Goal: Entertainment & Leisure: Browse casually

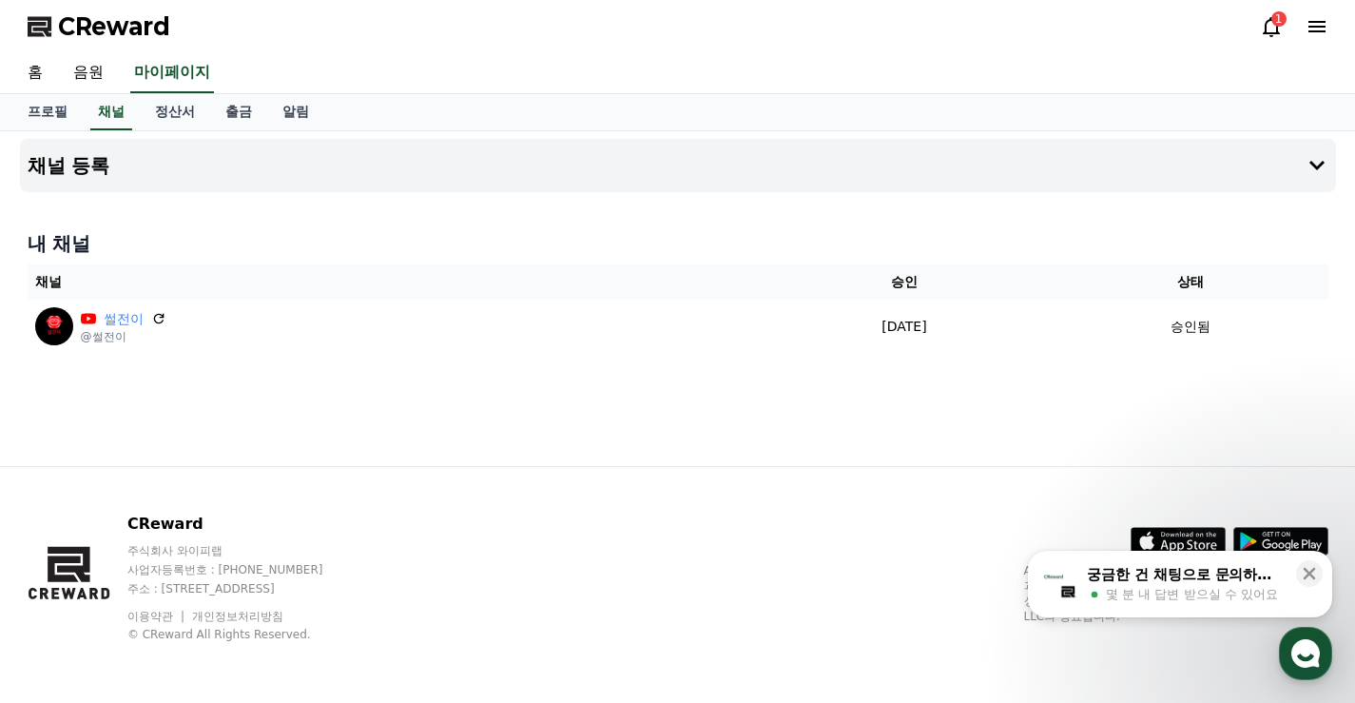
click at [103, 65] on link "음원" at bounding box center [88, 73] width 61 height 40
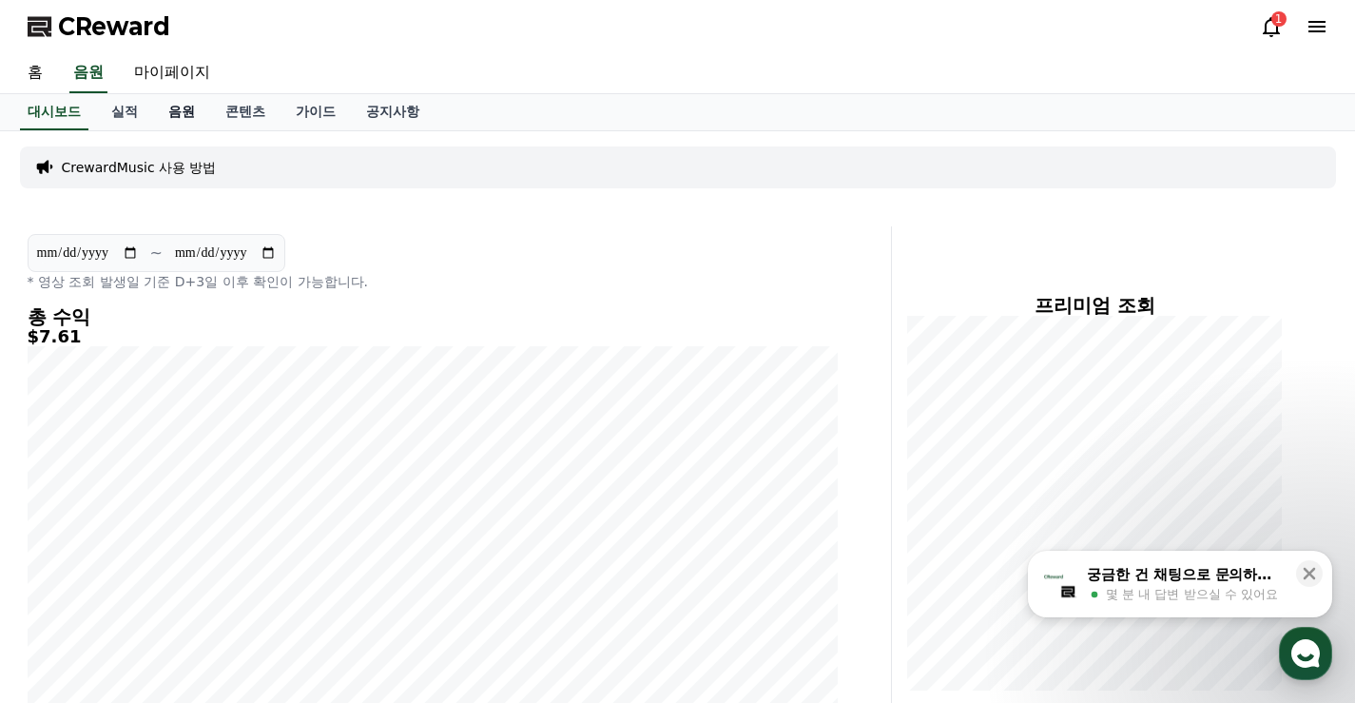
click at [190, 115] on link "음원" at bounding box center [181, 112] width 57 height 36
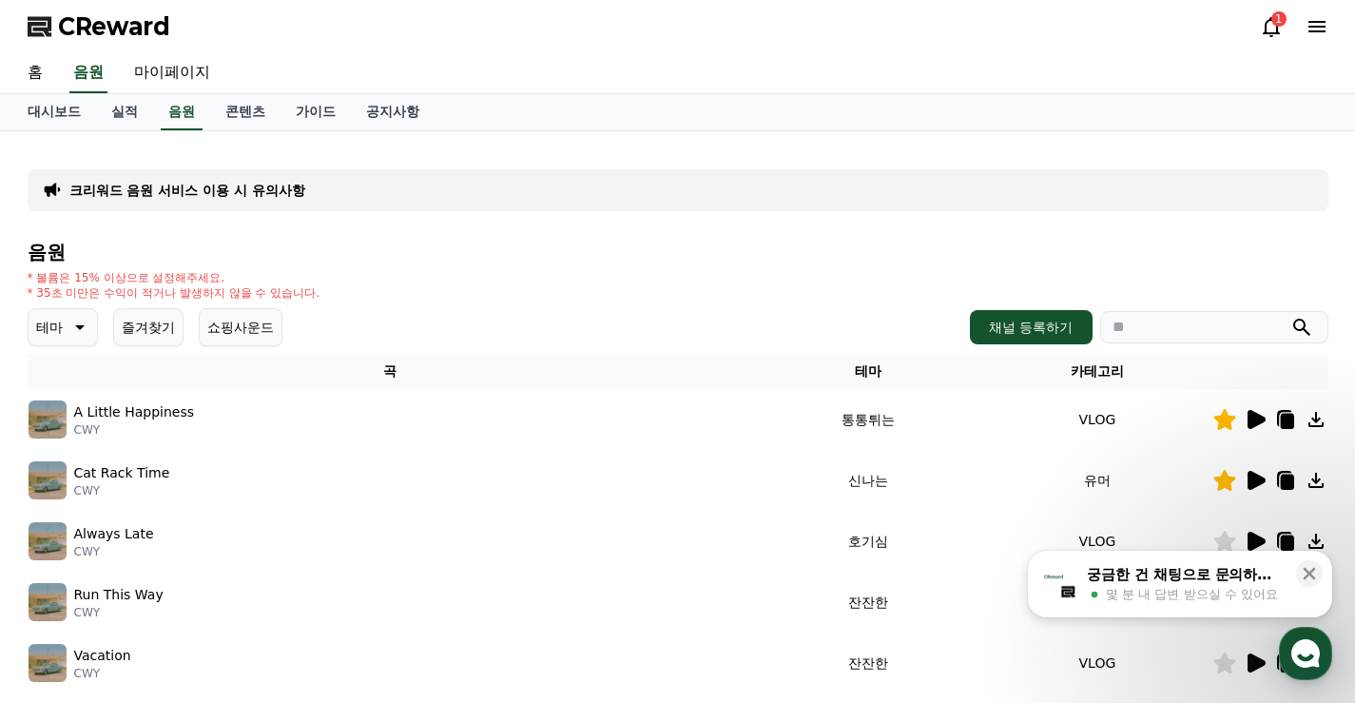
click at [145, 327] on button "즐겨찾기" at bounding box center [148, 327] width 70 height 38
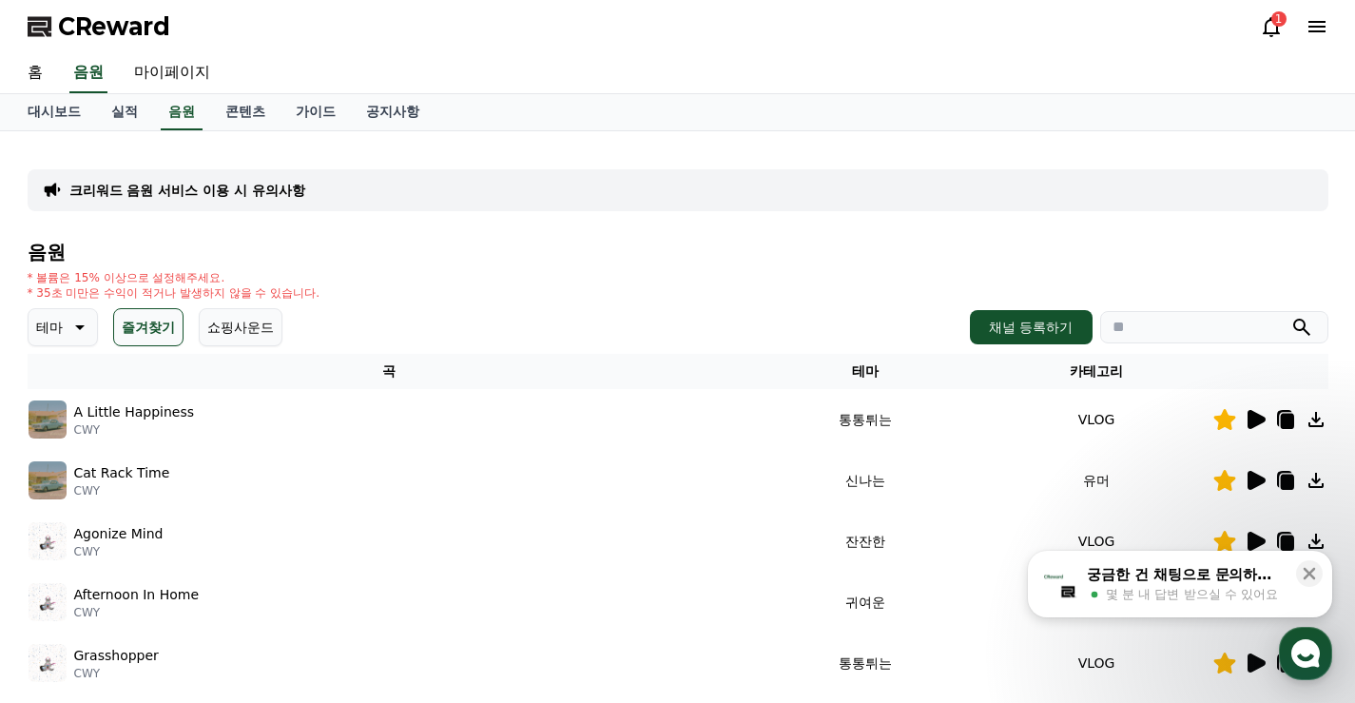
click at [1264, 420] on icon at bounding box center [1256, 419] width 18 height 19
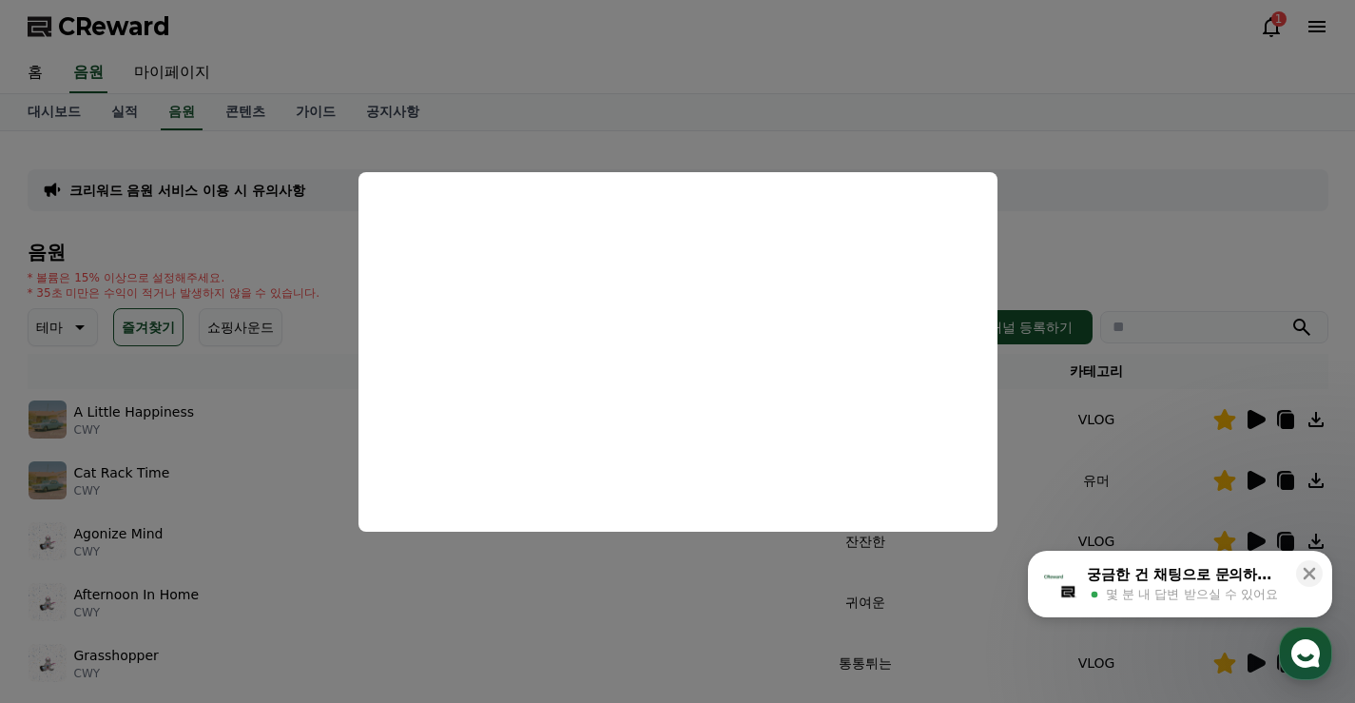
click at [1169, 205] on button "close modal" at bounding box center [677, 351] width 1355 height 703
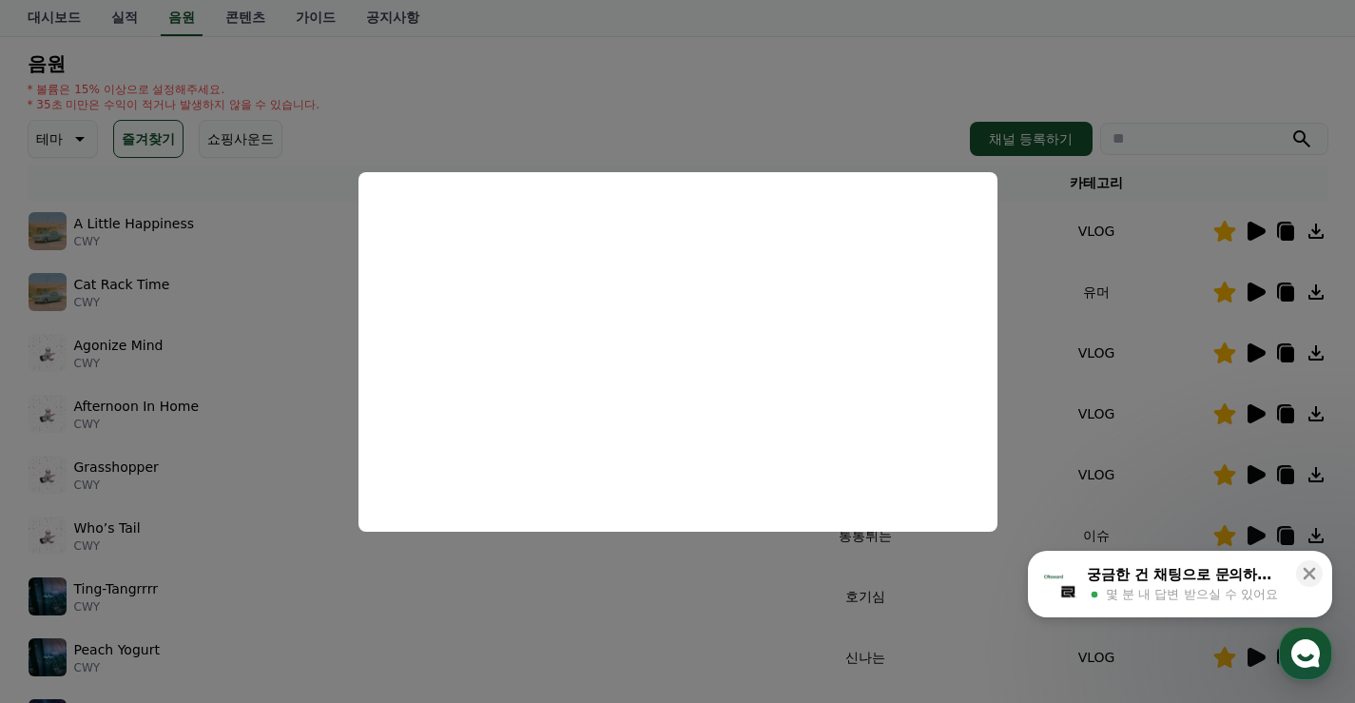
scroll to position [190, 0]
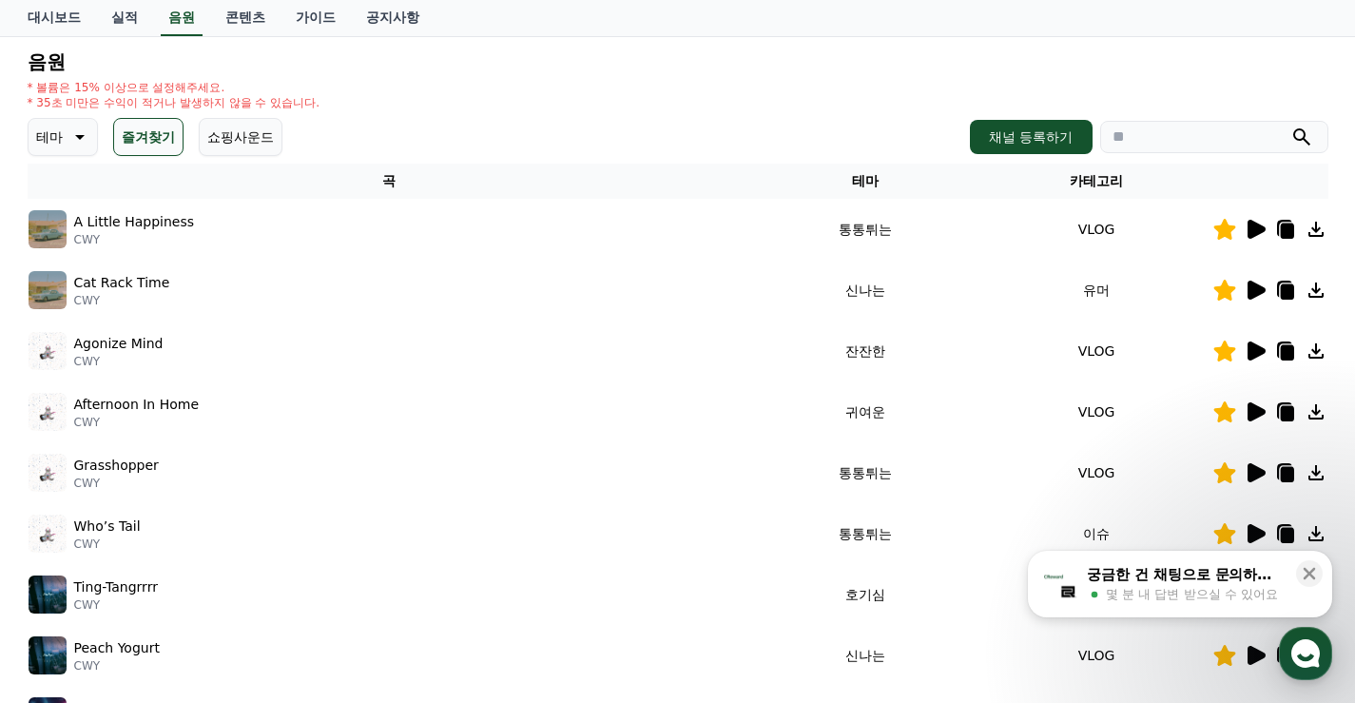
click at [1254, 289] on icon at bounding box center [1256, 289] width 18 height 19
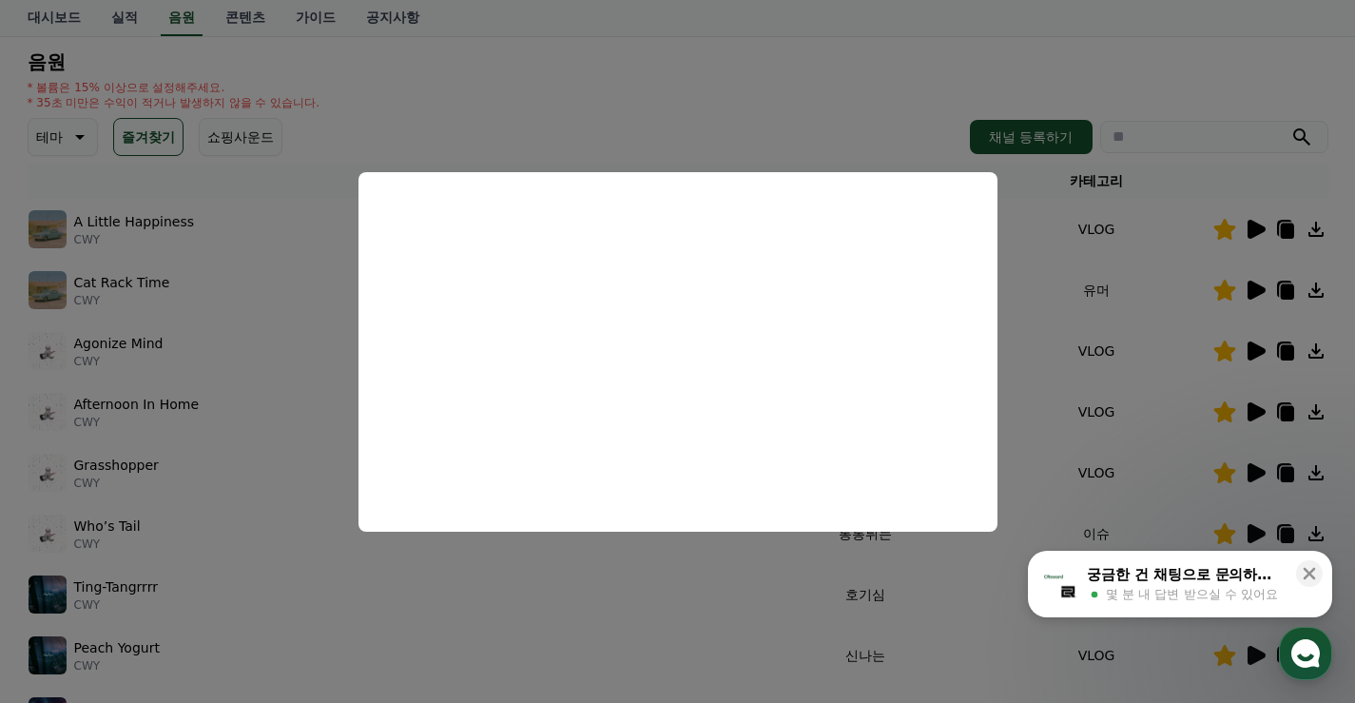
click at [1239, 125] on button "close modal" at bounding box center [677, 351] width 1355 height 703
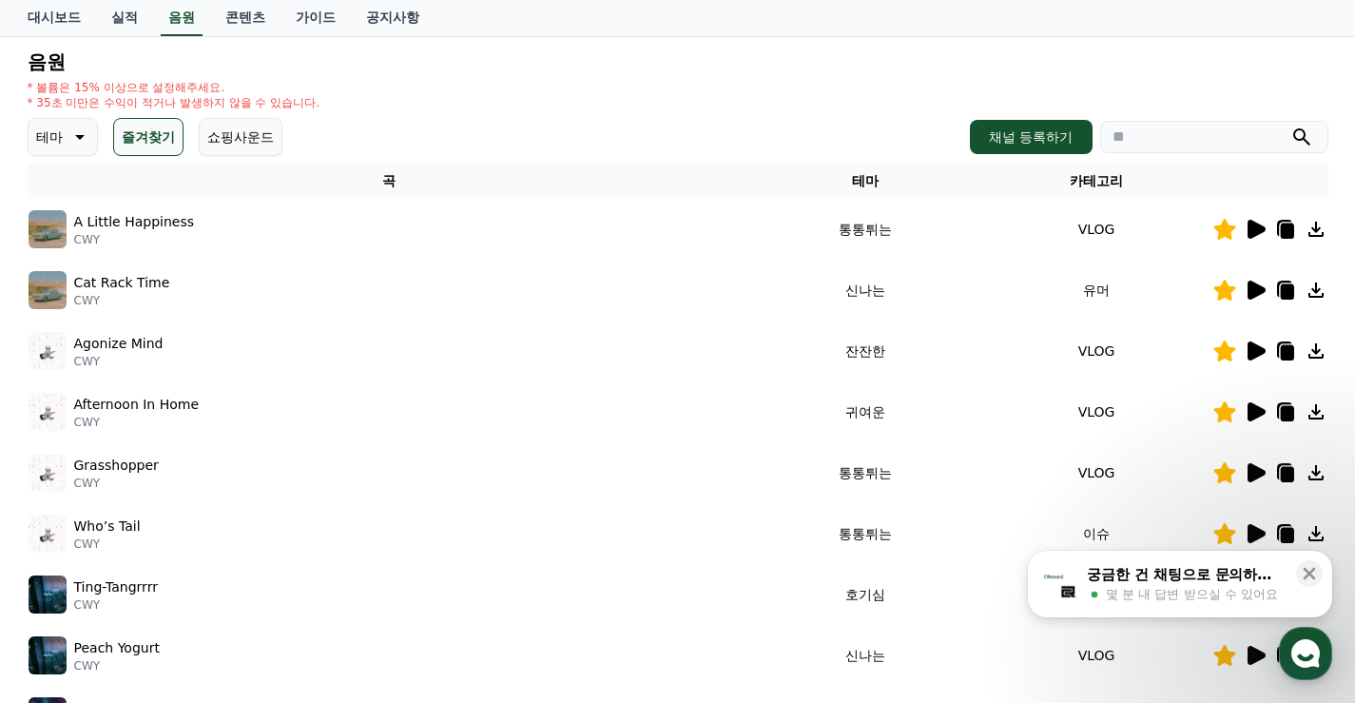
click at [1256, 348] on icon at bounding box center [1256, 350] width 18 height 19
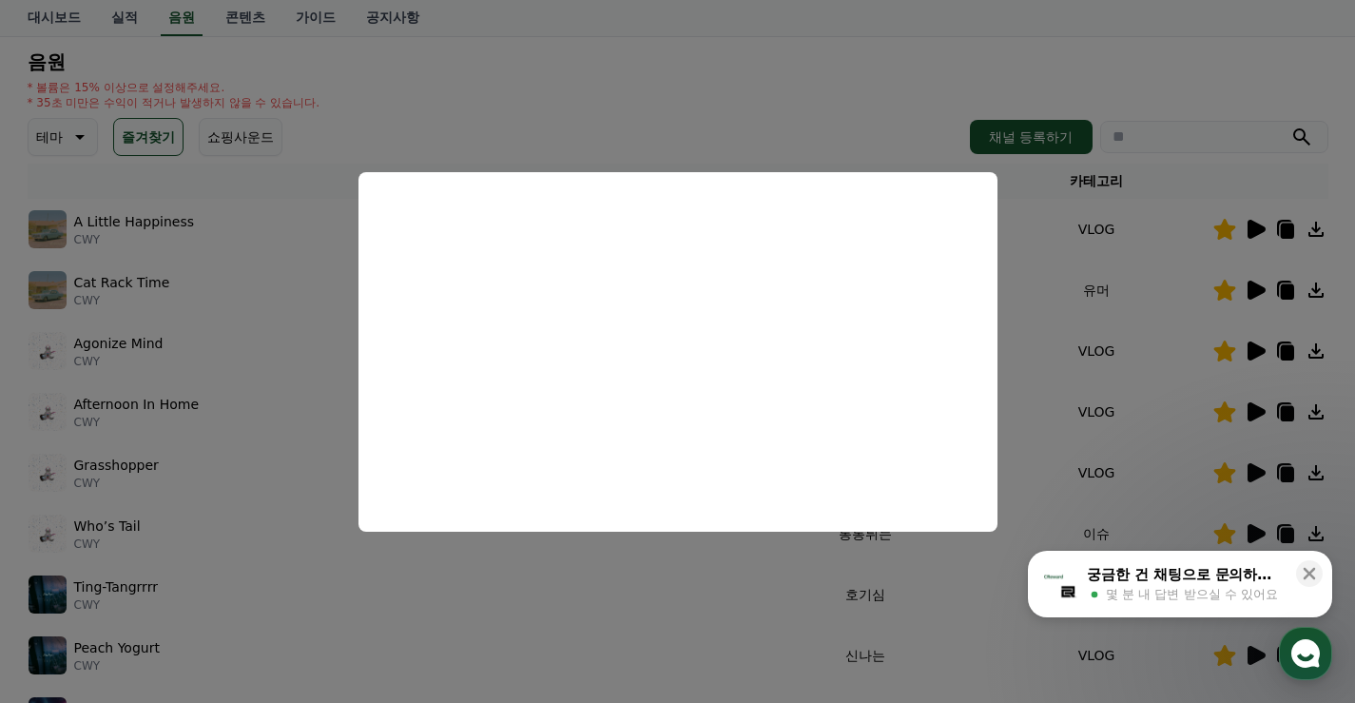
click at [1237, 104] on button "close modal" at bounding box center [677, 351] width 1355 height 703
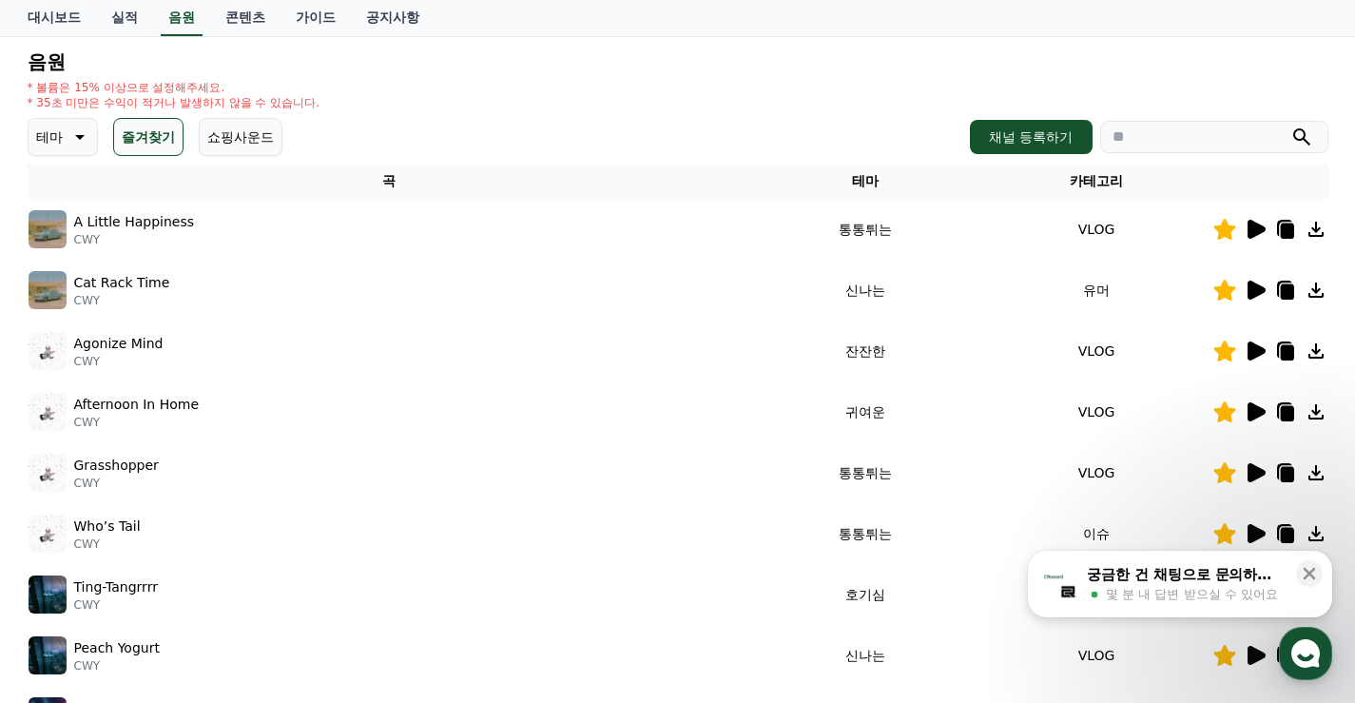
click at [1261, 416] on icon at bounding box center [1255, 411] width 23 height 23
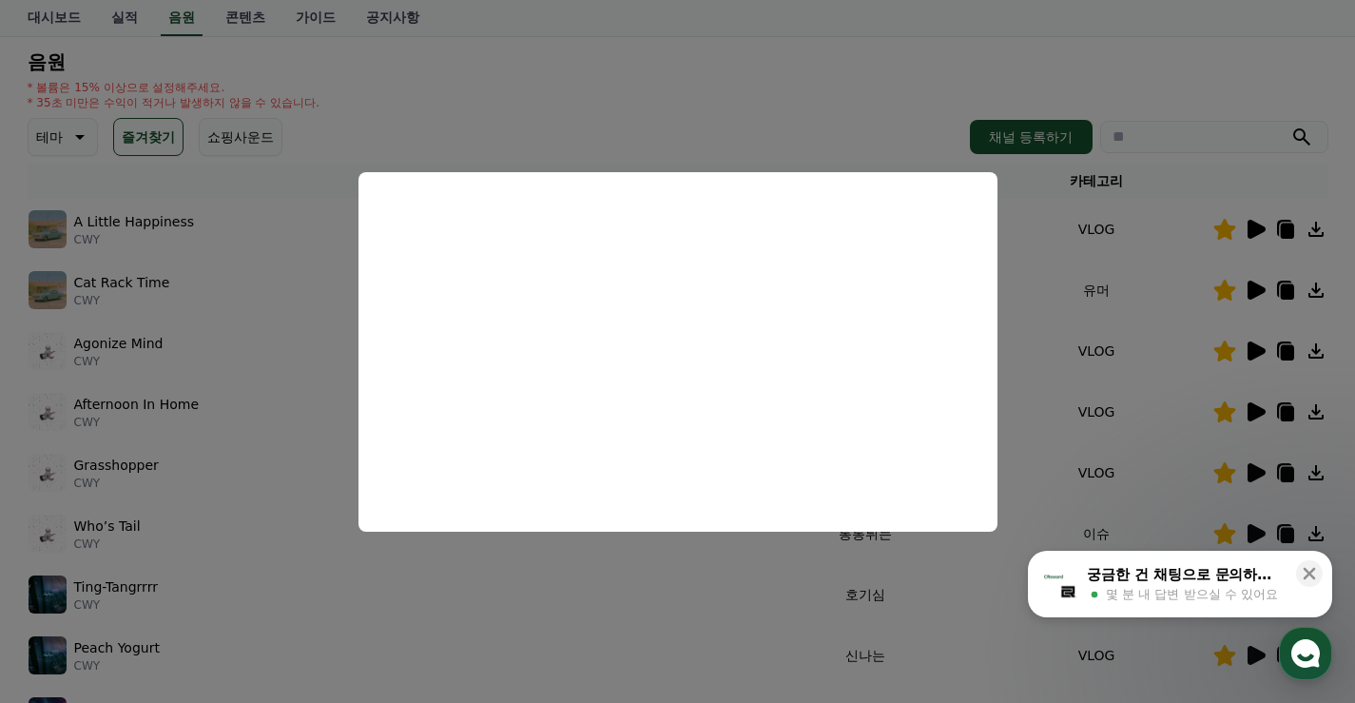
click at [1199, 100] on button "close modal" at bounding box center [677, 351] width 1355 height 703
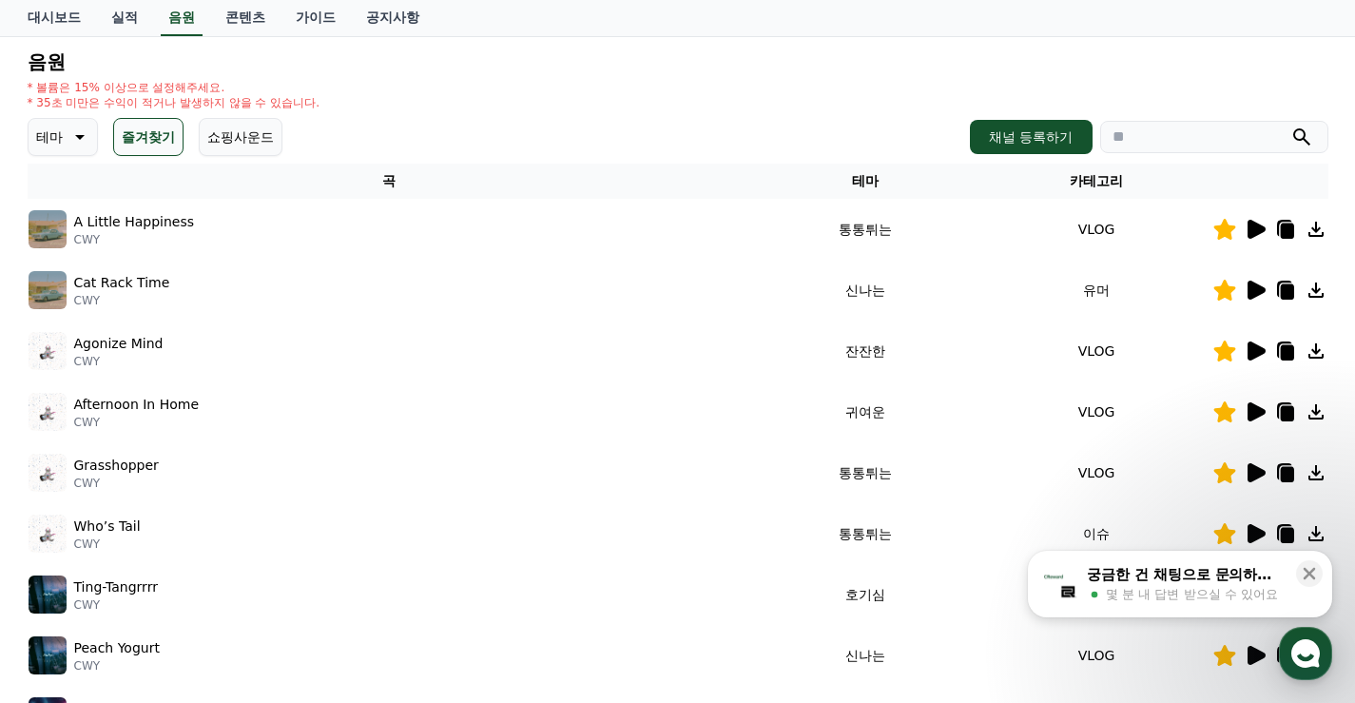
click at [1258, 471] on icon at bounding box center [1256, 472] width 18 height 19
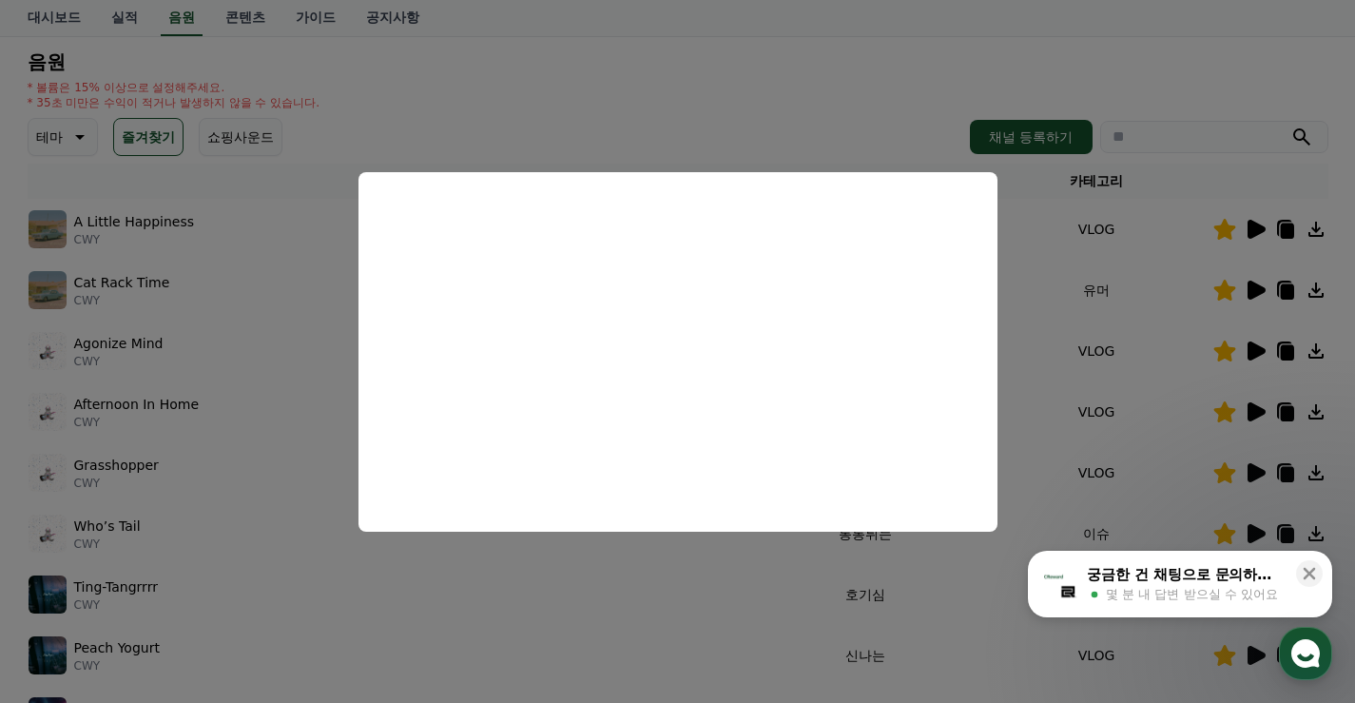
click at [1232, 111] on button "close modal" at bounding box center [677, 351] width 1355 height 703
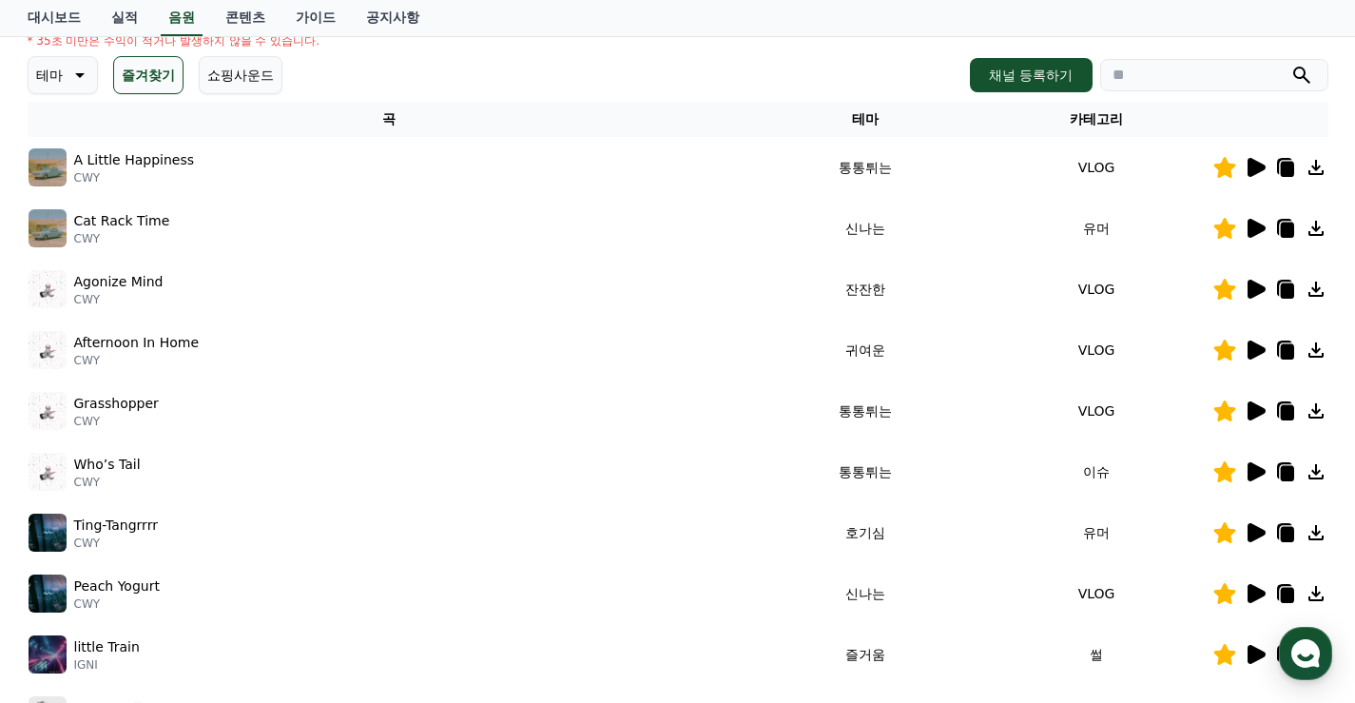
scroll to position [285, 0]
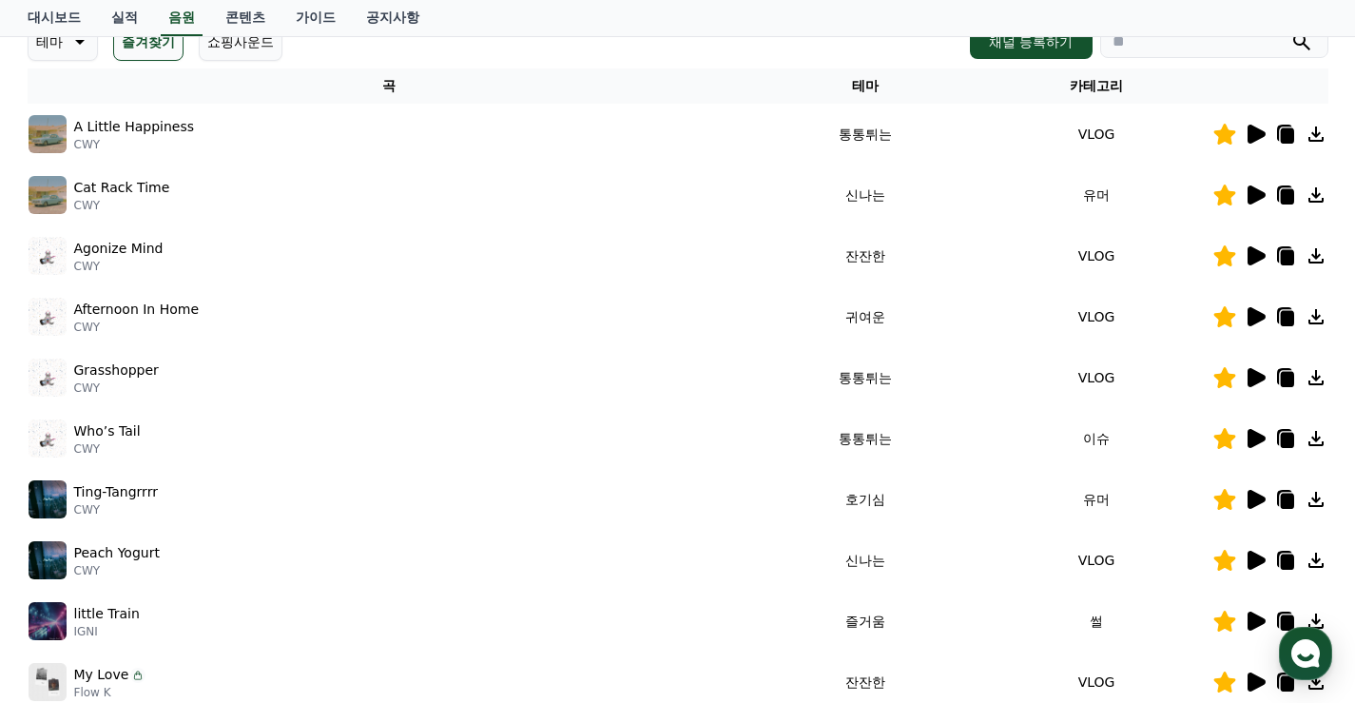
click at [1246, 432] on icon at bounding box center [1255, 438] width 23 height 23
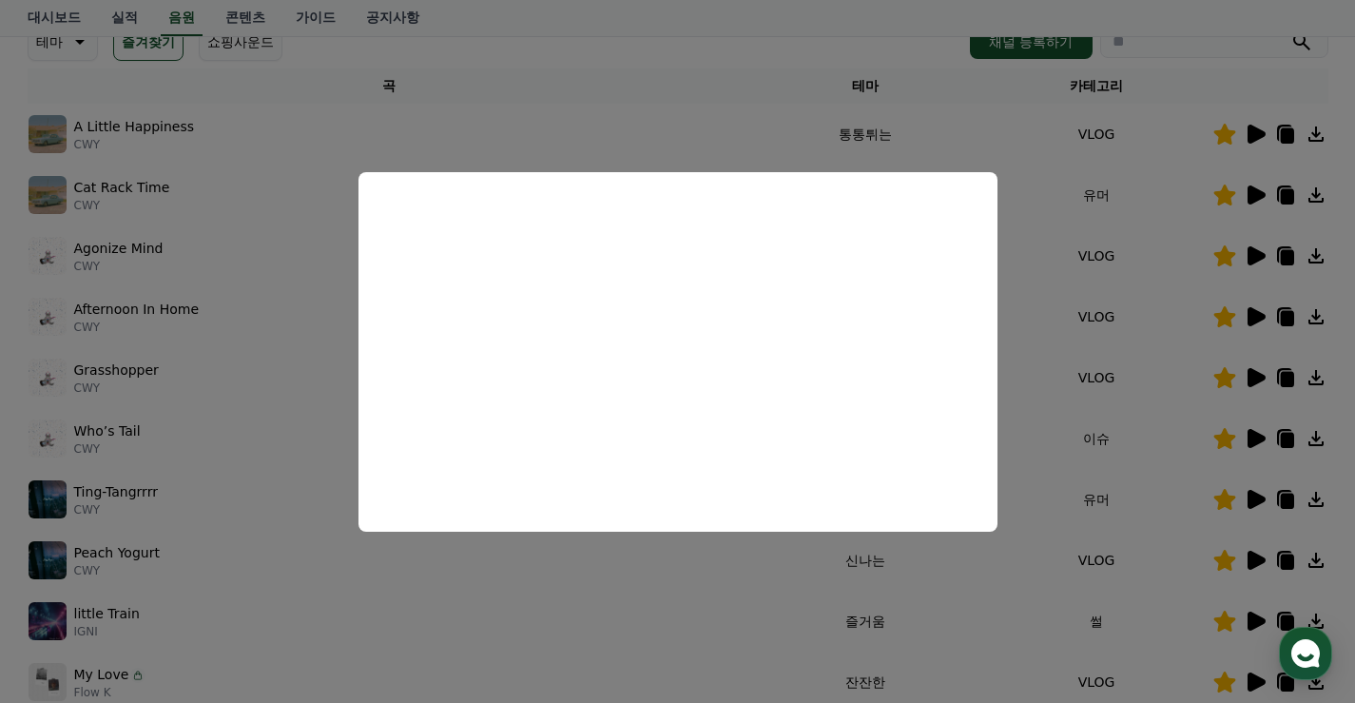
click at [1159, 106] on button "close modal" at bounding box center [677, 351] width 1355 height 703
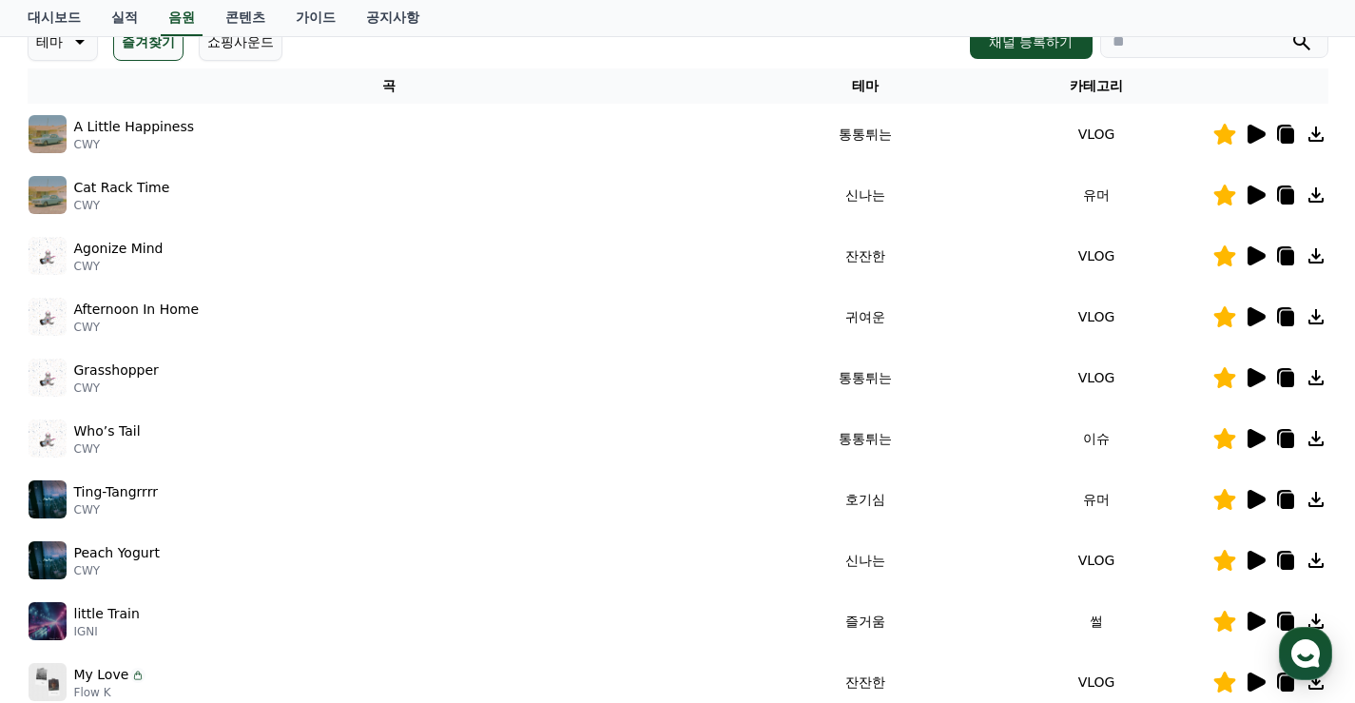
click at [1247, 496] on icon at bounding box center [1256, 499] width 18 height 19
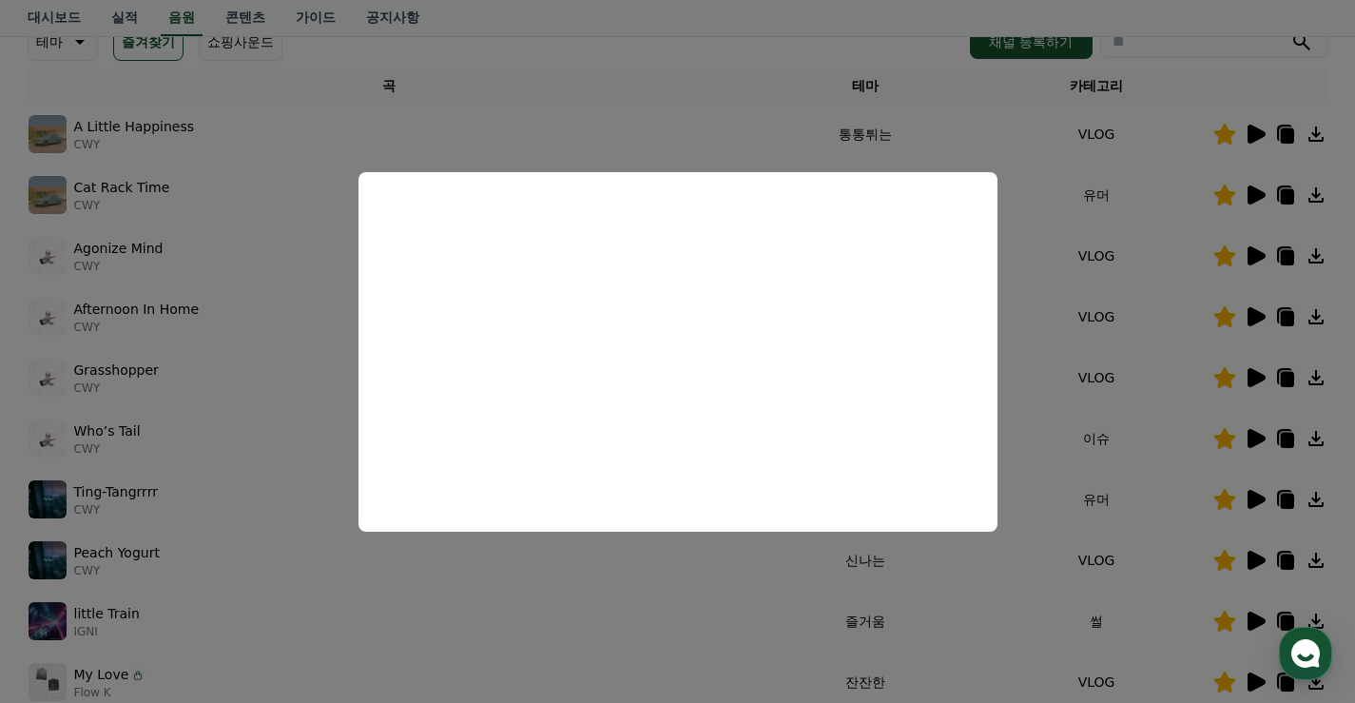
click at [1166, 578] on button "close modal" at bounding box center [677, 351] width 1355 height 703
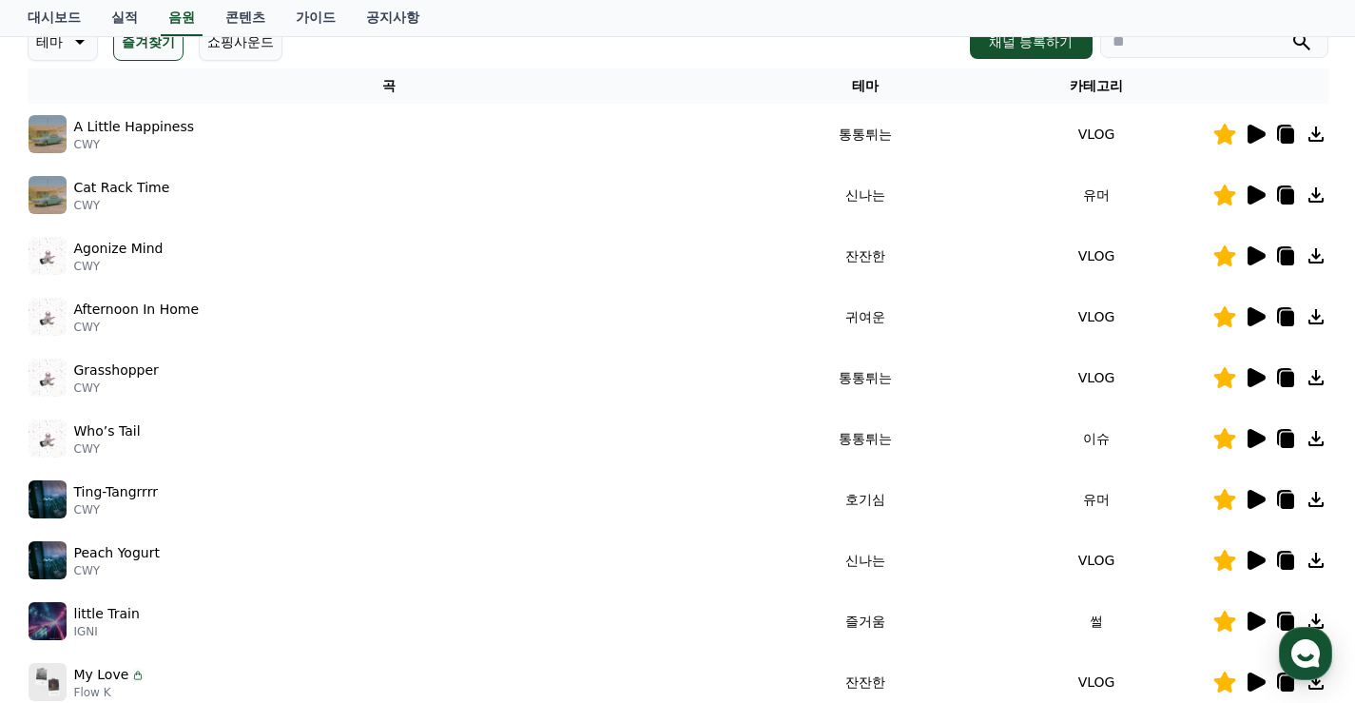
click at [1261, 562] on icon at bounding box center [1256, 560] width 18 height 19
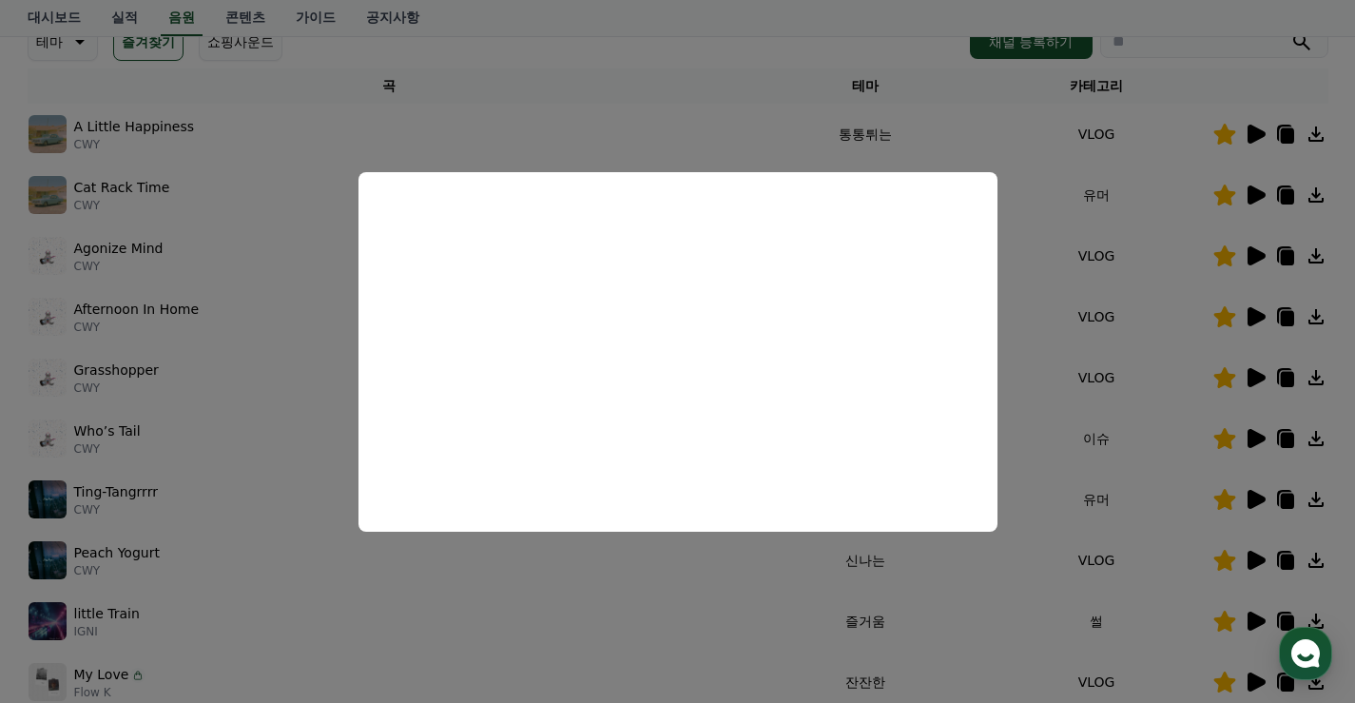
drag, startPoint x: 1117, startPoint y: 492, endPoint x: 1125, endPoint y: 504, distance: 14.5
click at [1118, 493] on button "close modal" at bounding box center [677, 351] width 1355 height 703
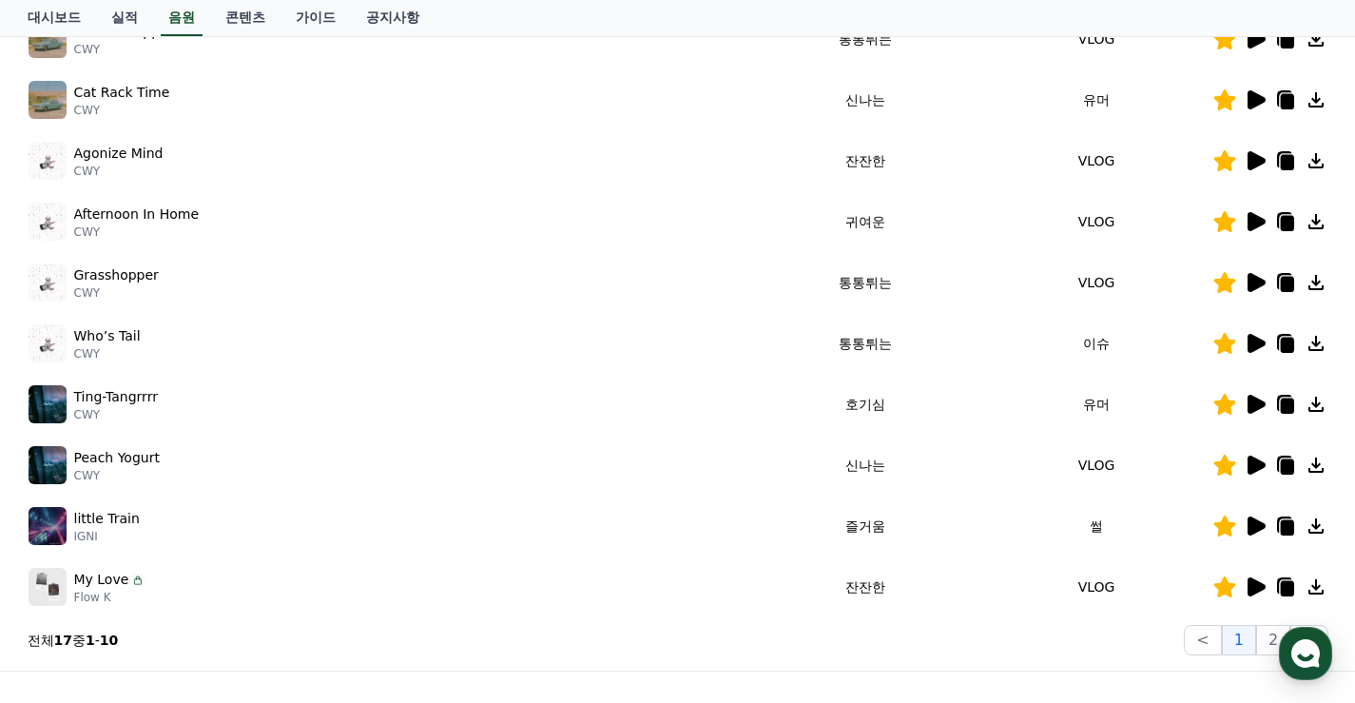
scroll to position [475, 0]
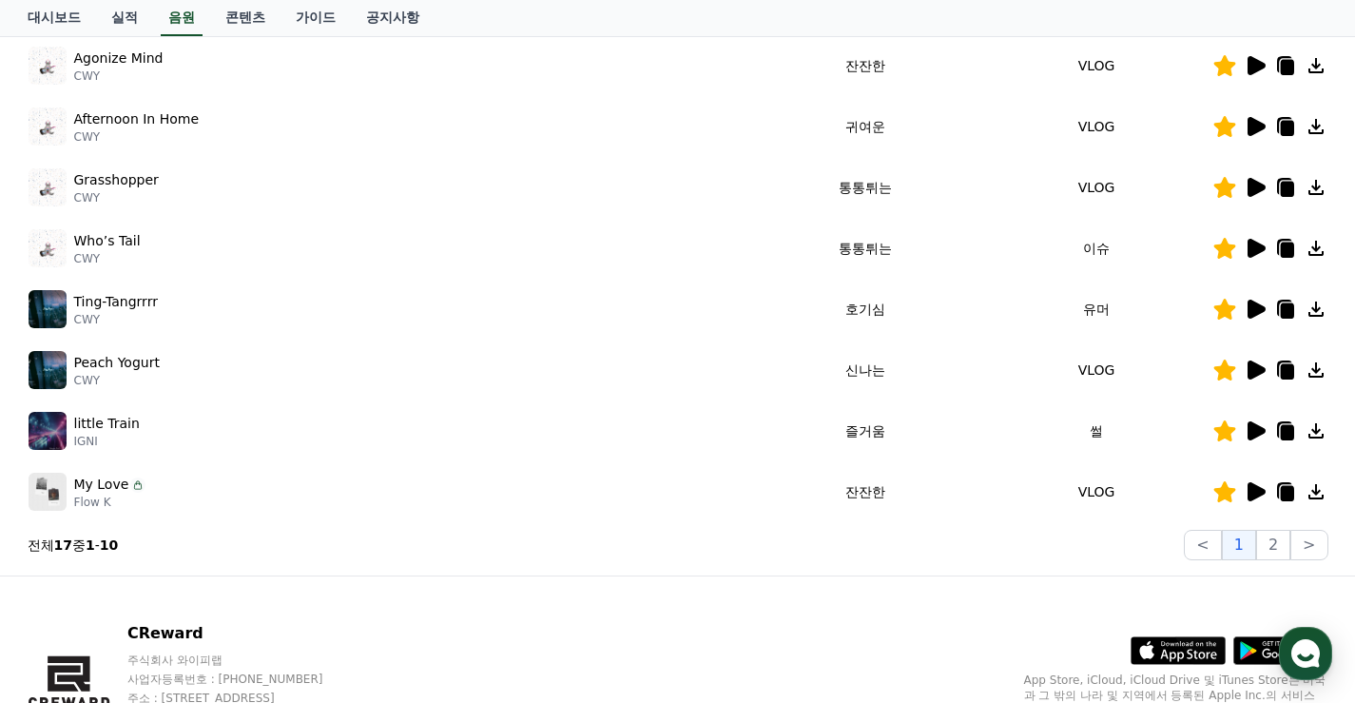
click at [1252, 494] on icon at bounding box center [1256, 491] width 18 height 19
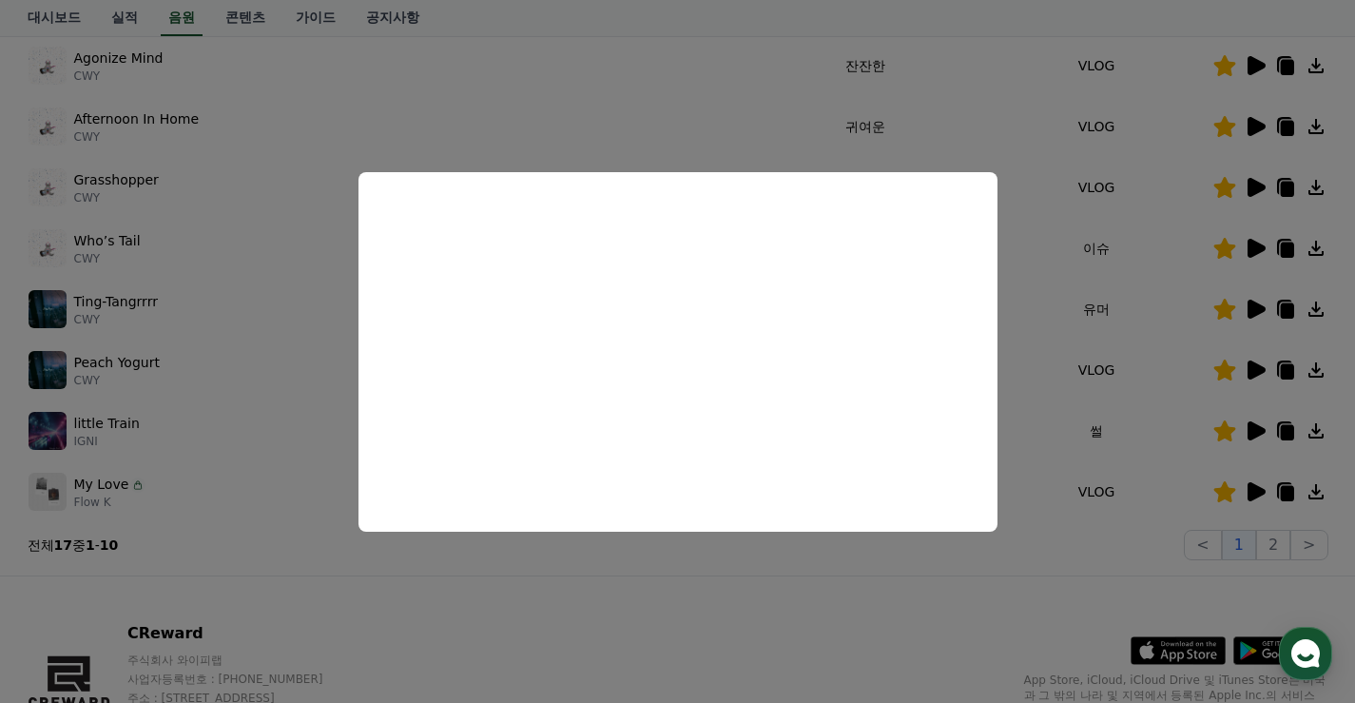
click at [1150, 491] on button "close modal" at bounding box center [677, 351] width 1355 height 703
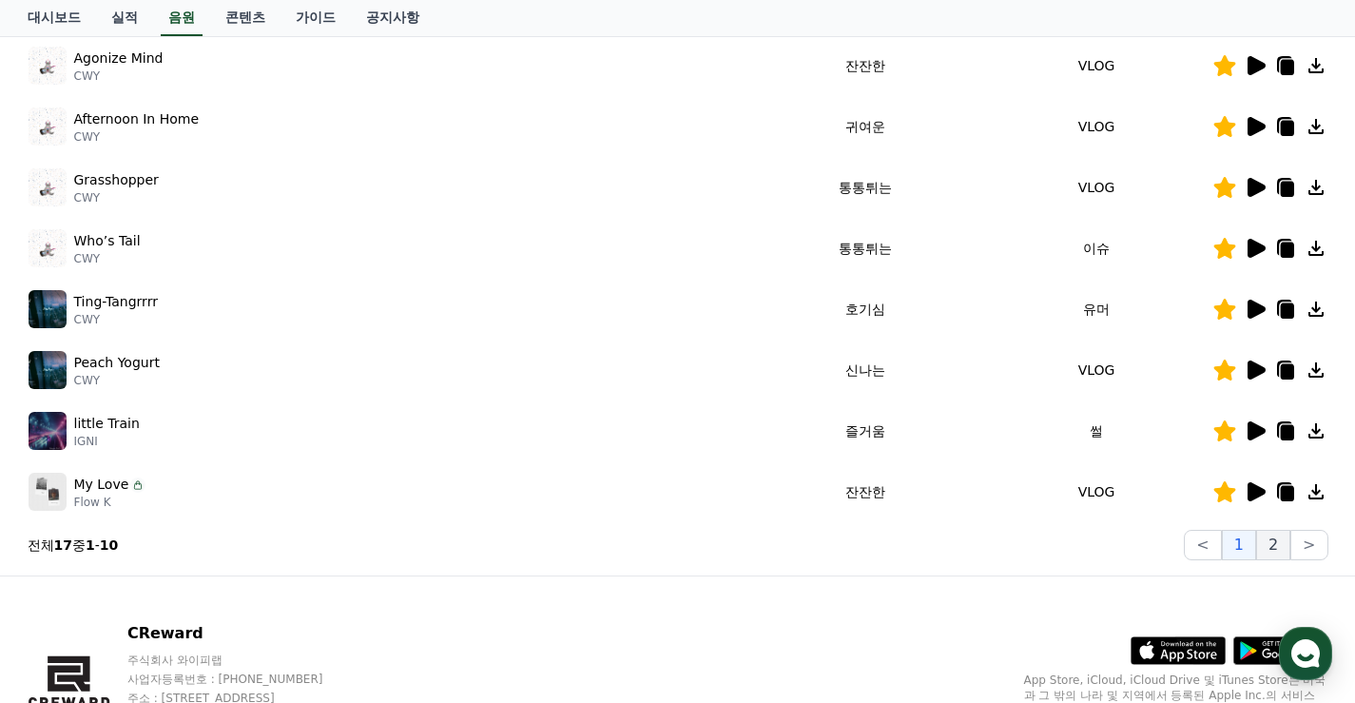
click at [1279, 551] on button "2" at bounding box center [1273, 545] width 34 height 30
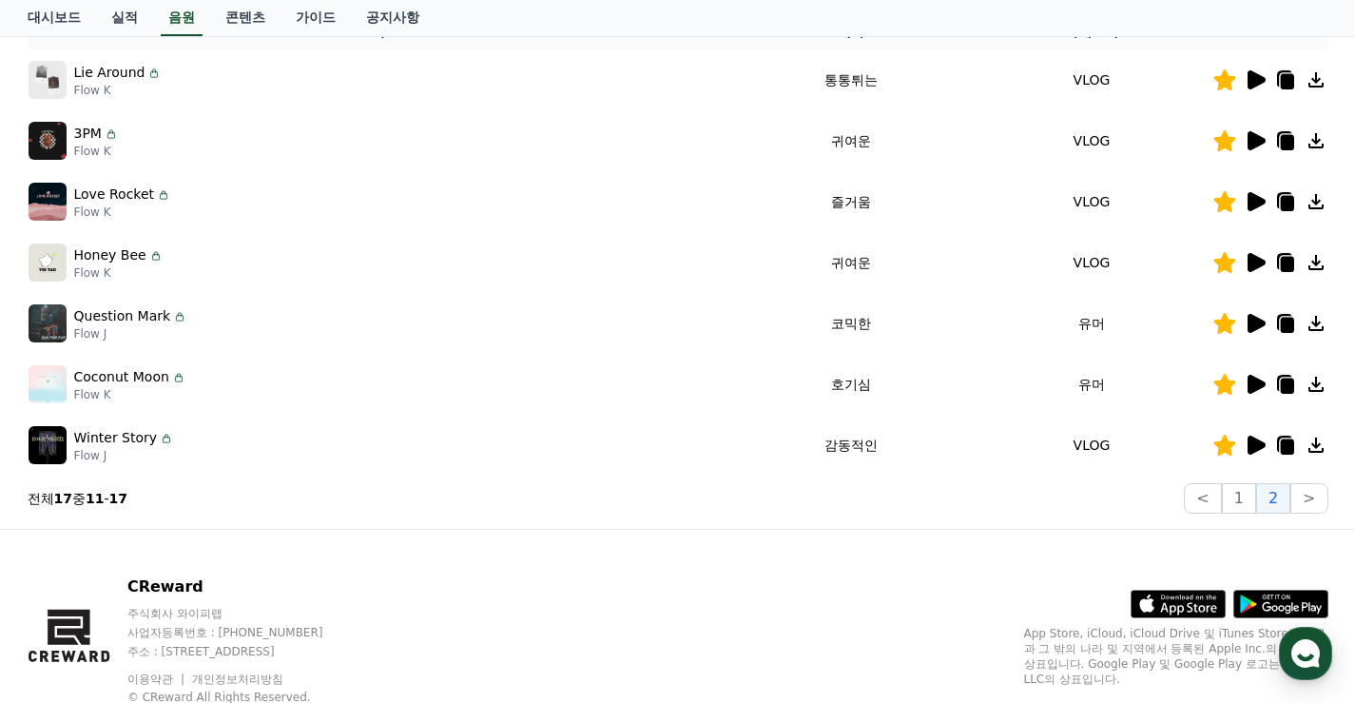
scroll to position [307, 0]
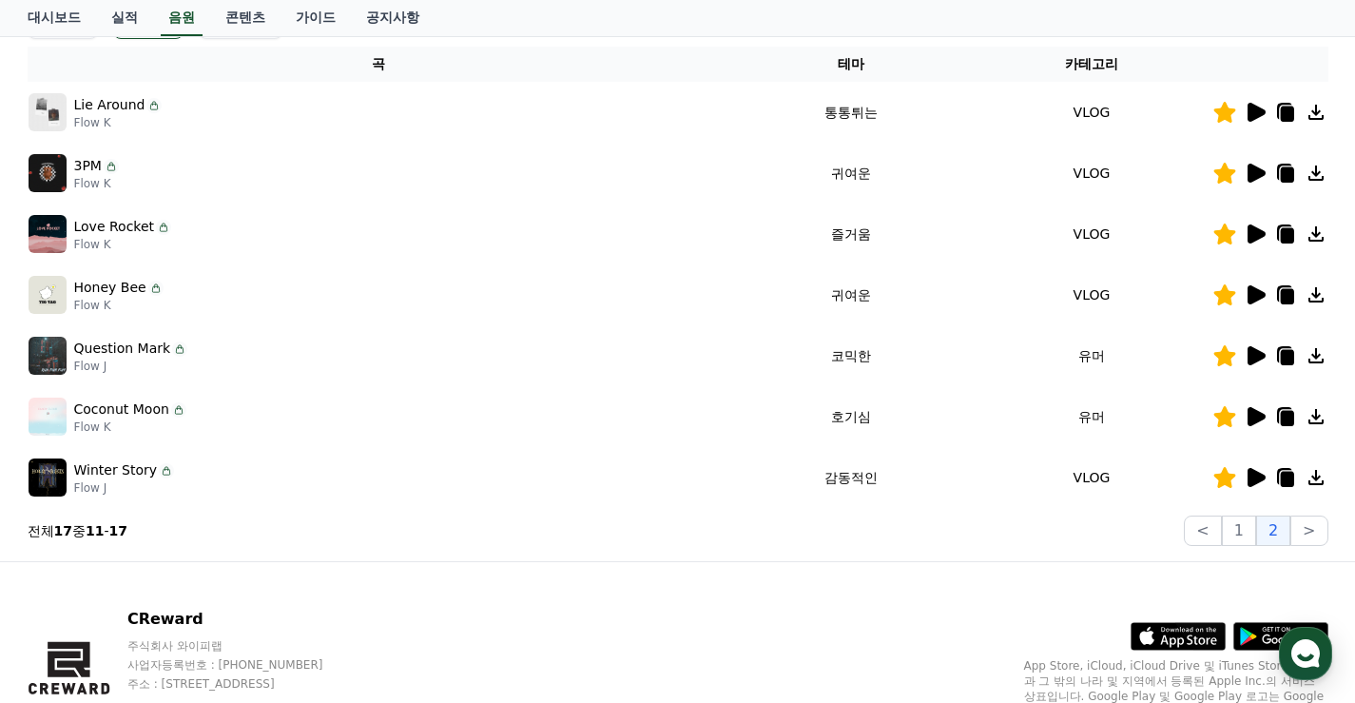
click at [1257, 115] on icon at bounding box center [1256, 112] width 18 height 19
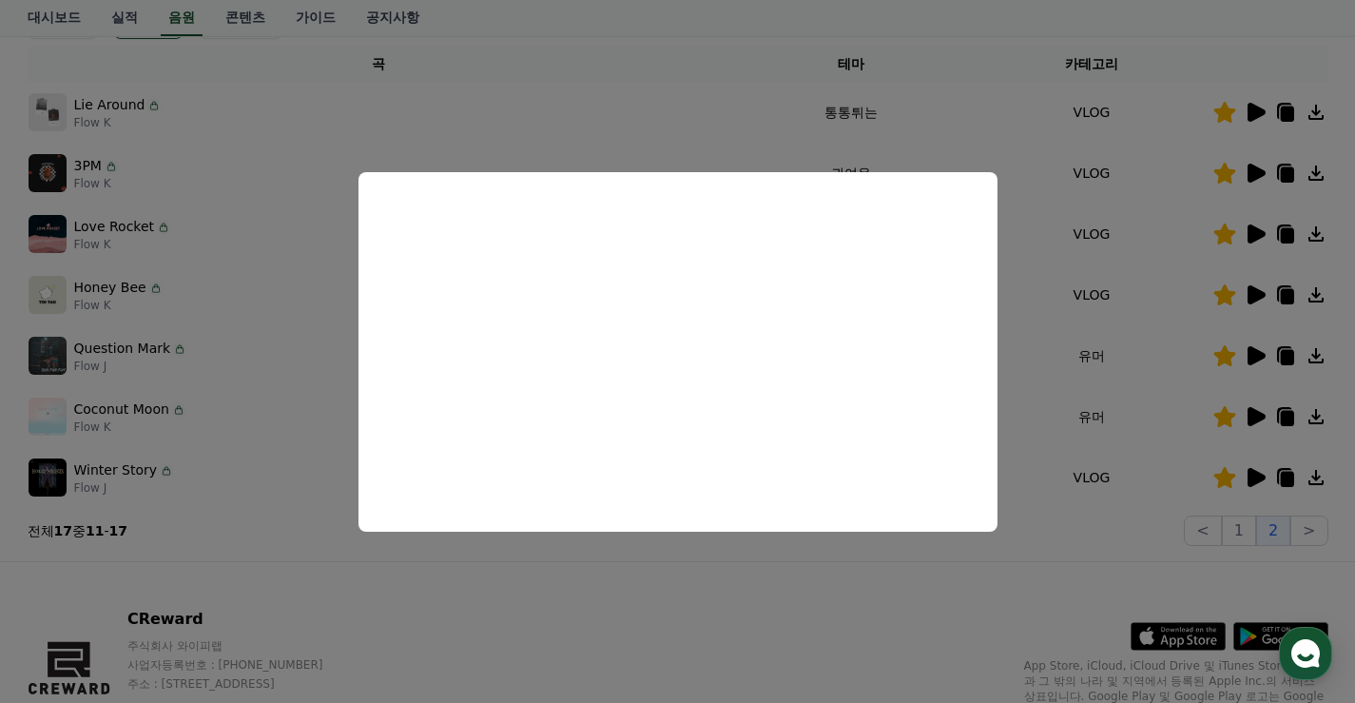
click at [1036, 595] on button "close modal" at bounding box center [677, 351] width 1355 height 703
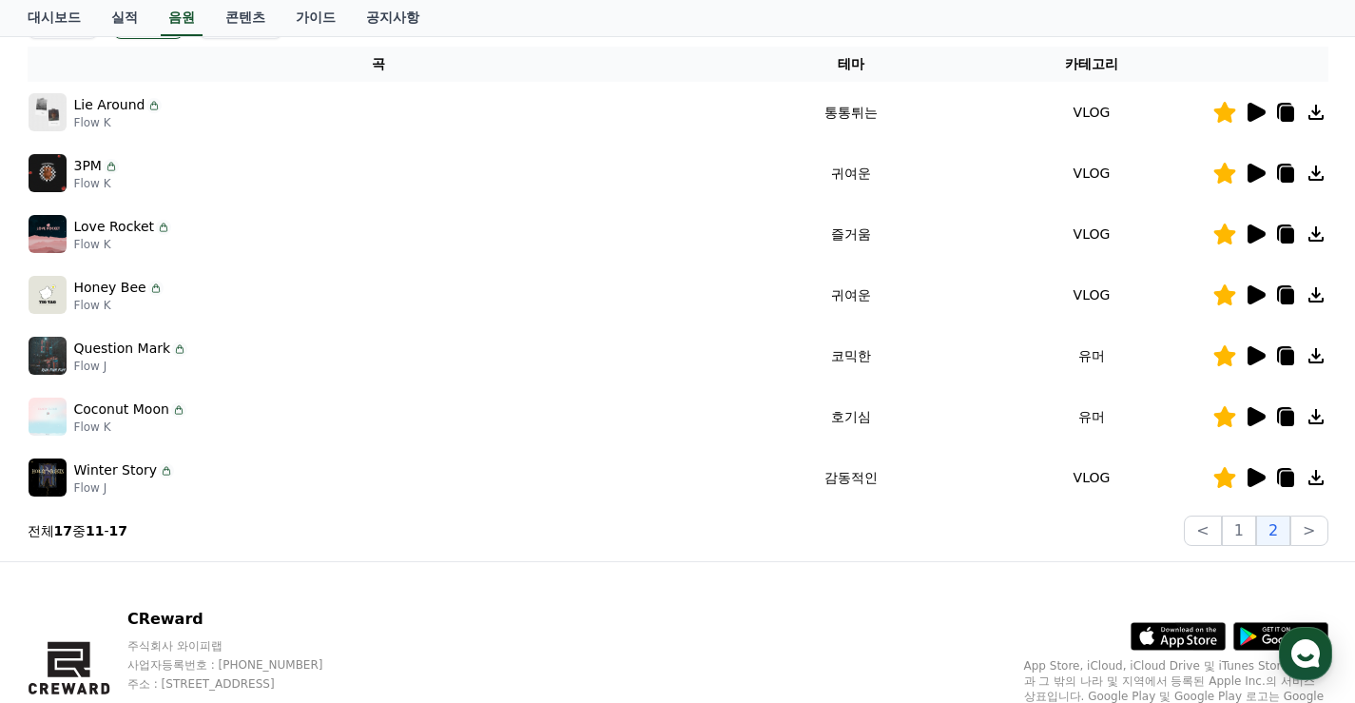
click at [1250, 171] on icon at bounding box center [1256, 173] width 18 height 19
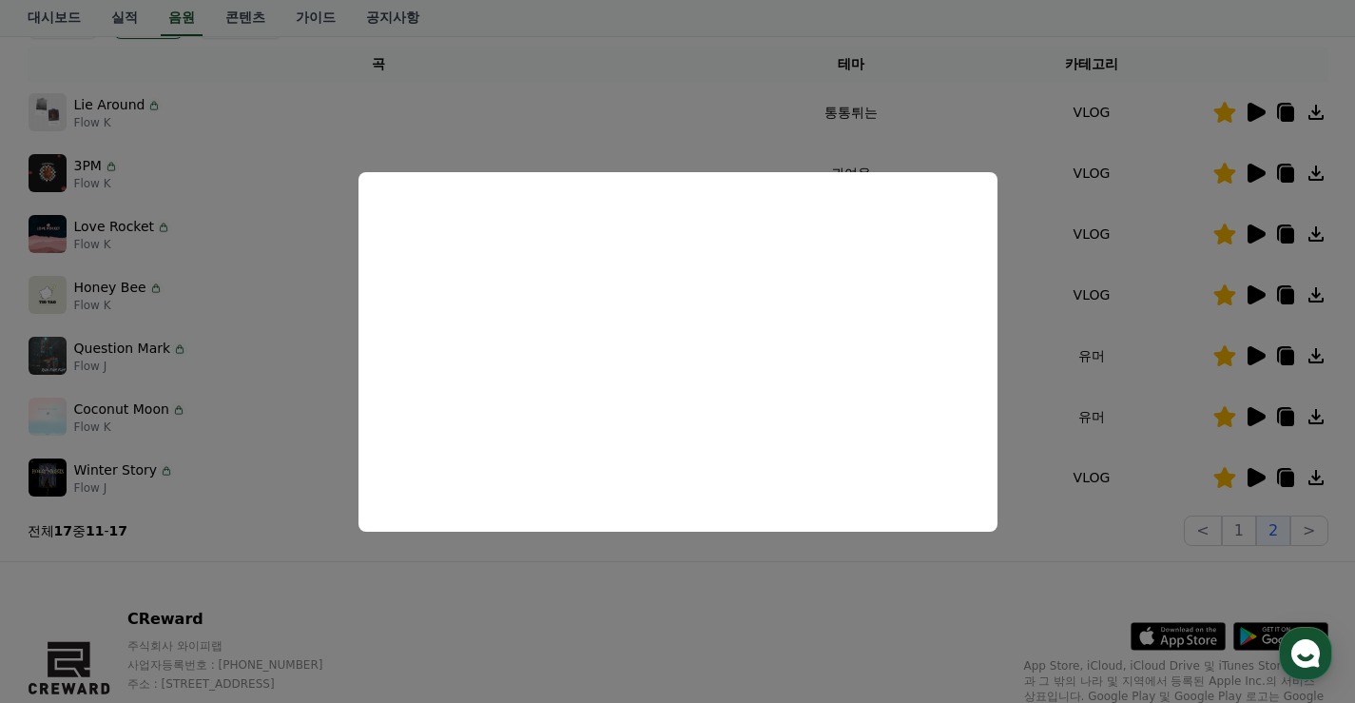
click at [1085, 550] on button "close modal" at bounding box center [677, 351] width 1355 height 703
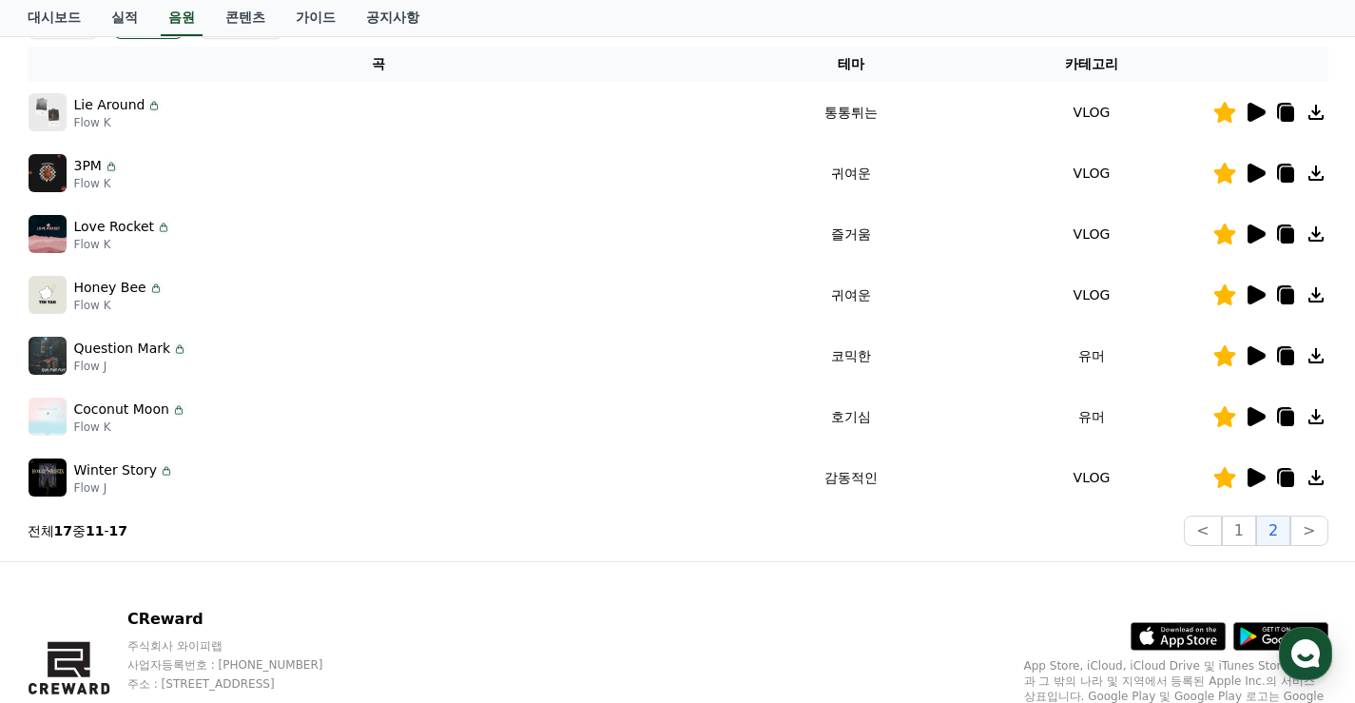
click at [1246, 229] on icon at bounding box center [1255, 233] width 23 height 23
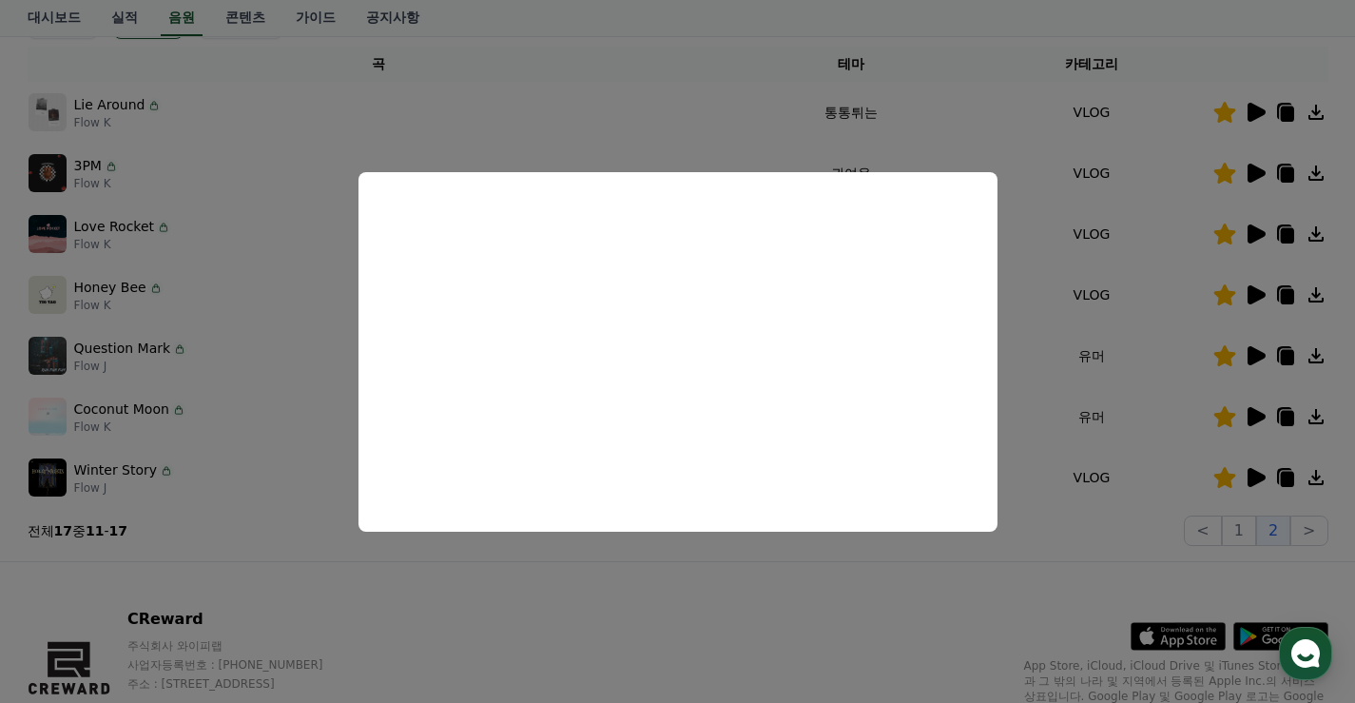
click at [1119, 562] on button "close modal" at bounding box center [677, 351] width 1355 height 703
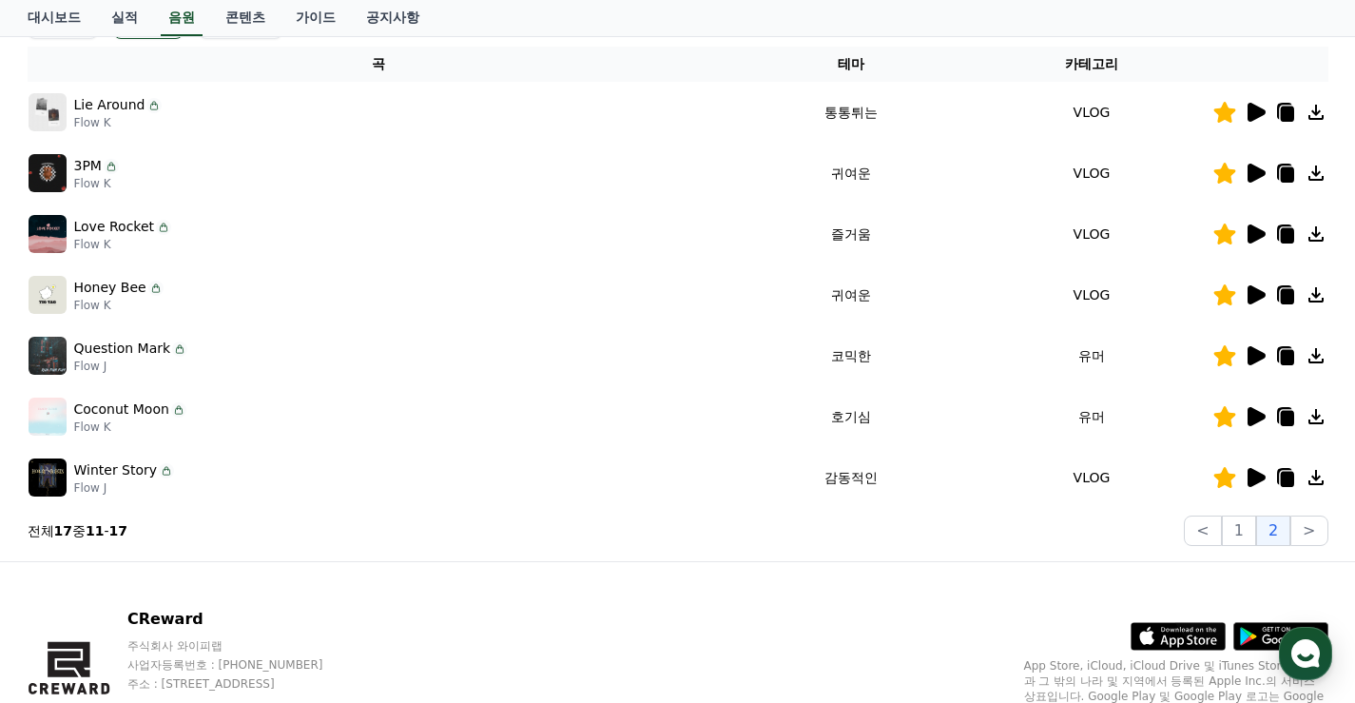
click at [1286, 171] on icon at bounding box center [1286, 174] width 13 height 15
click at [1283, 237] on icon at bounding box center [1286, 235] width 13 height 15
click at [121, 18] on link "실적" at bounding box center [124, 18] width 57 height 36
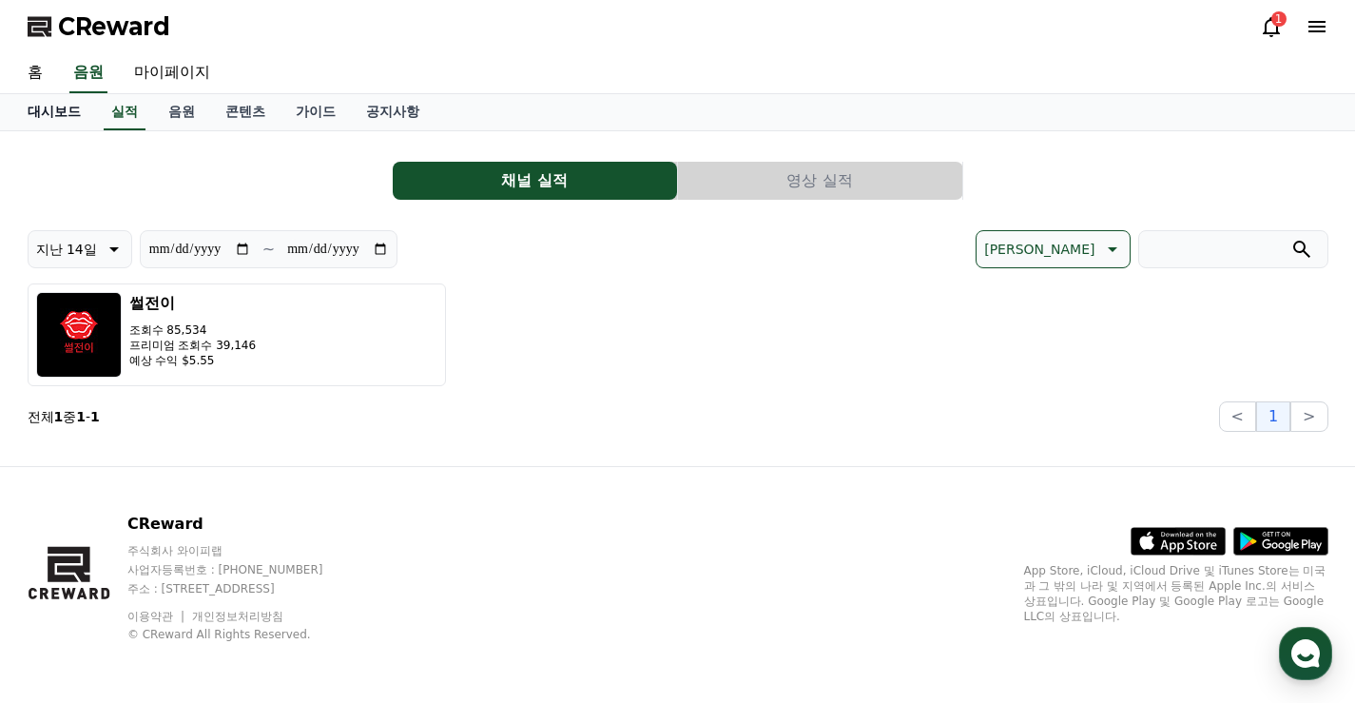
click at [72, 114] on link "대시보드" at bounding box center [54, 112] width 84 height 36
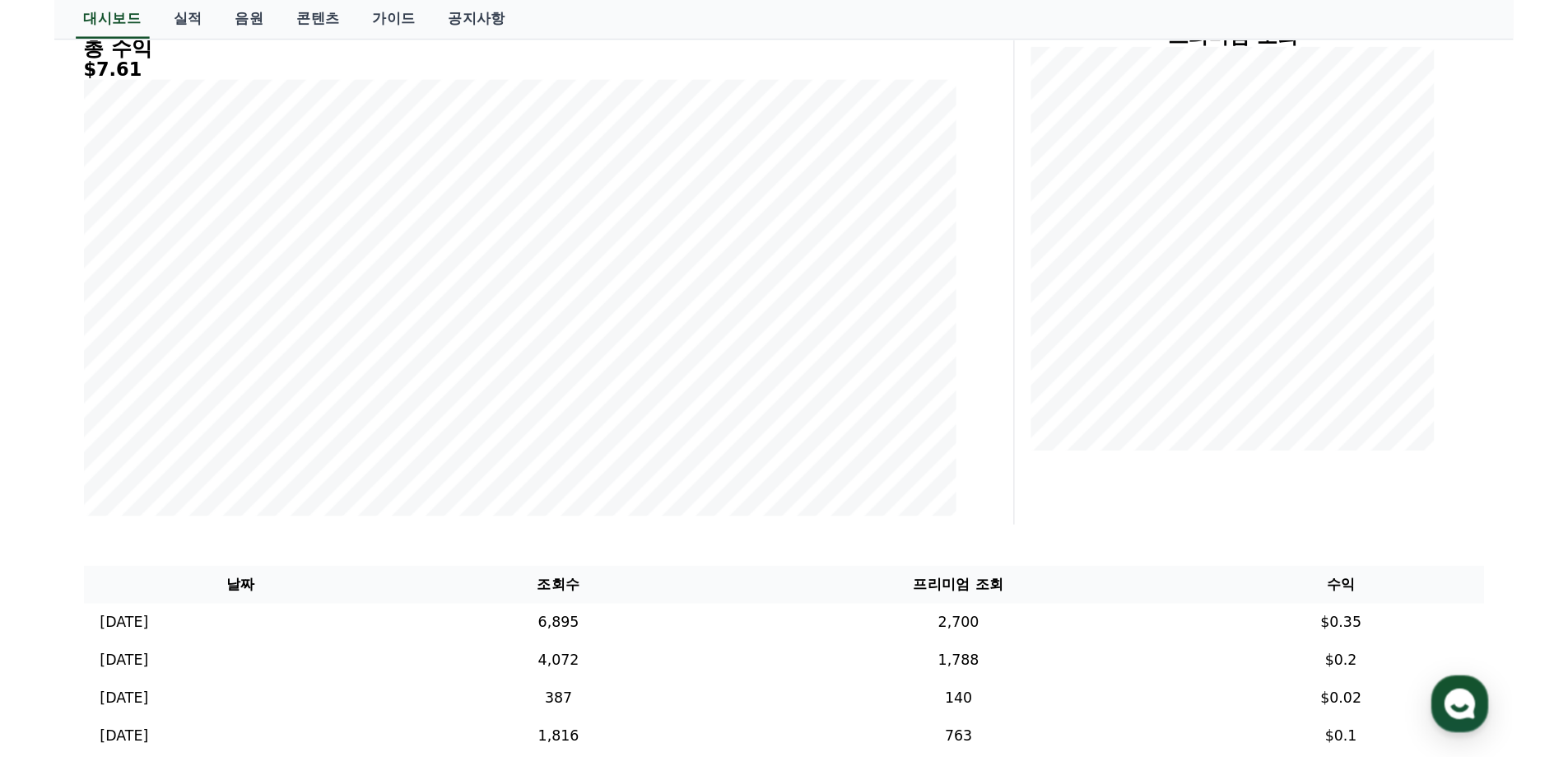
scroll to position [165, 0]
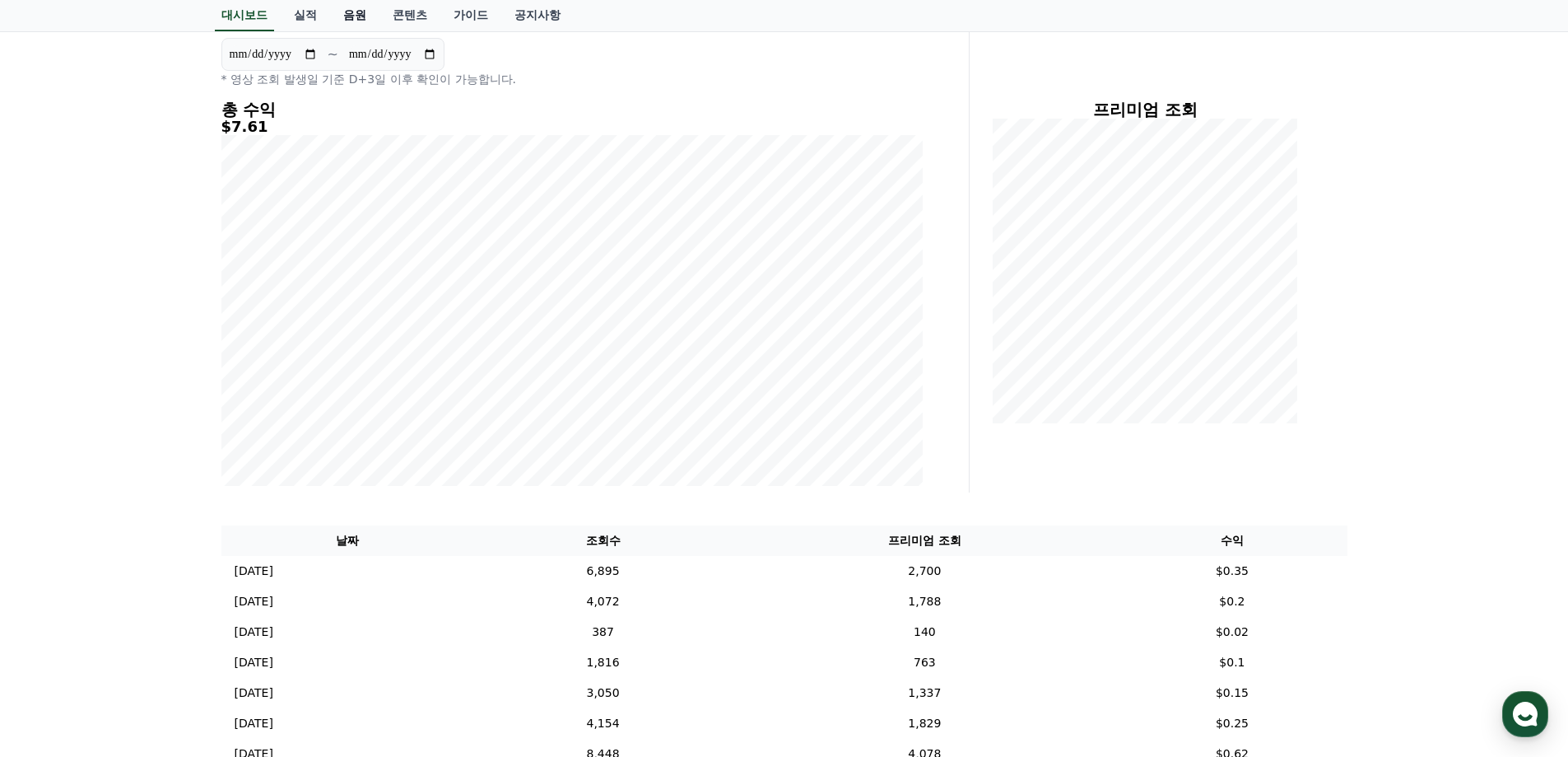
click at [355, 20] on link "음원" at bounding box center [354, 16] width 49 height 31
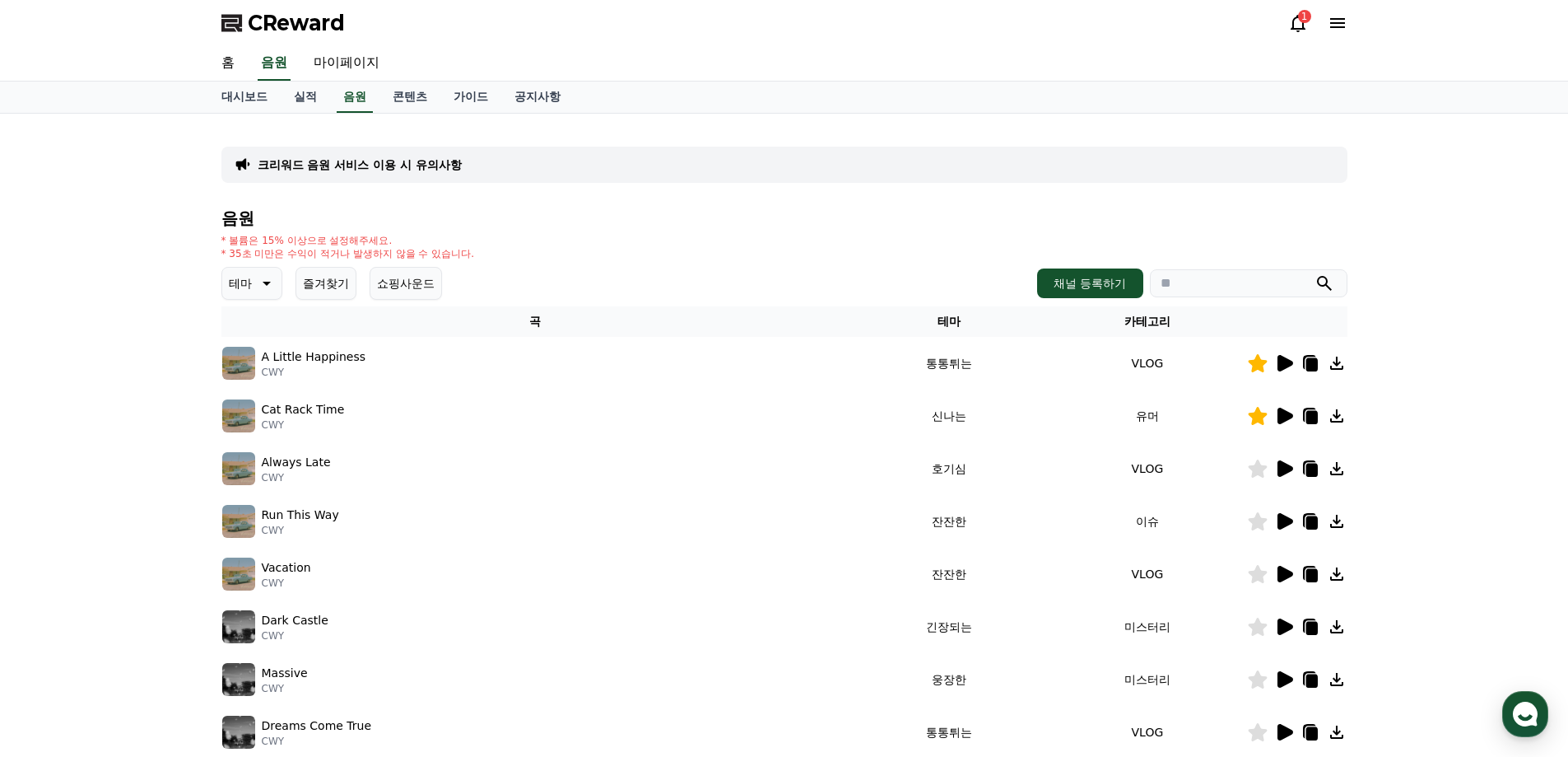
click at [267, 280] on icon at bounding box center [265, 283] width 20 height 20
click at [267, 379] on button "감동적인" at bounding box center [254, 377] width 59 height 36
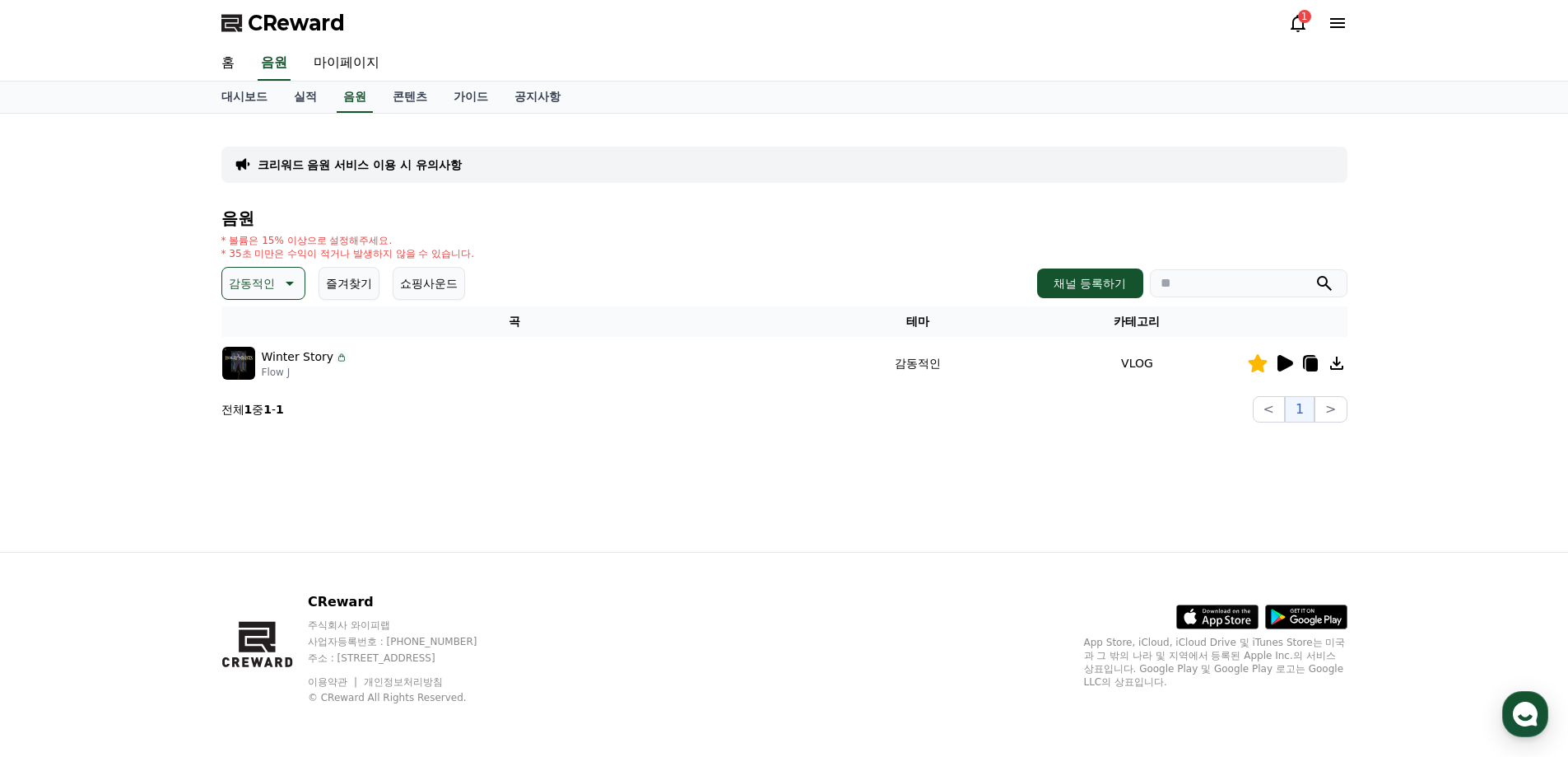
click at [1287, 372] on icon at bounding box center [1284, 363] width 20 height 20
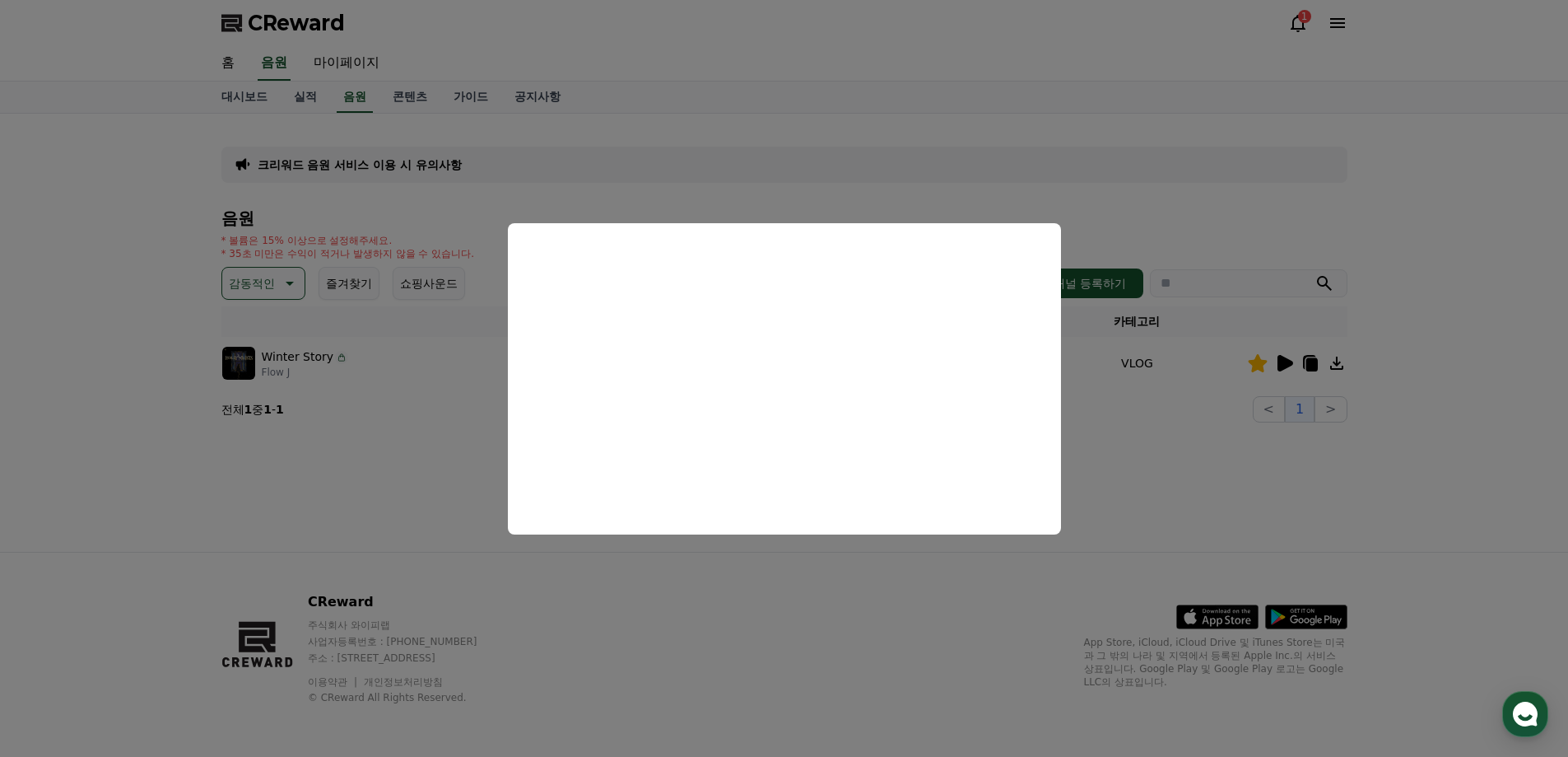
click at [707, 92] on button "close modal" at bounding box center [784, 378] width 1568 height 757
click at [268, 288] on p "감동적인" at bounding box center [251, 283] width 46 height 23
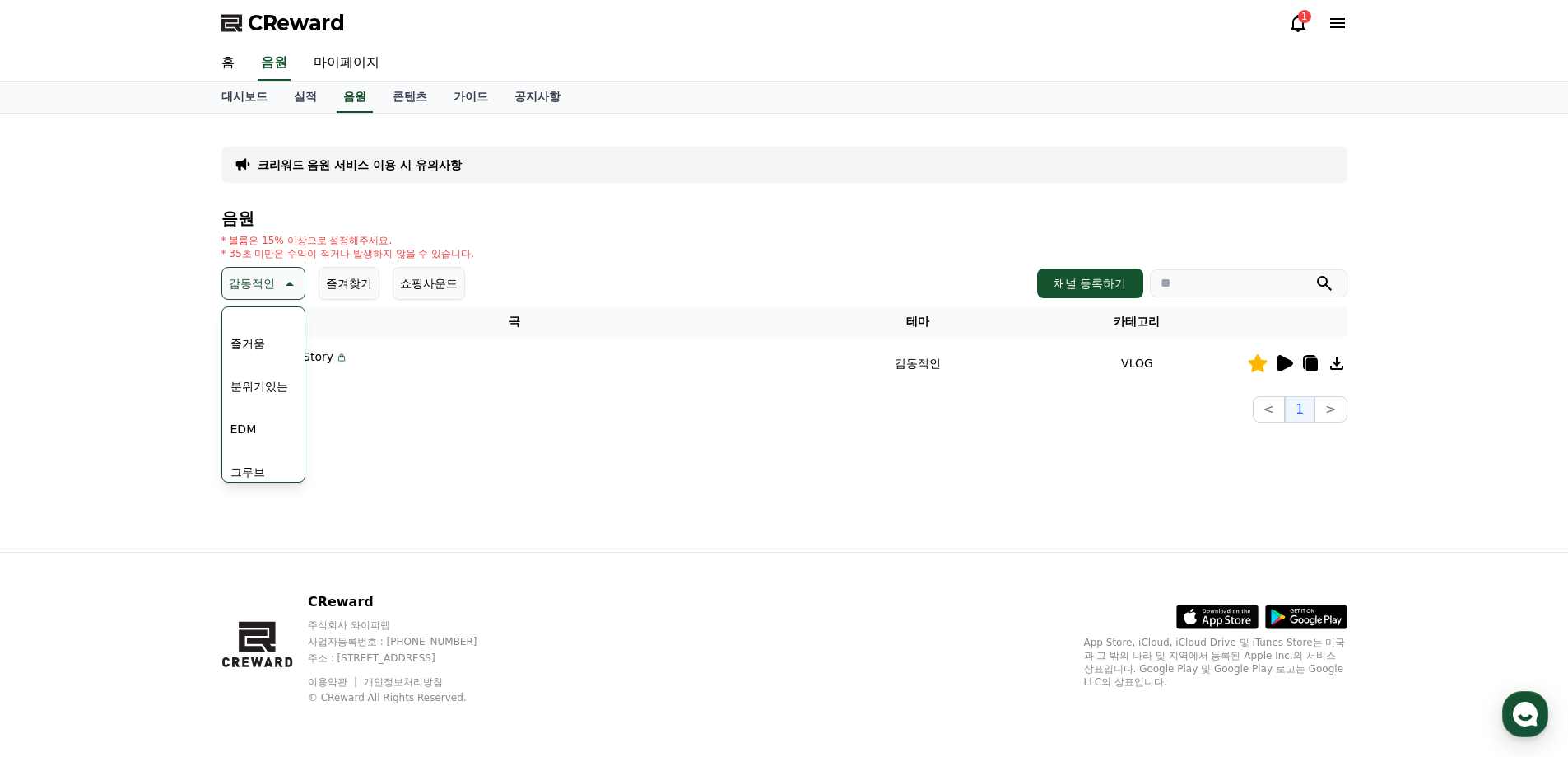
scroll to position [678, 0]
click at [254, 343] on button "귀여운" at bounding box center [248, 333] width 48 height 36
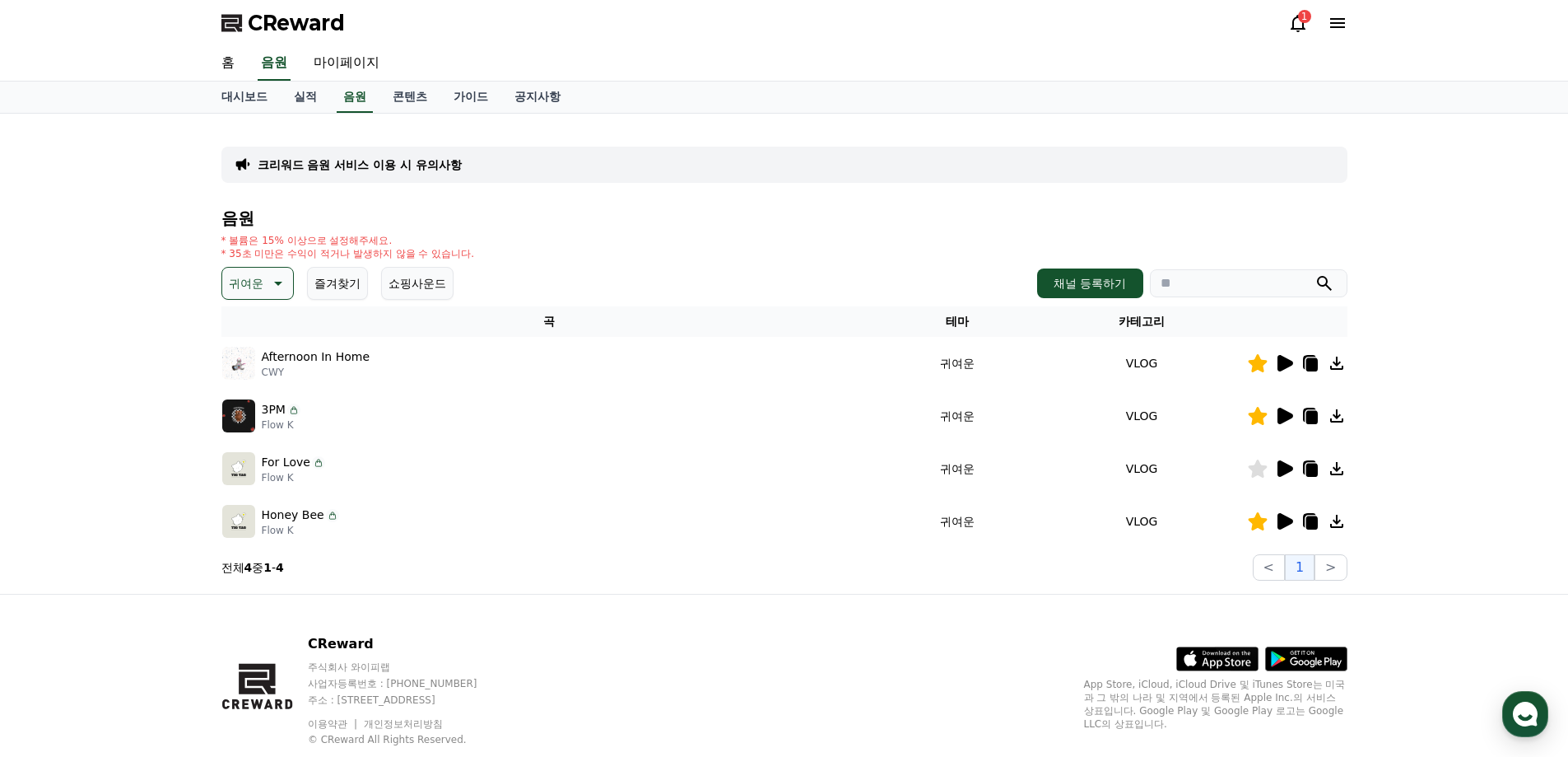
click at [1280, 468] on icon at bounding box center [1286, 468] width 16 height 16
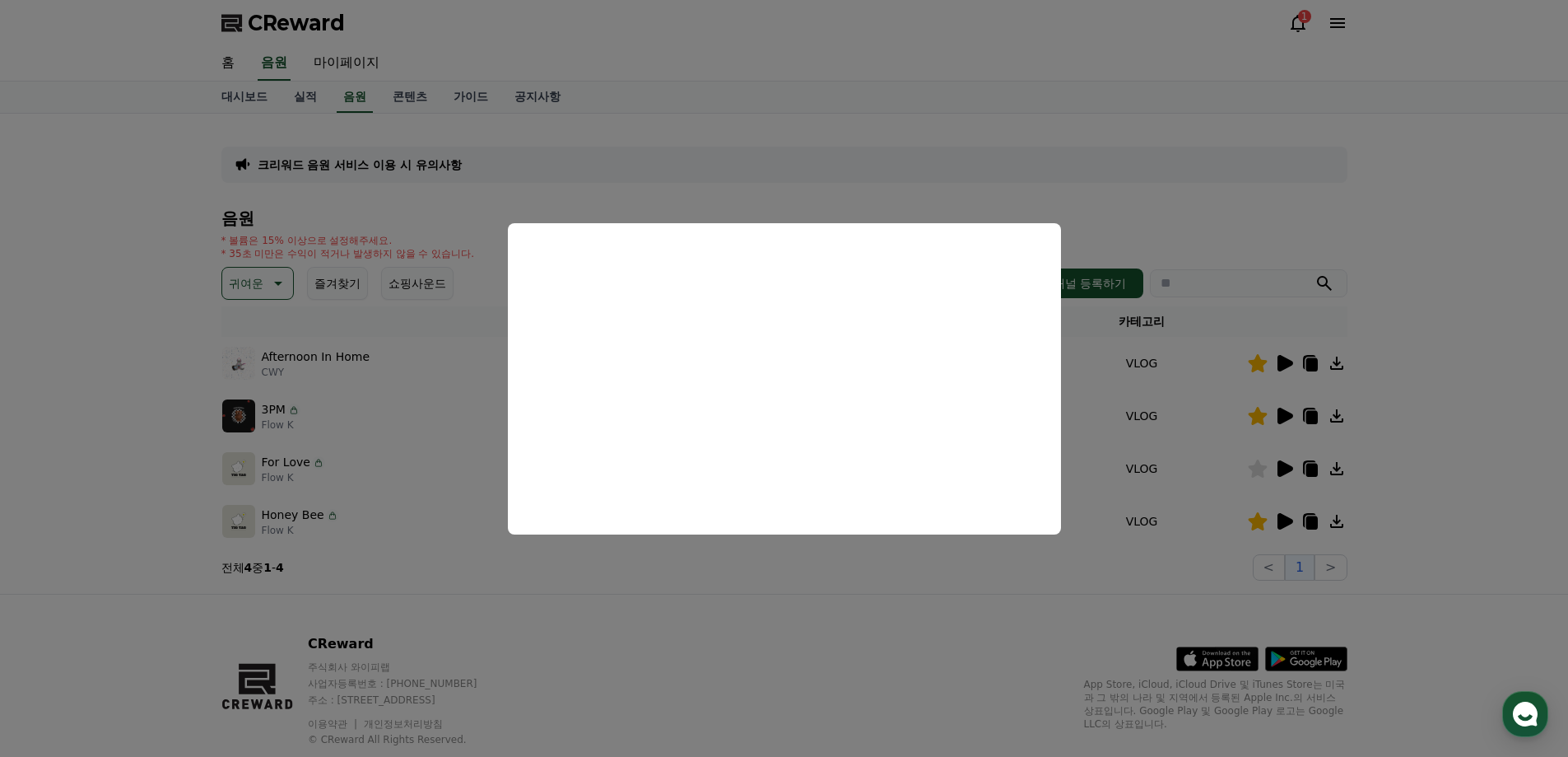
click at [711, 124] on button "close modal" at bounding box center [784, 378] width 1568 height 757
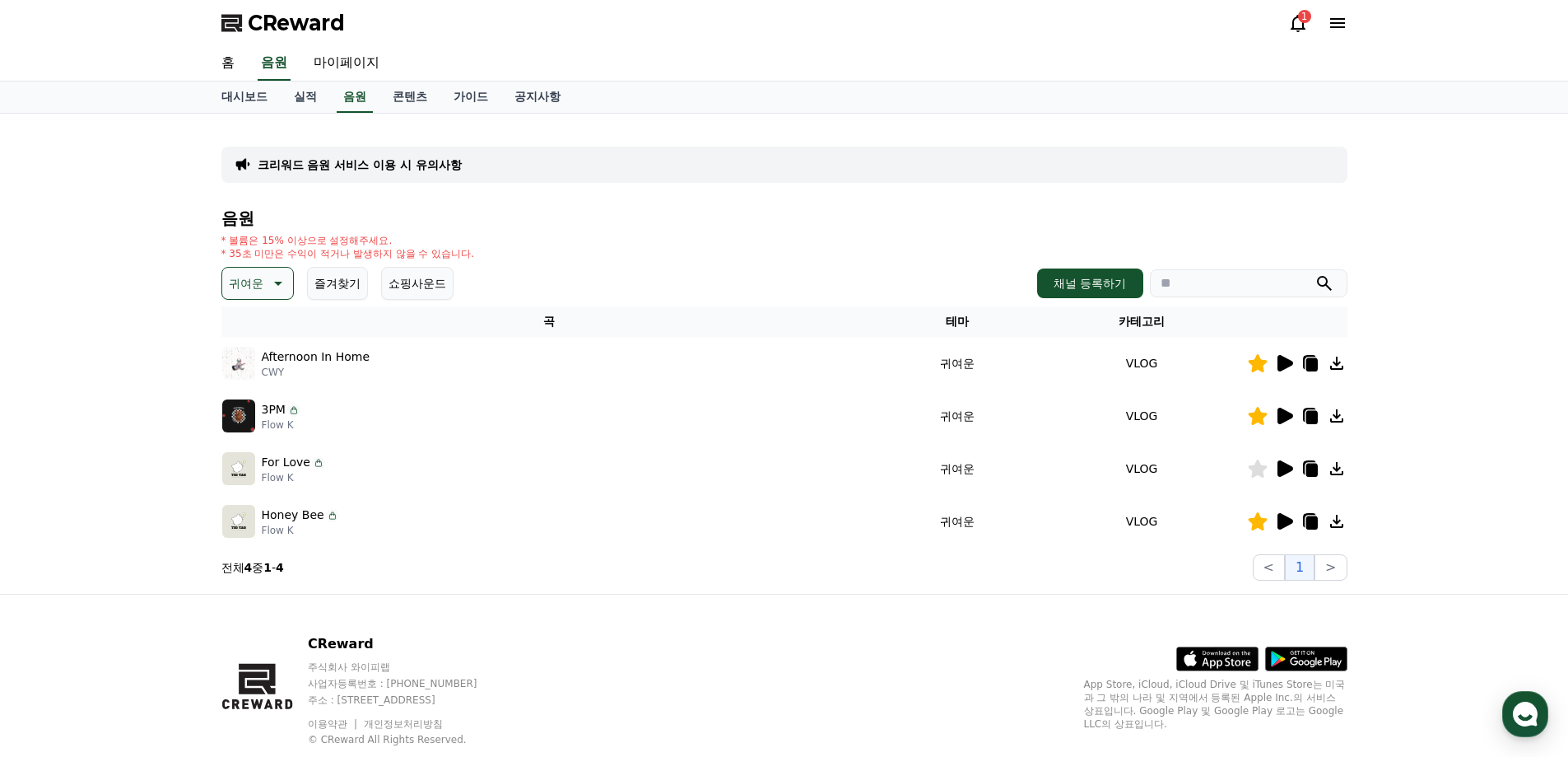
click at [236, 291] on p "귀여운" at bounding box center [246, 283] width 35 height 23
click at [265, 370] on button "환상적인" at bounding box center [254, 370] width 59 height 36
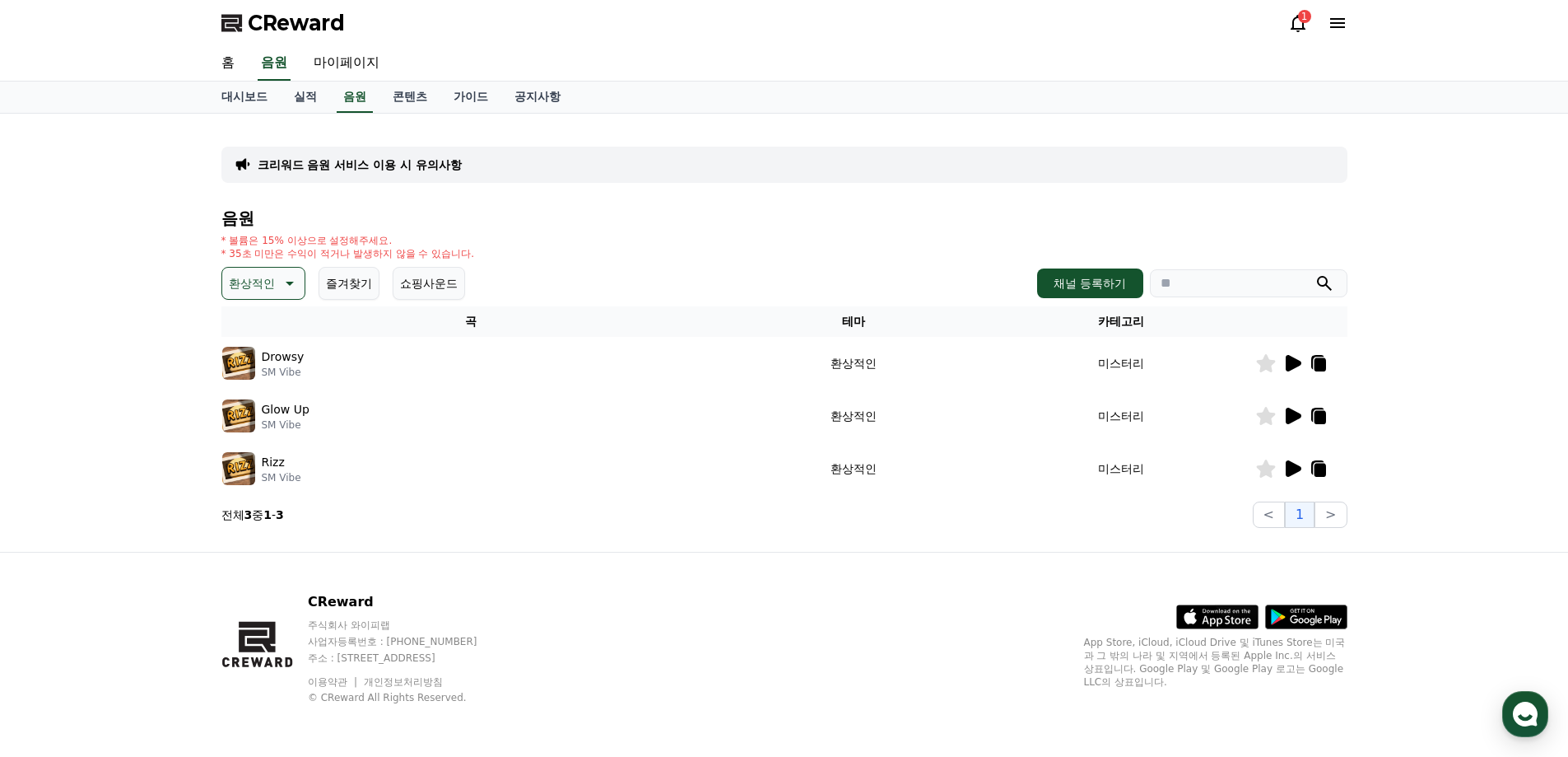
click at [286, 287] on icon at bounding box center [287, 283] width 20 height 20
click at [266, 406] on button "호기심" at bounding box center [248, 412] width 48 height 36
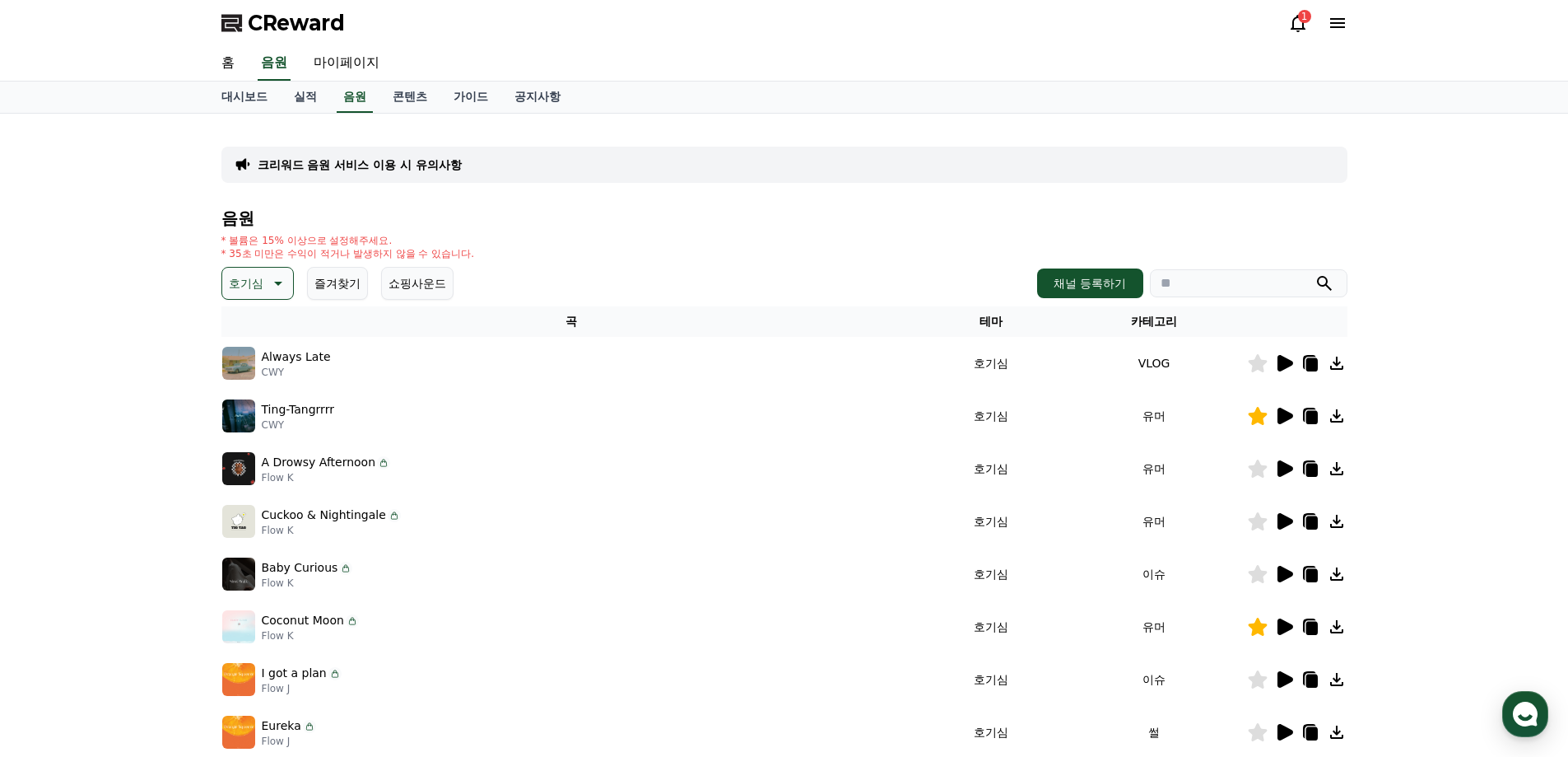
click at [1283, 368] on icon at bounding box center [1286, 363] width 16 height 16
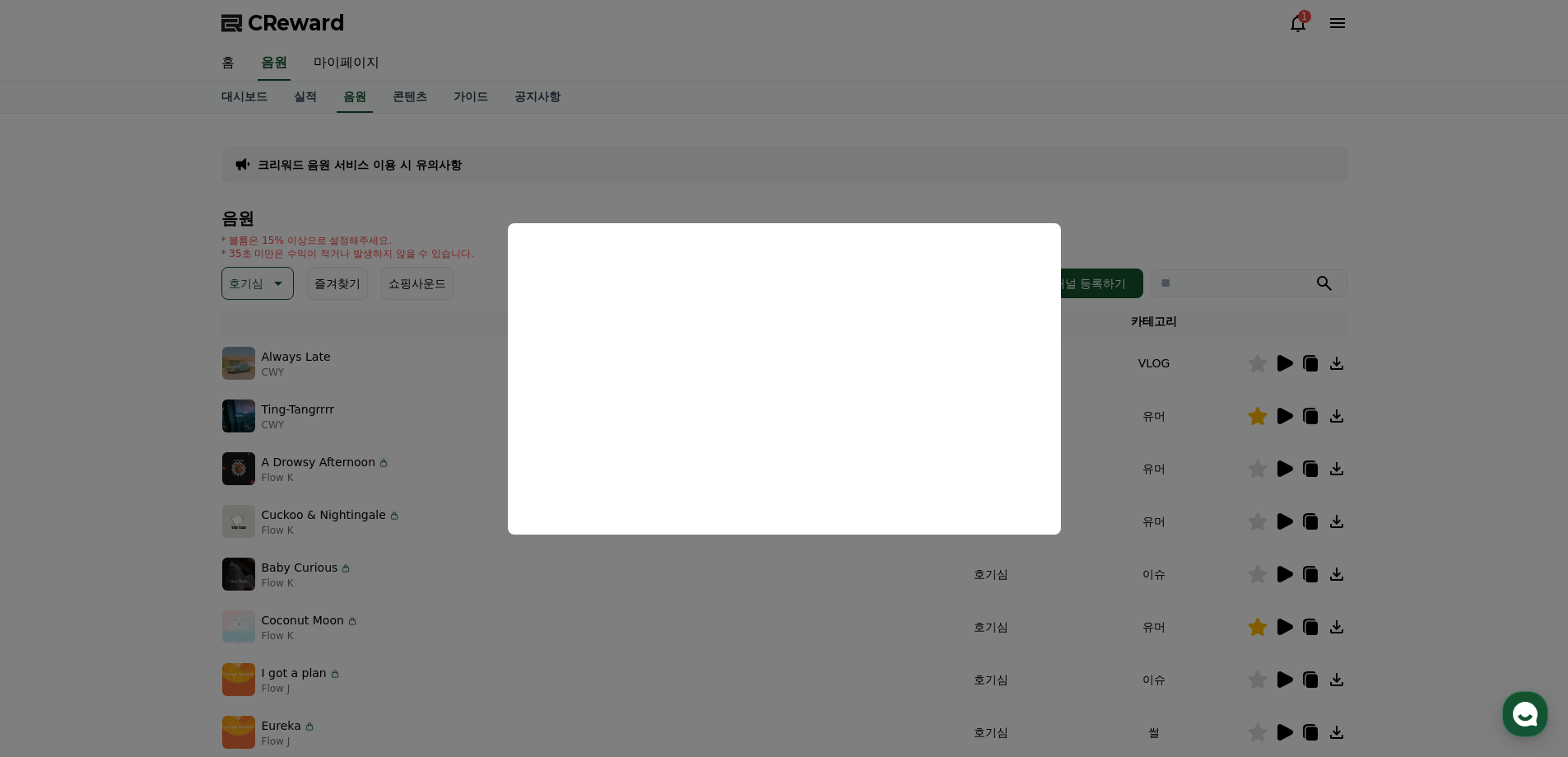
click at [1313, 203] on button "close modal" at bounding box center [784, 378] width 1568 height 757
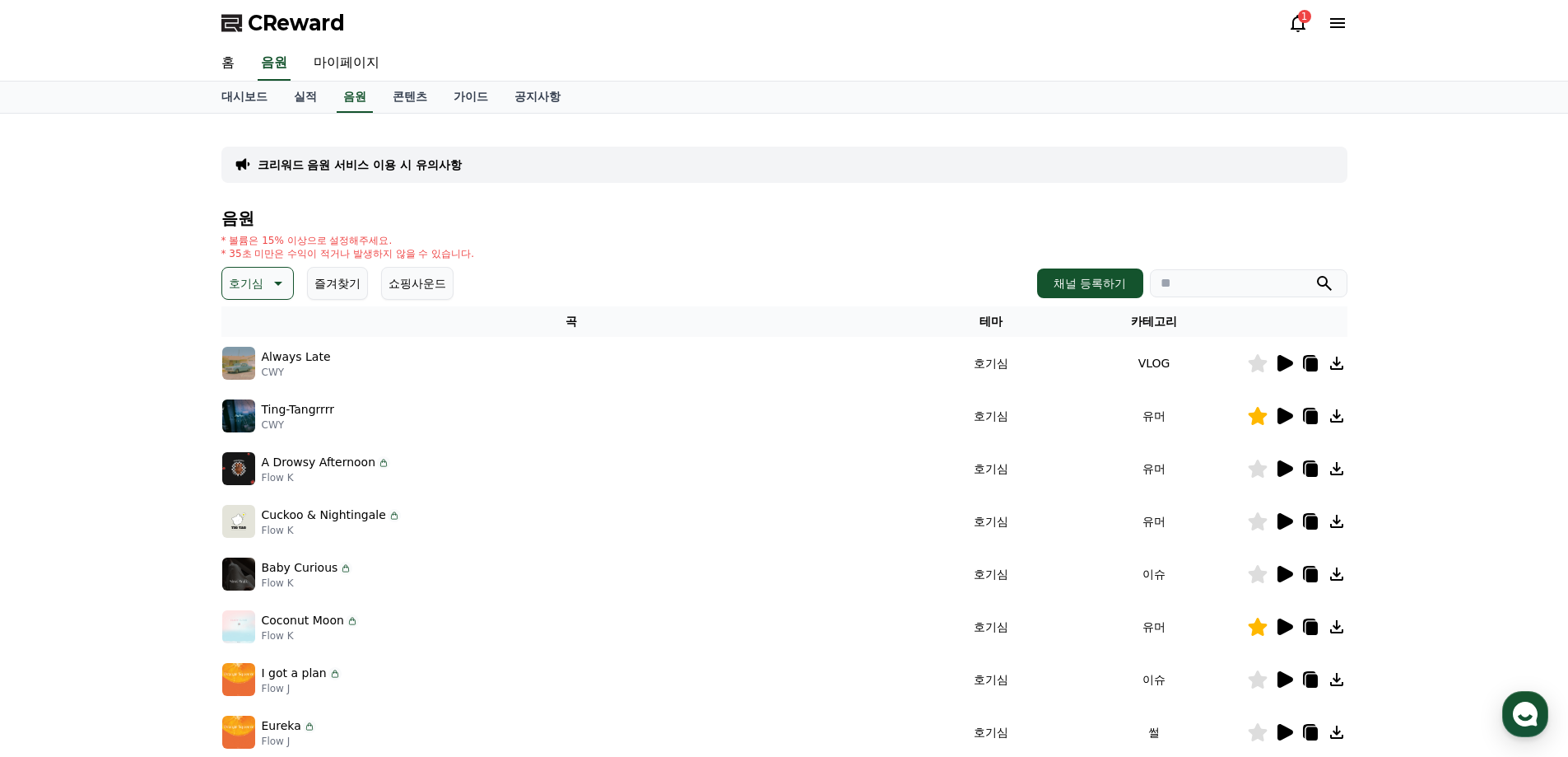
click at [1280, 469] on icon at bounding box center [1286, 468] width 16 height 16
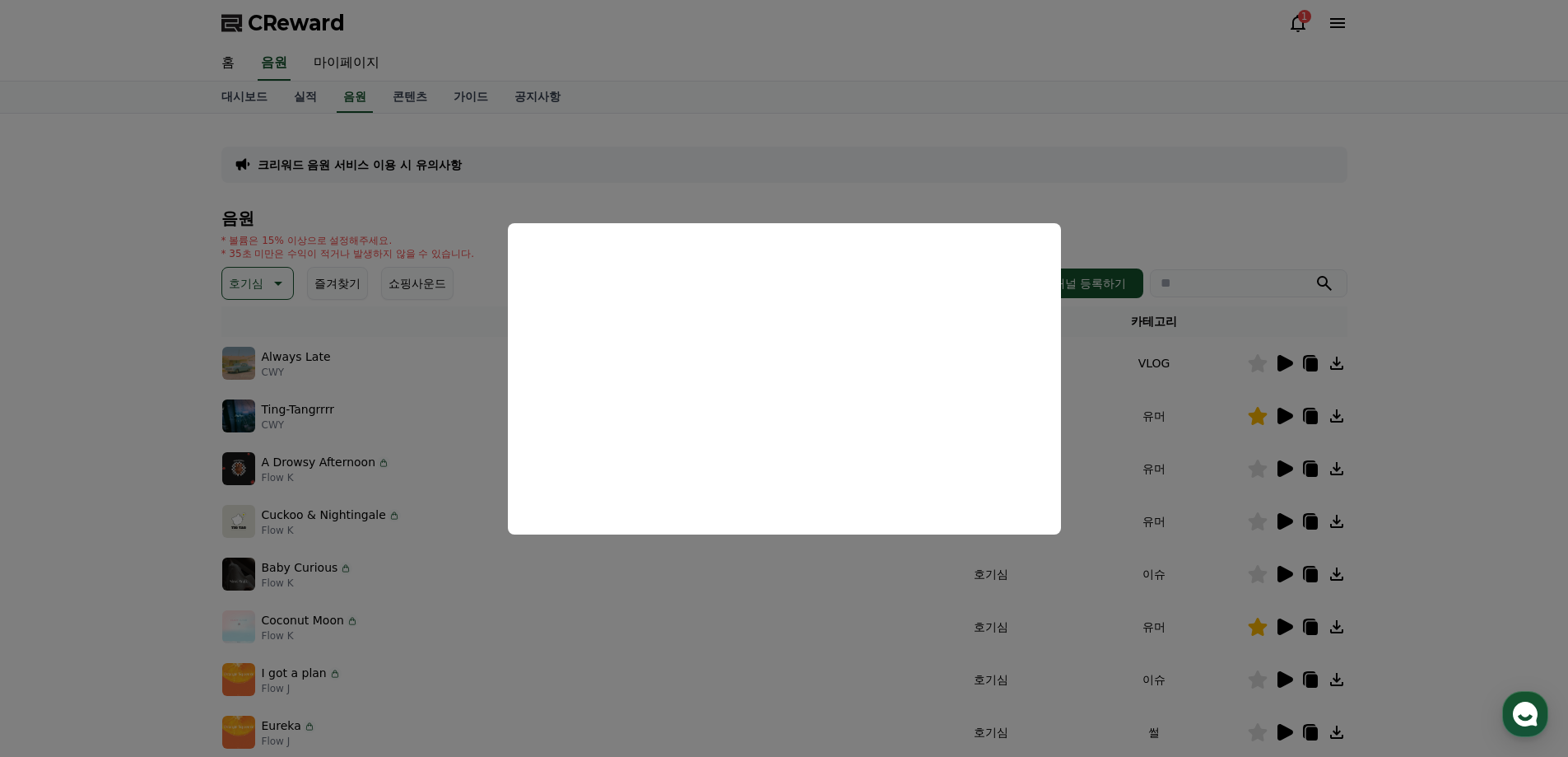
click at [1240, 160] on button "close modal" at bounding box center [784, 378] width 1568 height 757
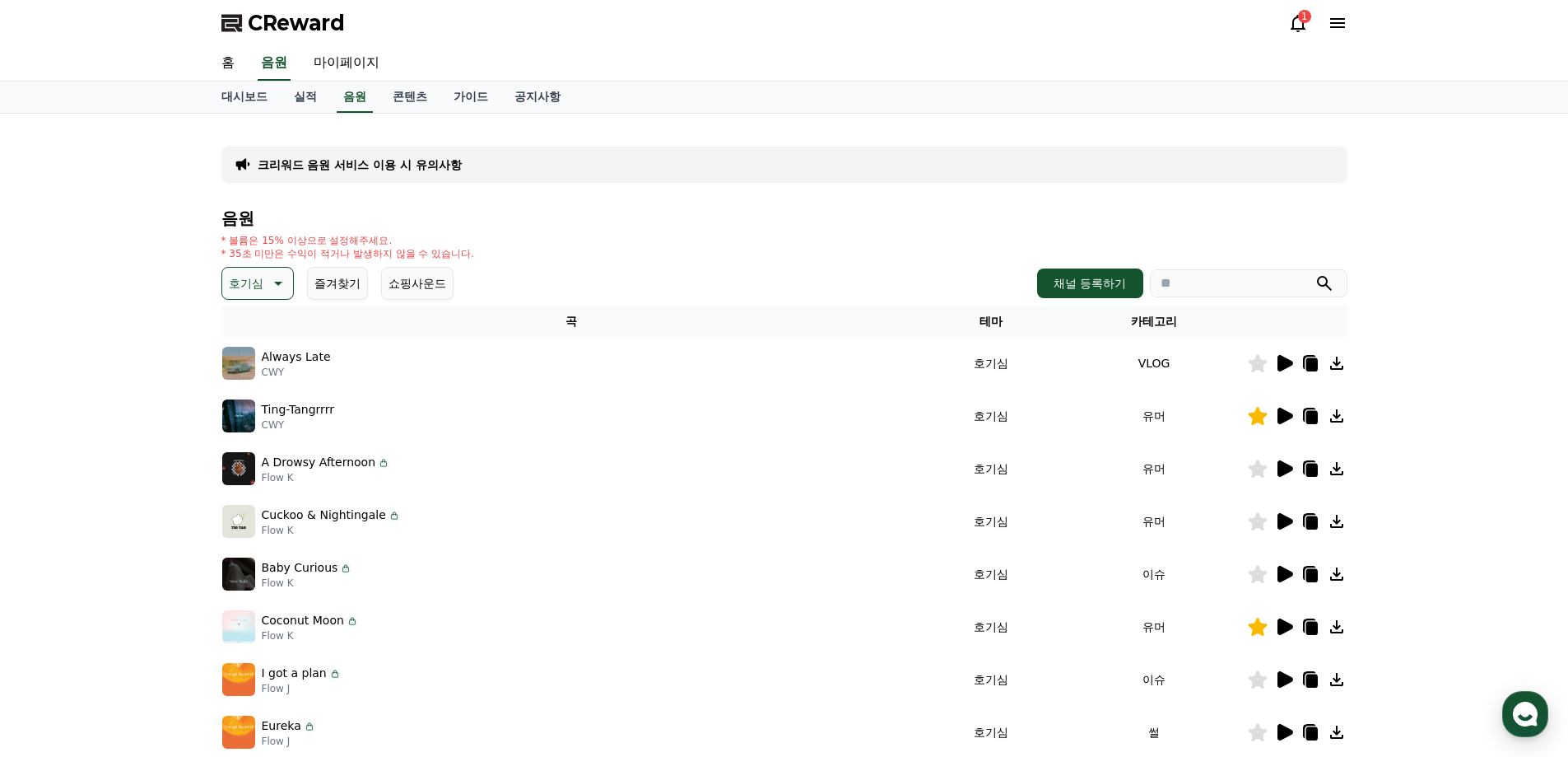
click at [1284, 522] on icon at bounding box center [1286, 521] width 16 height 16
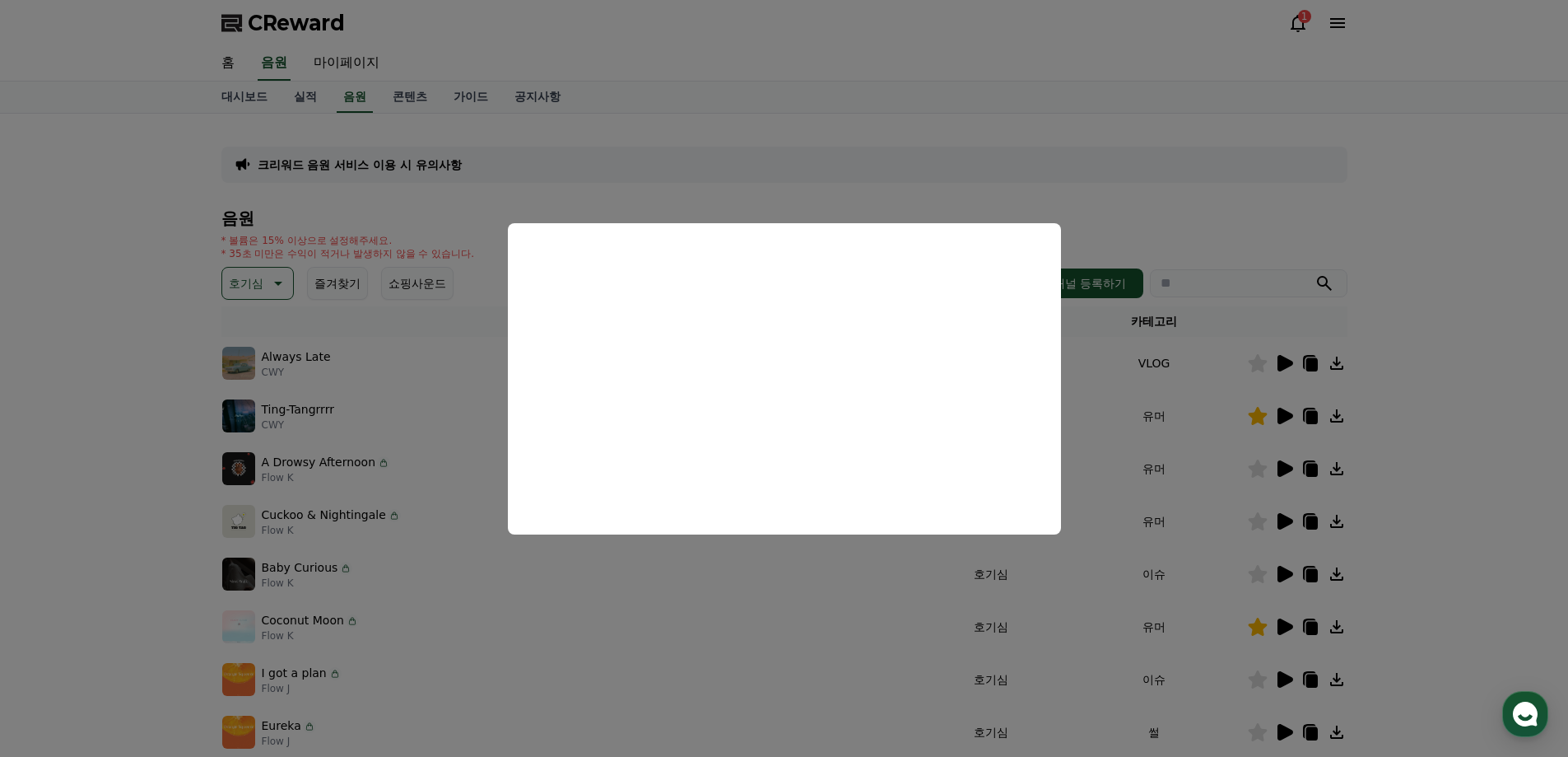
click at [736, 157] on button "close modal" at bounding box center [784, 378] width 1568 height 757
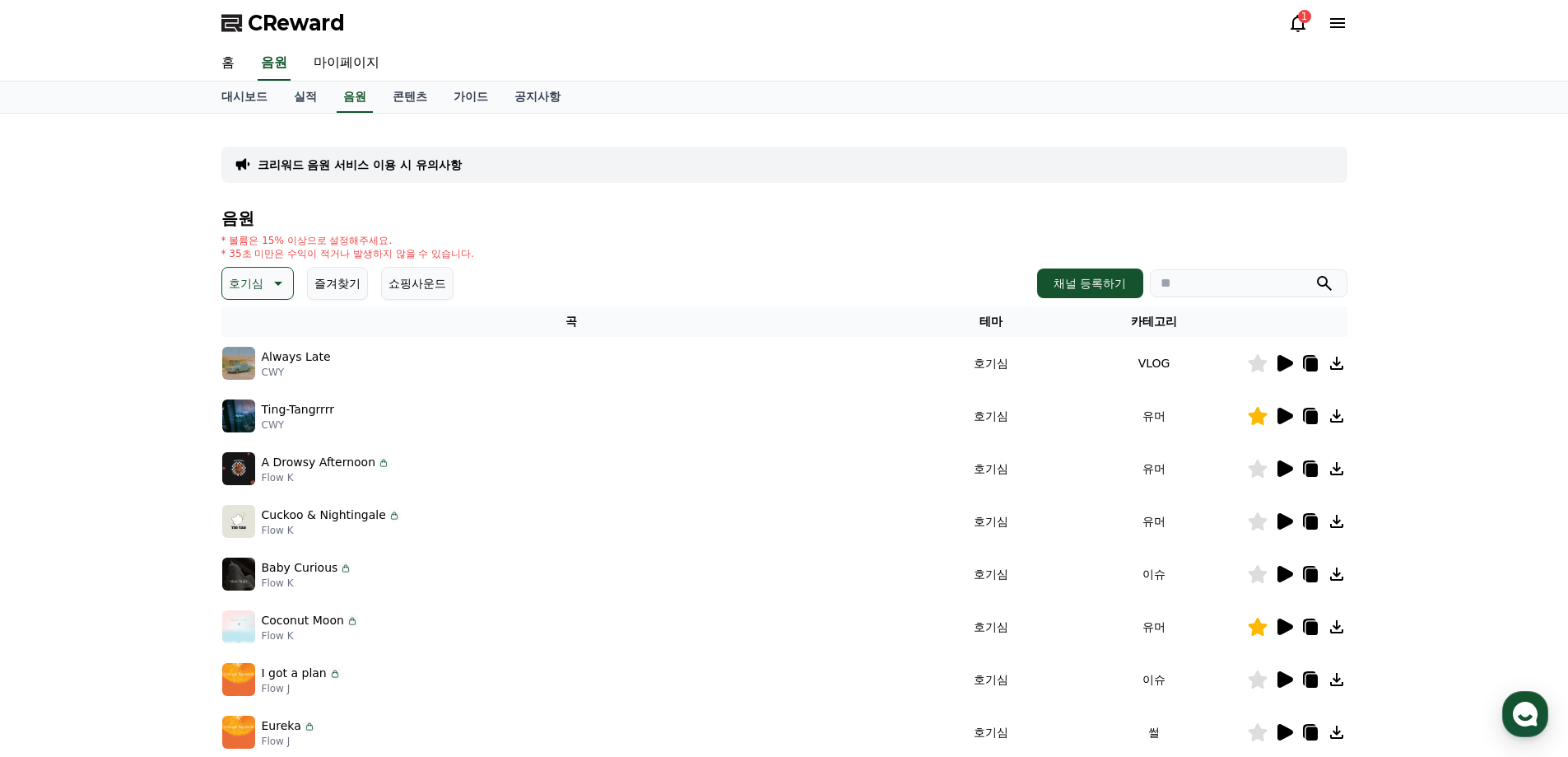
click at [1279, 576] on icon at bounding box center [1286, 573] width 16 height 16
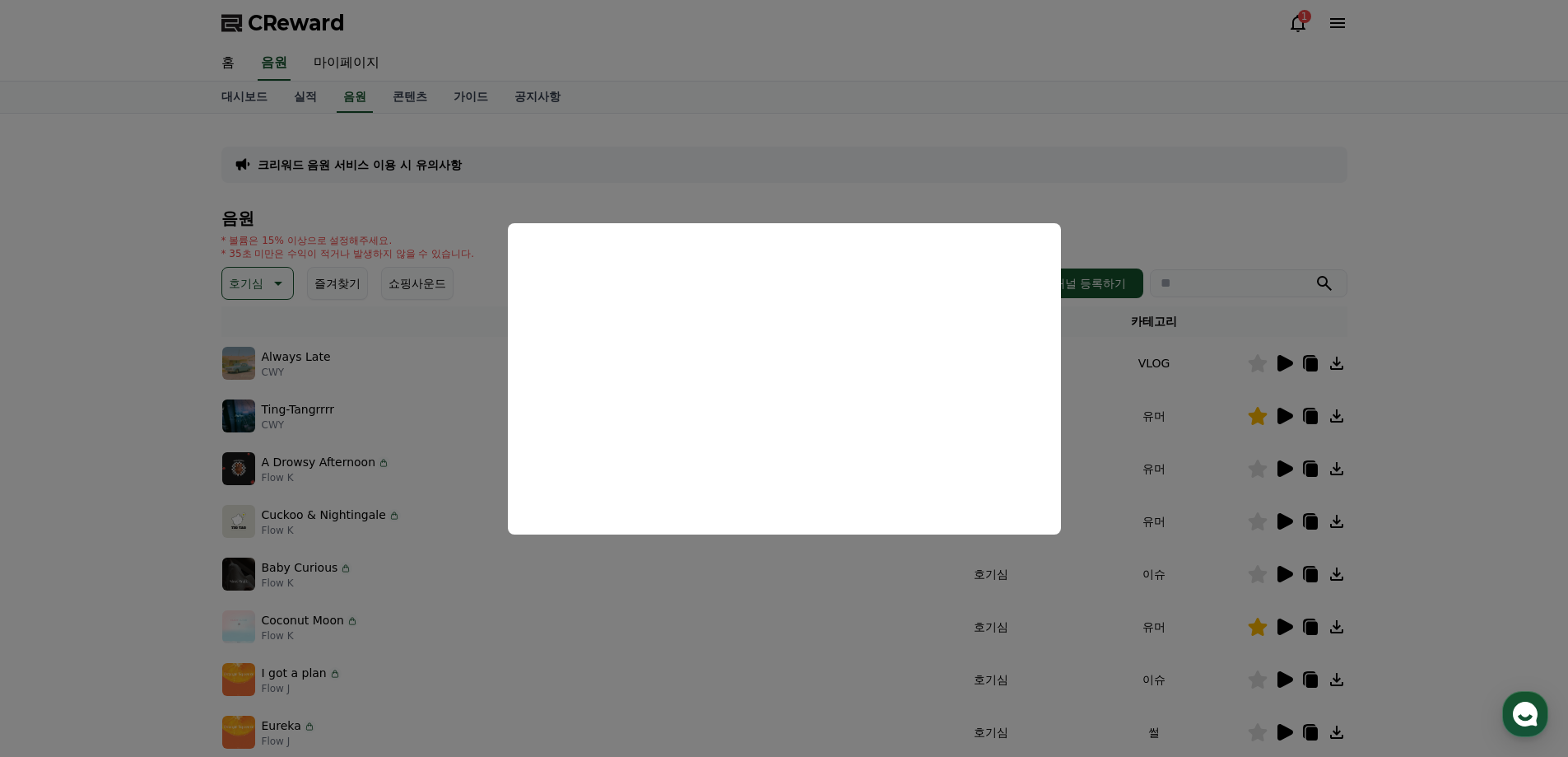
click at [414, 615] on button "close modal" at bounding box center [784, 378] width 1568 height 757
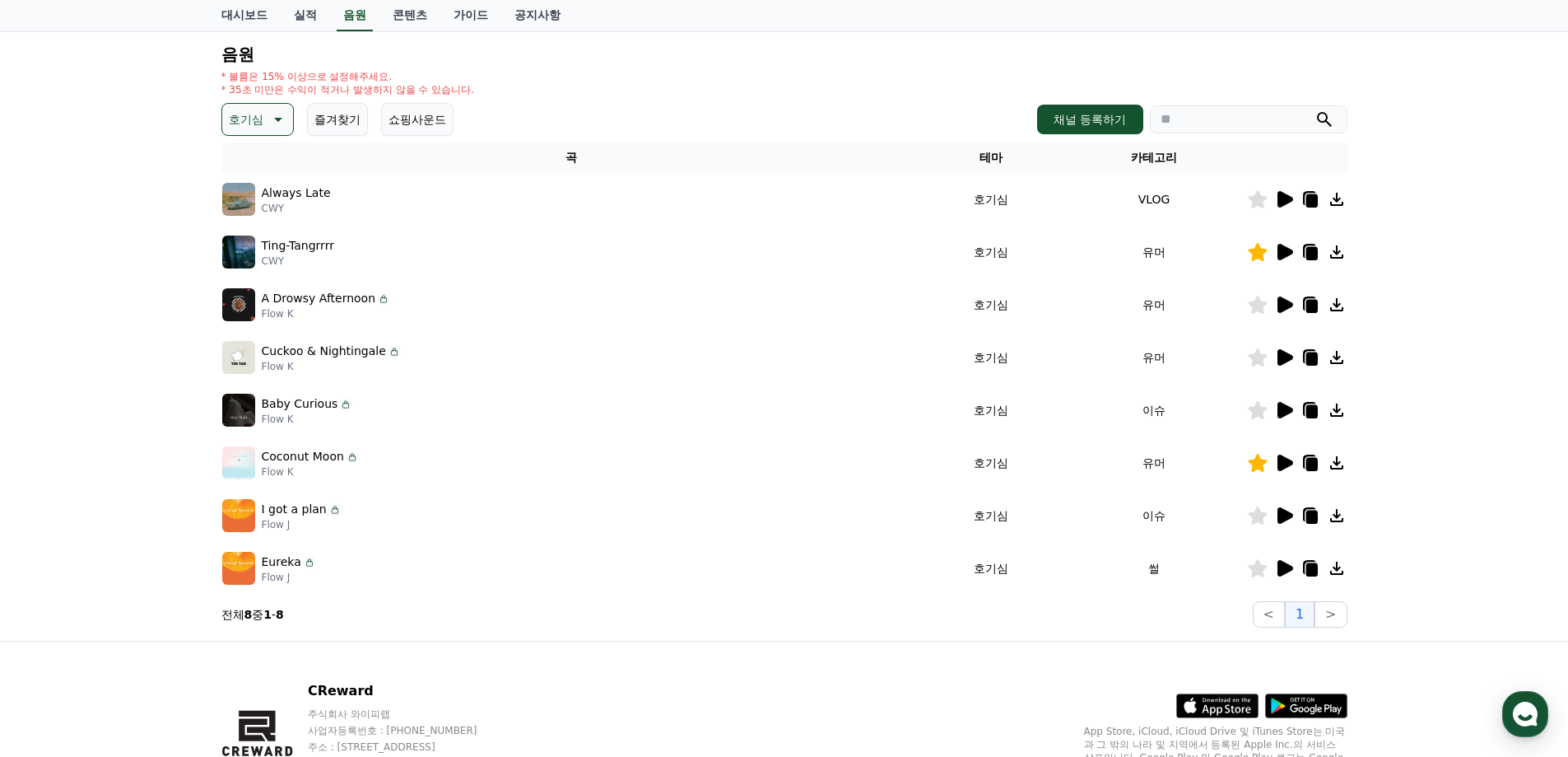
scroll to position [165, 0]
click at [1286, 513] on icon at bounding box center [1286, 514] width 16 height 16
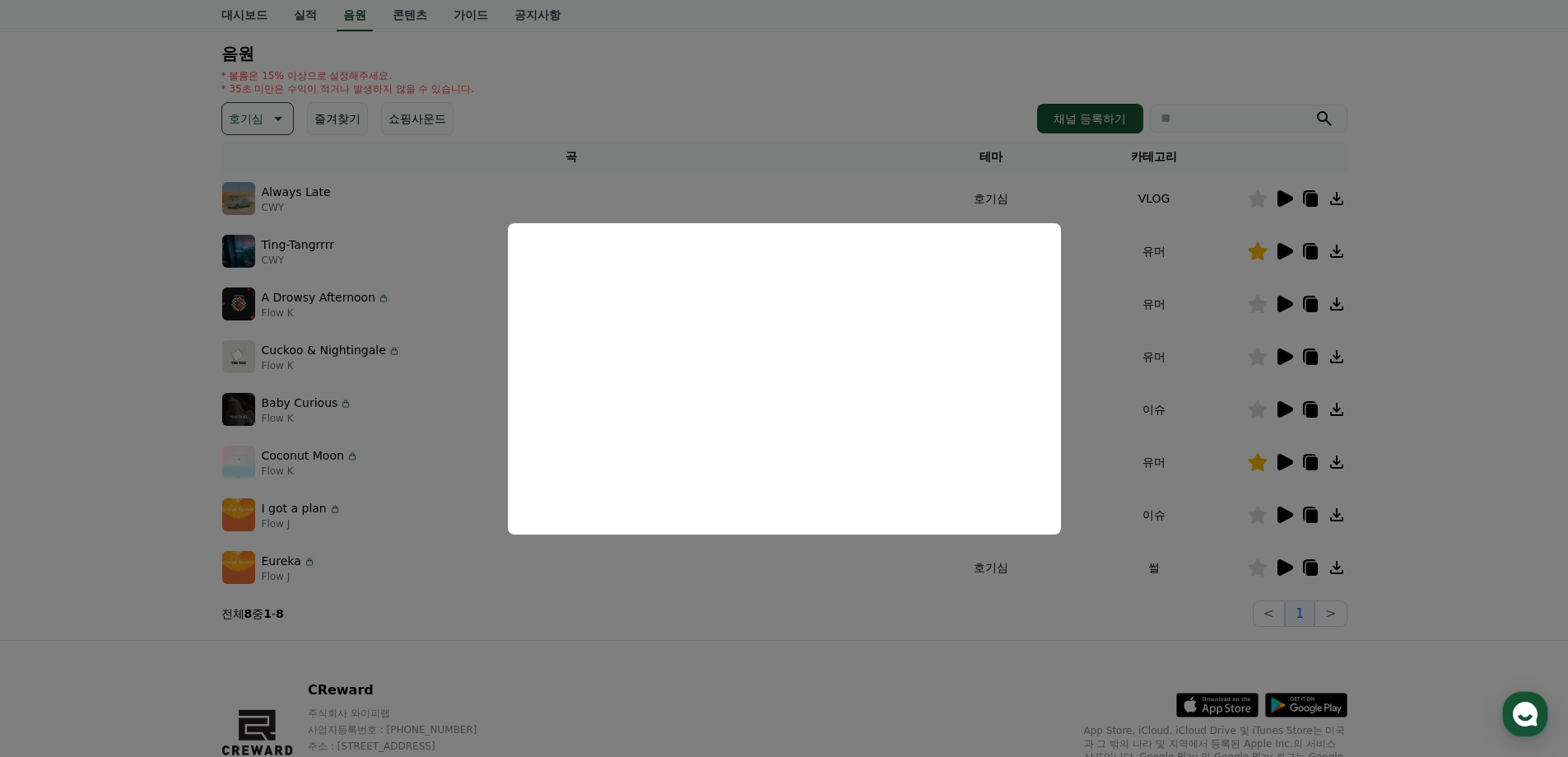
drag, startPoint x: 1463, startPoint y: 573, endPoint x: 1451, endPoint y: 571, distance: 12.2
click at [1461, 572] on button "close modal" at bounding box center [784, 378] width 1568 height 757
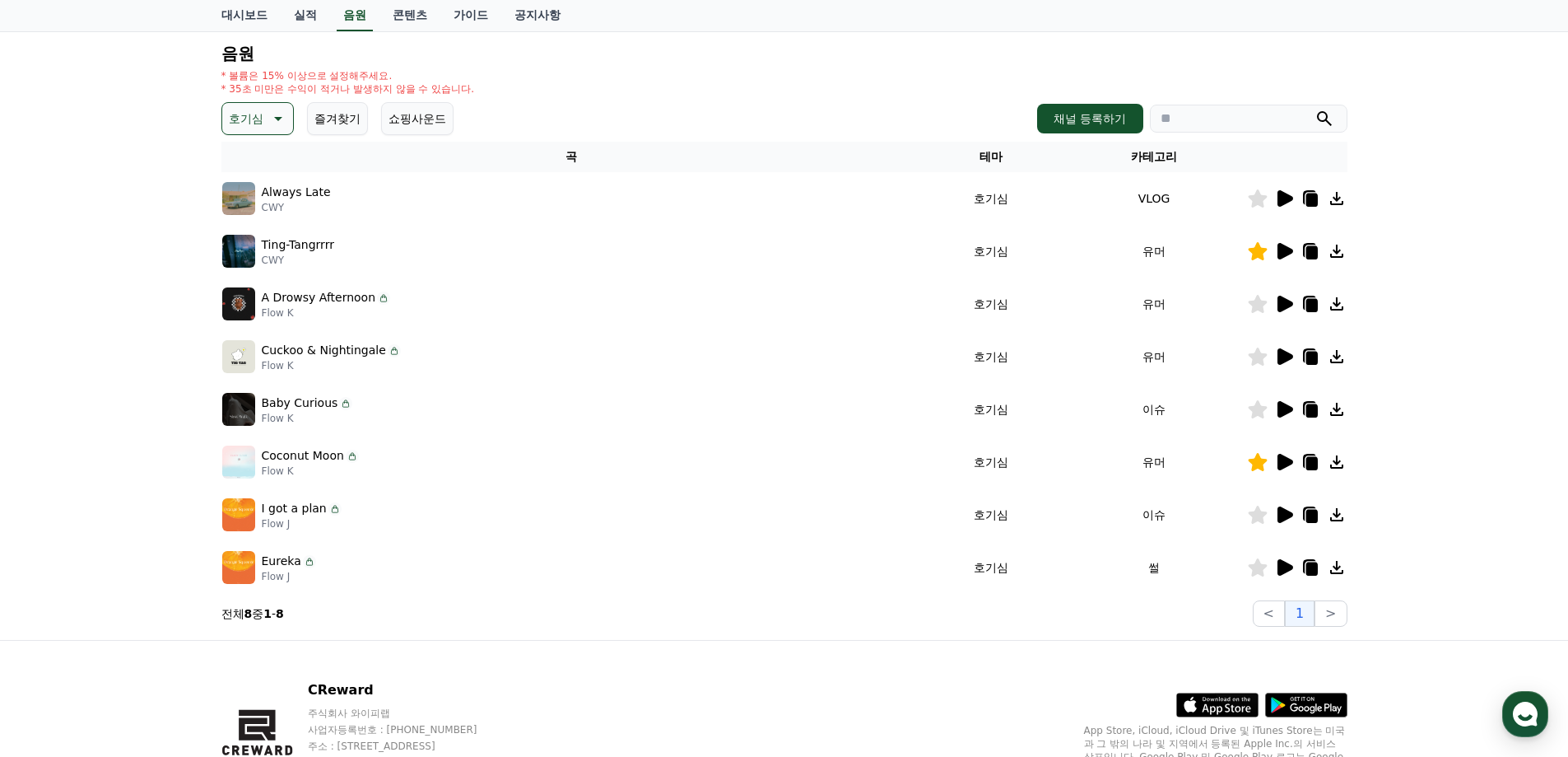
click at [1288, 569] on icon at bounding box center [1286, 567] width 16 height 16
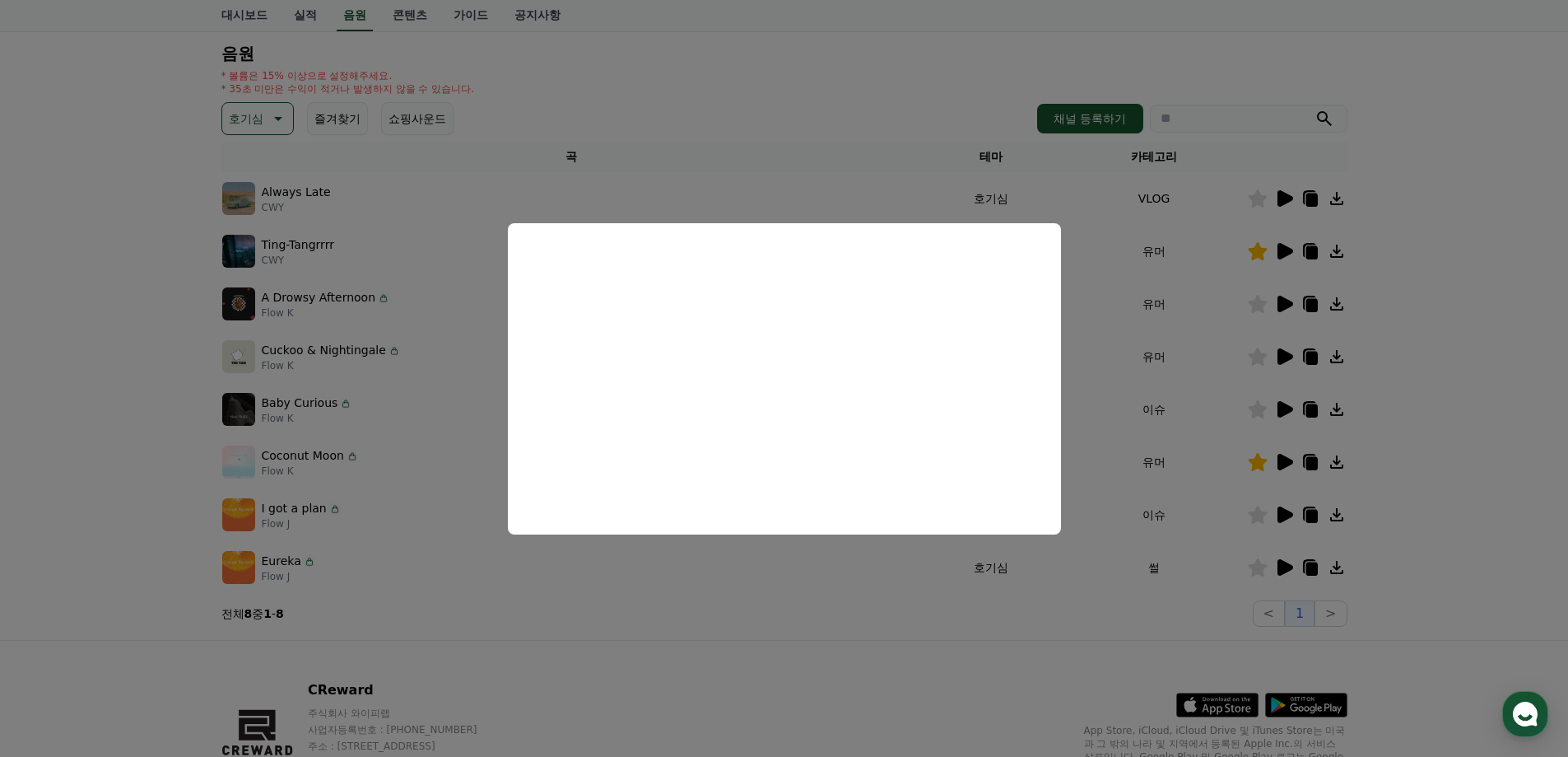
click at [812, 579] on button "close modal" at bounding box center [784, 378] width 1568 height 757
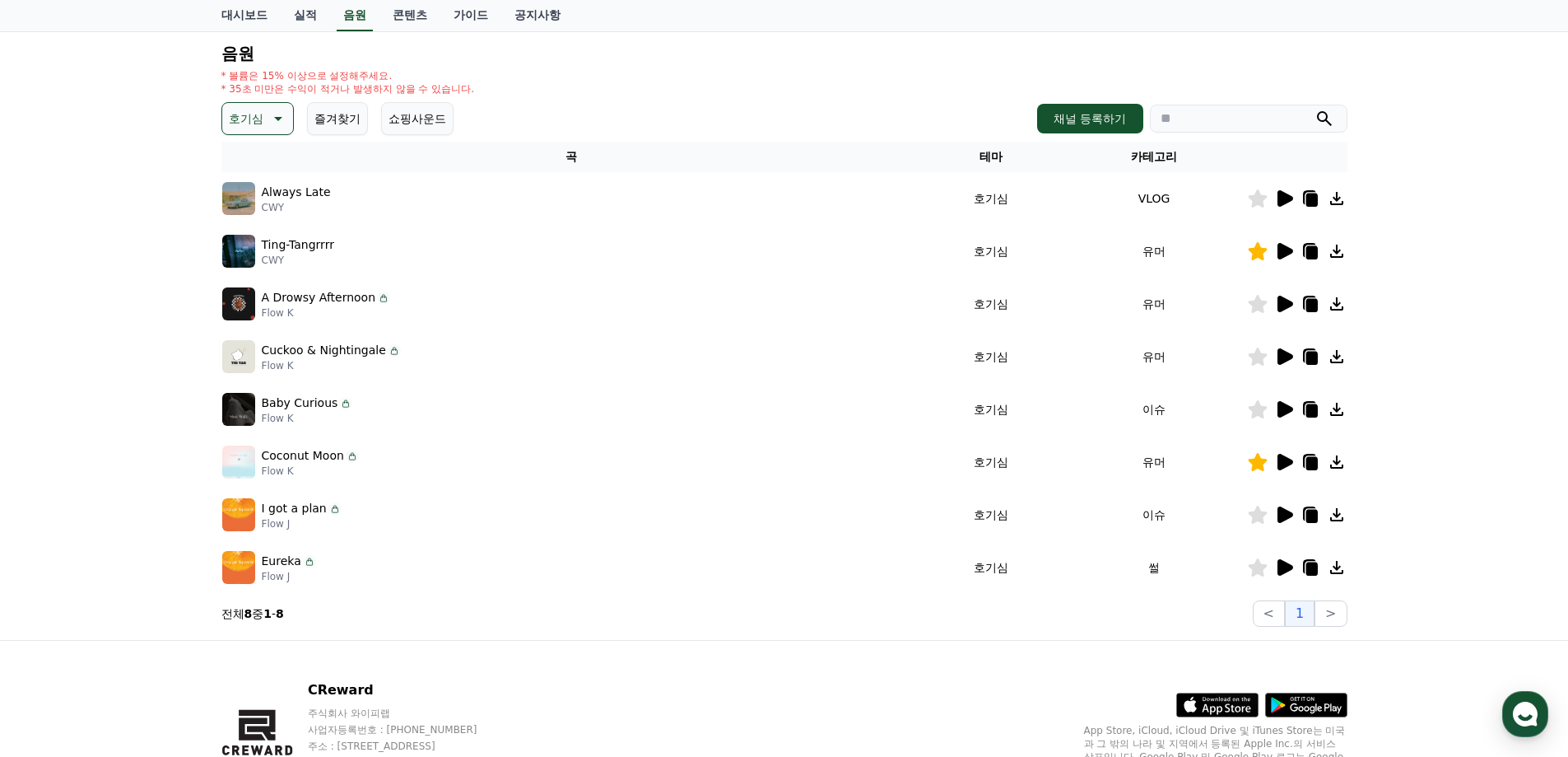
click at [246, 125] on p "호기심" at bounding box center [246, 119] width 35 height 23
click at [254, 209] on button "통통튀는" at bounding box center [254, 211] width 59 height 36
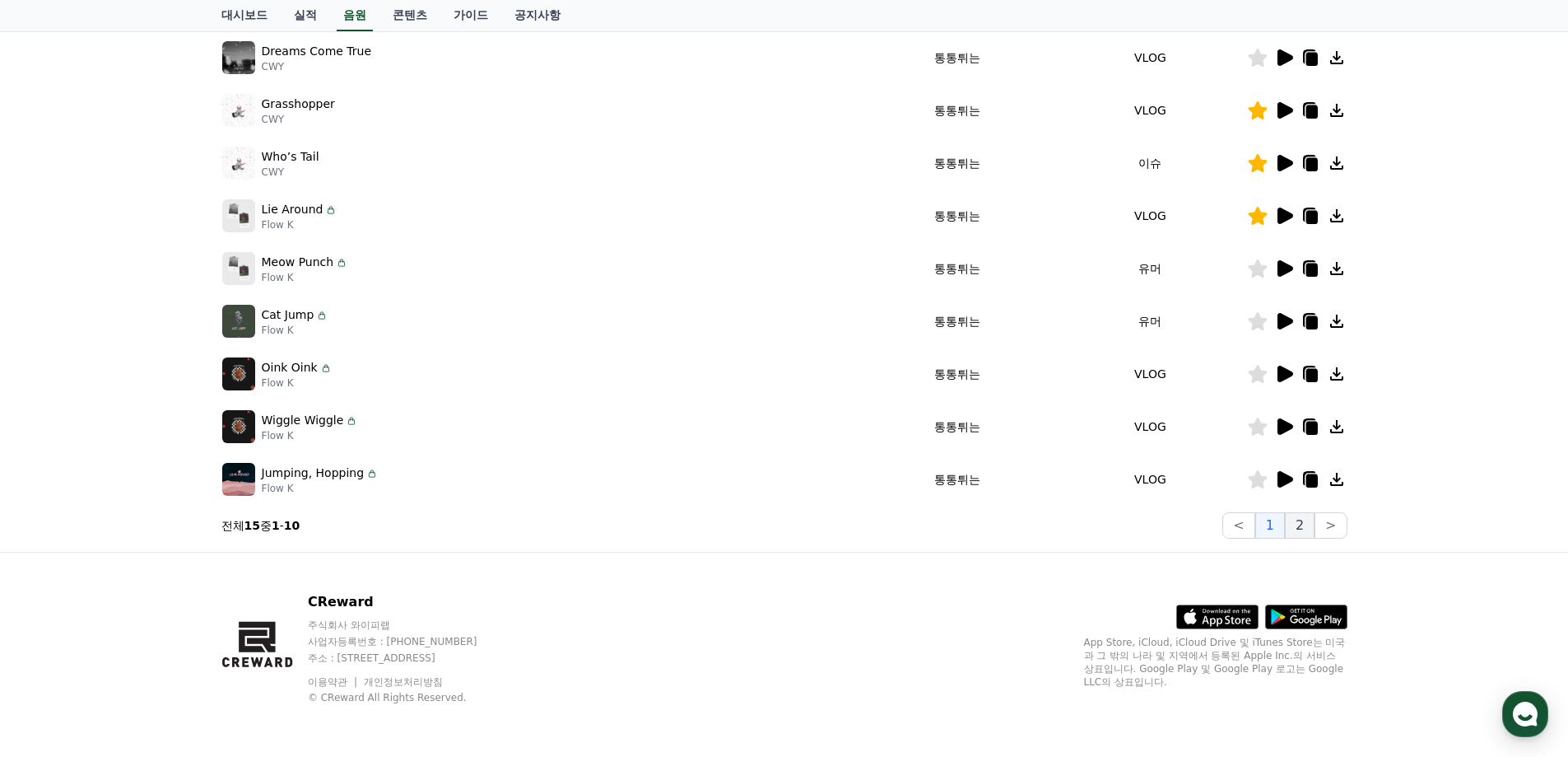
click at [1303, 524] on button "2" at bounding box center [1300, 525] width 29 height 26
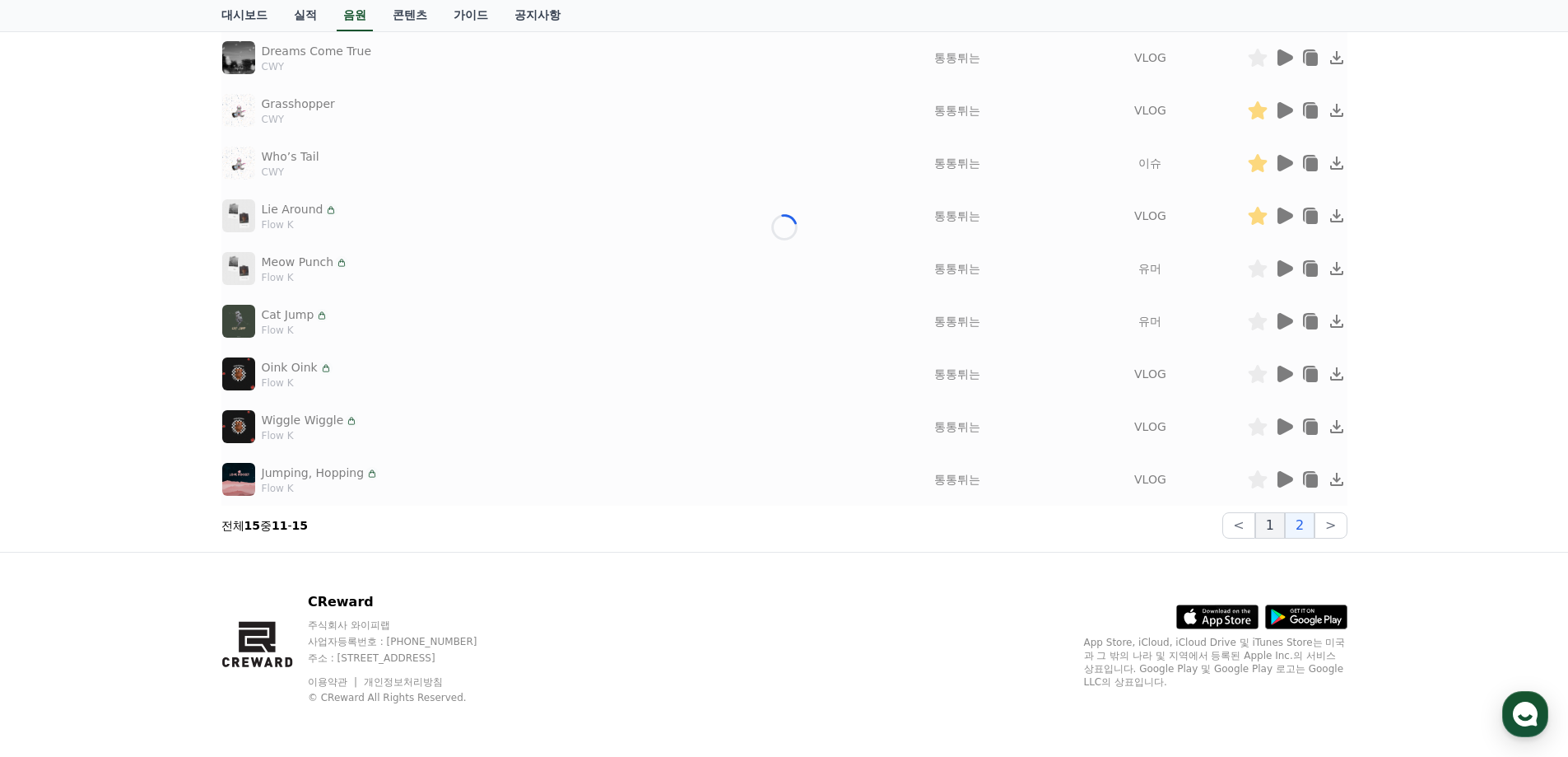
scroll to position [94, 0]
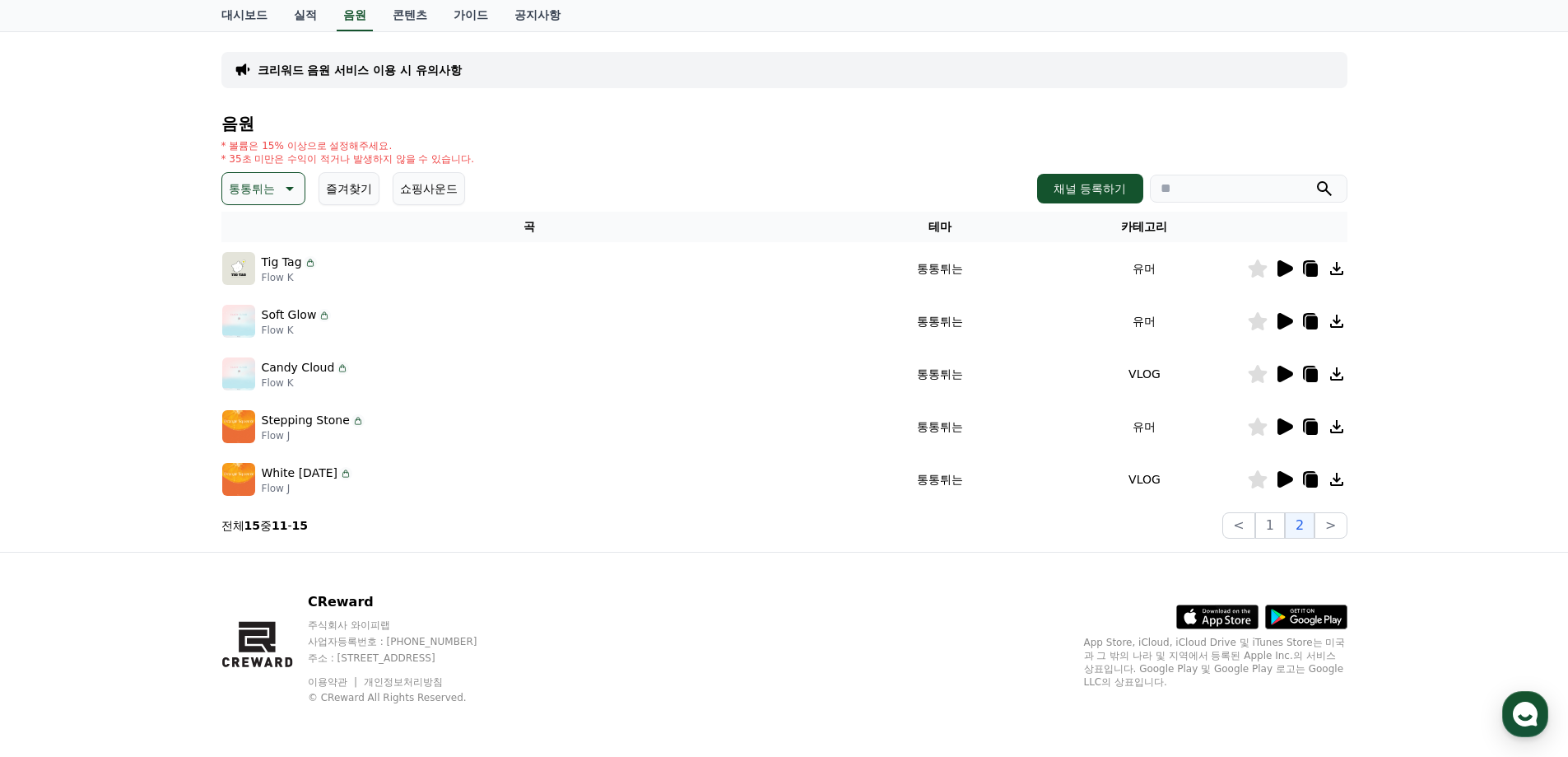
click at [1280, 268] on icon at bounding box center [1286, 268] width 16 height 16
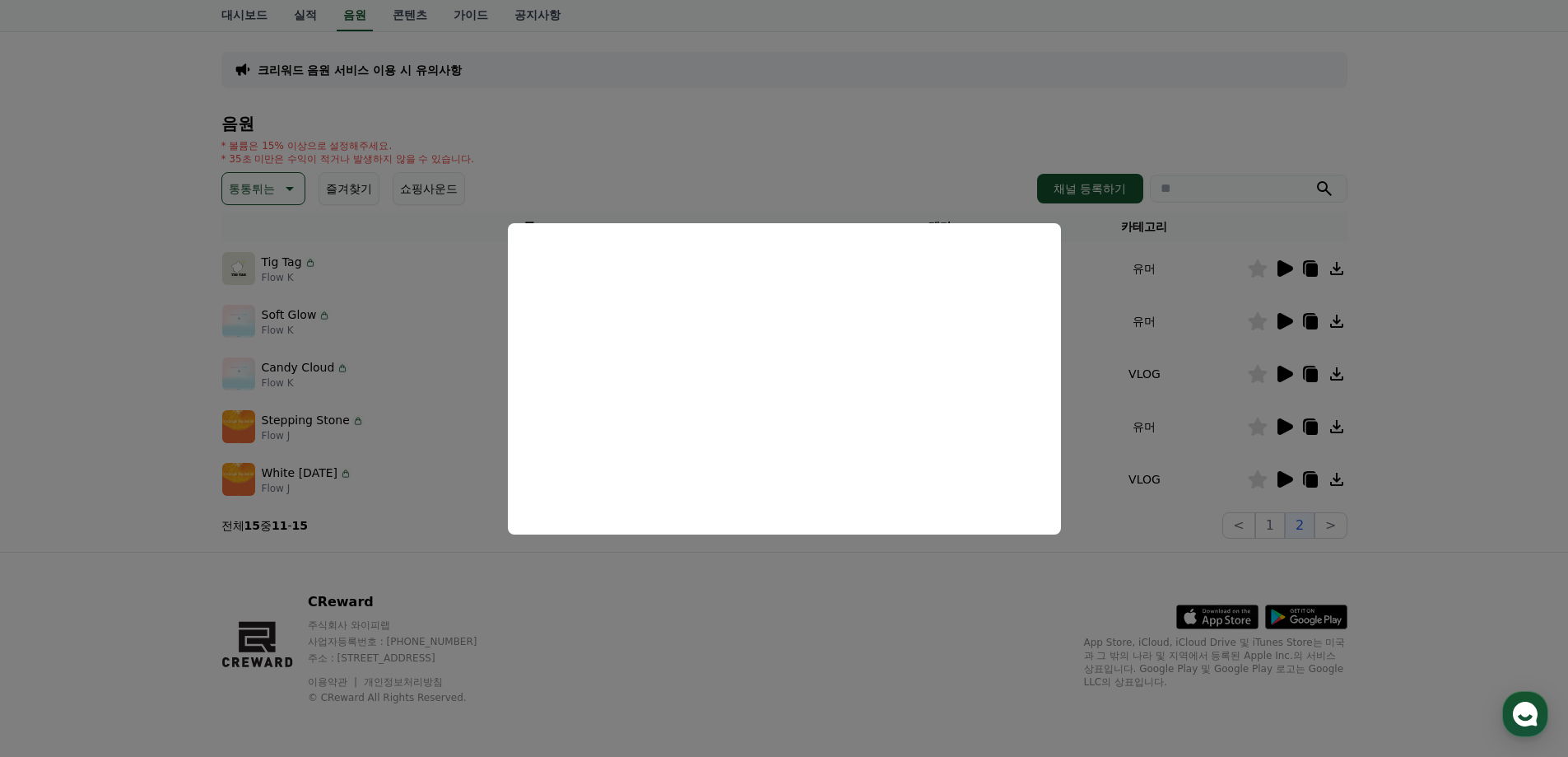
click at [1435, 366] on button "close modal" at bounding box center [784, 378] width 1568 height 757
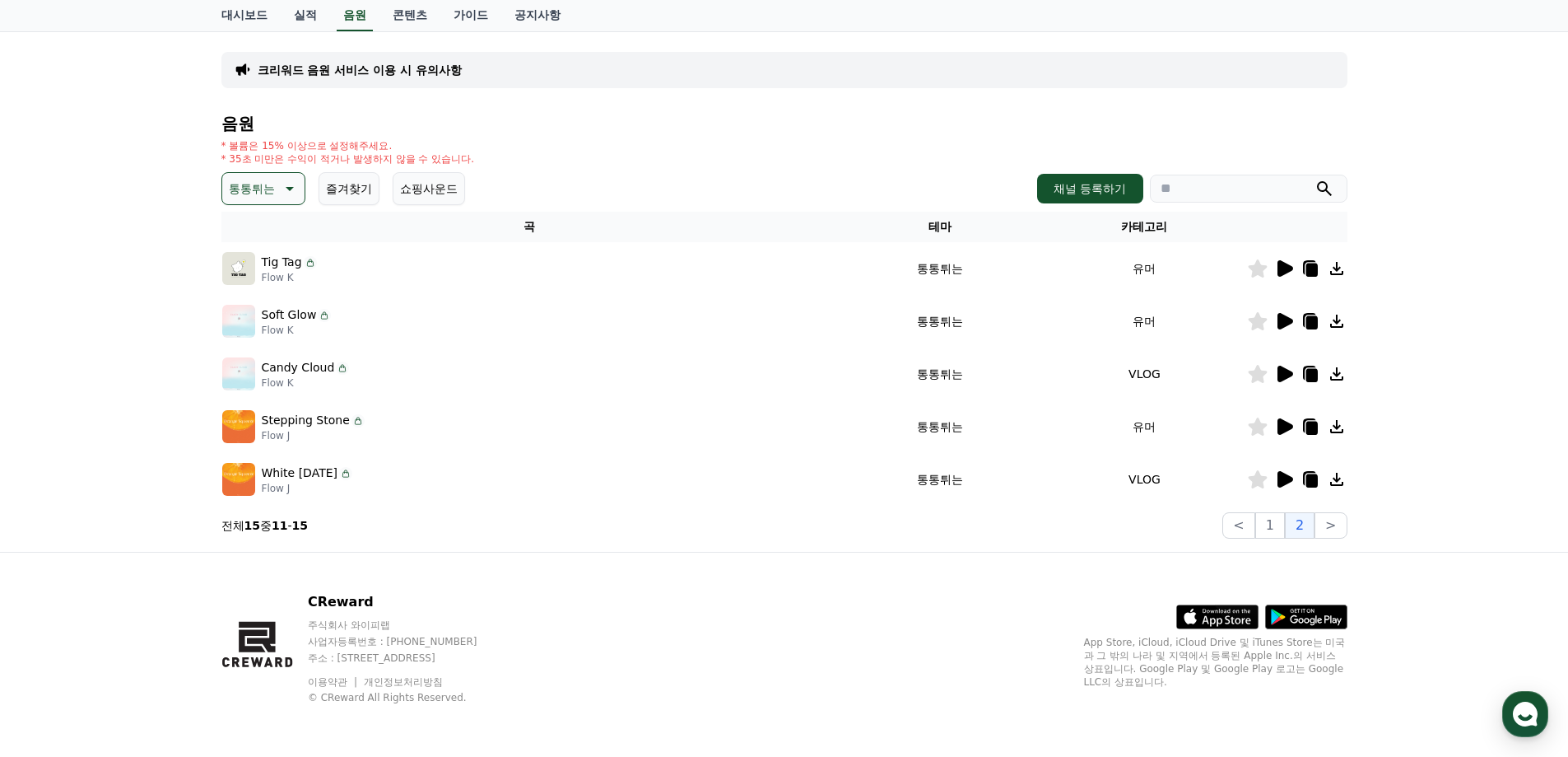
click at [1281, 319] on icon at bounding box center [1286, 320] width 16 height 16
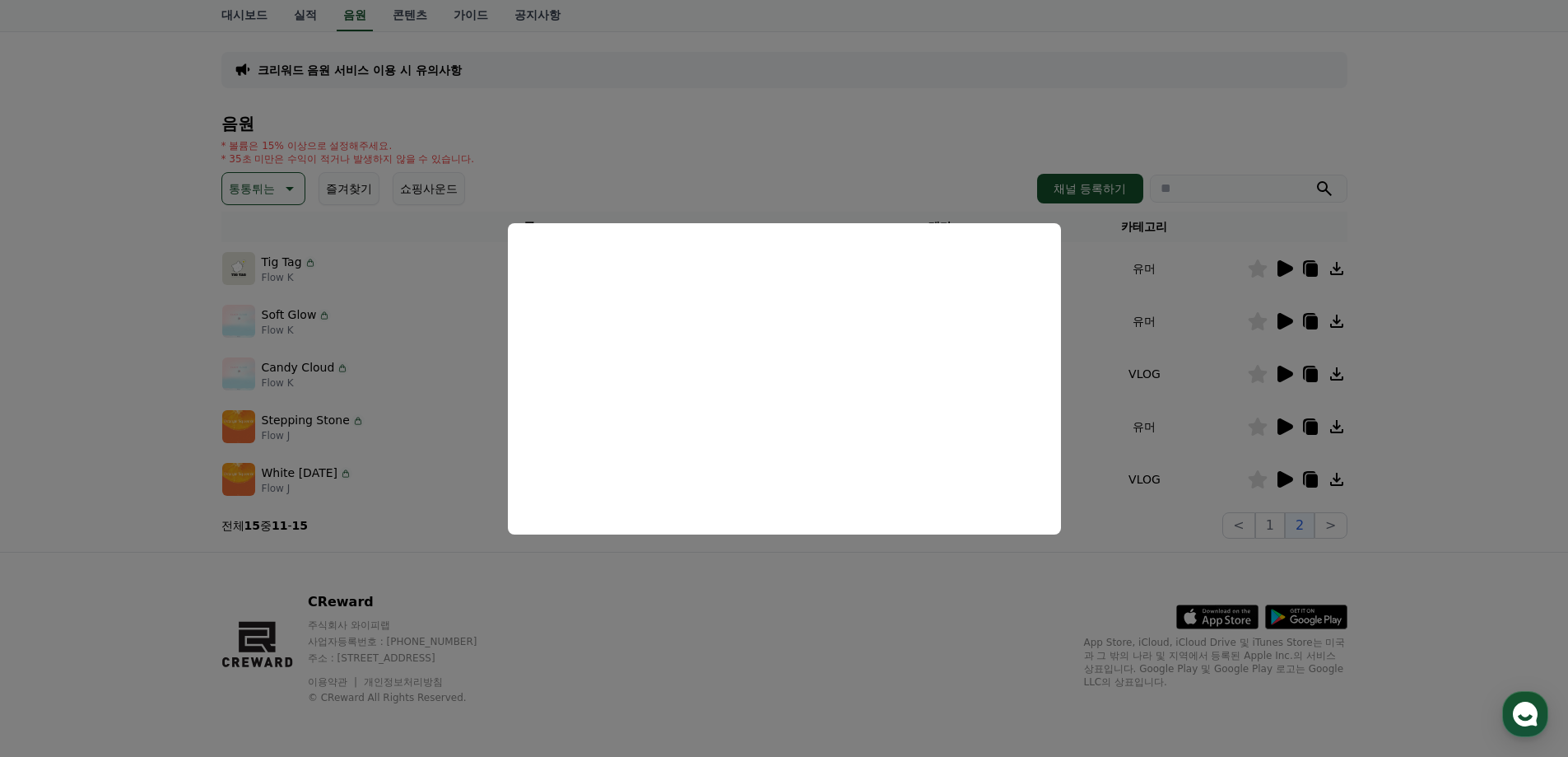
click at [848, 619] on button "close modal" at bounding box center [784, 378] width 1568 height 757
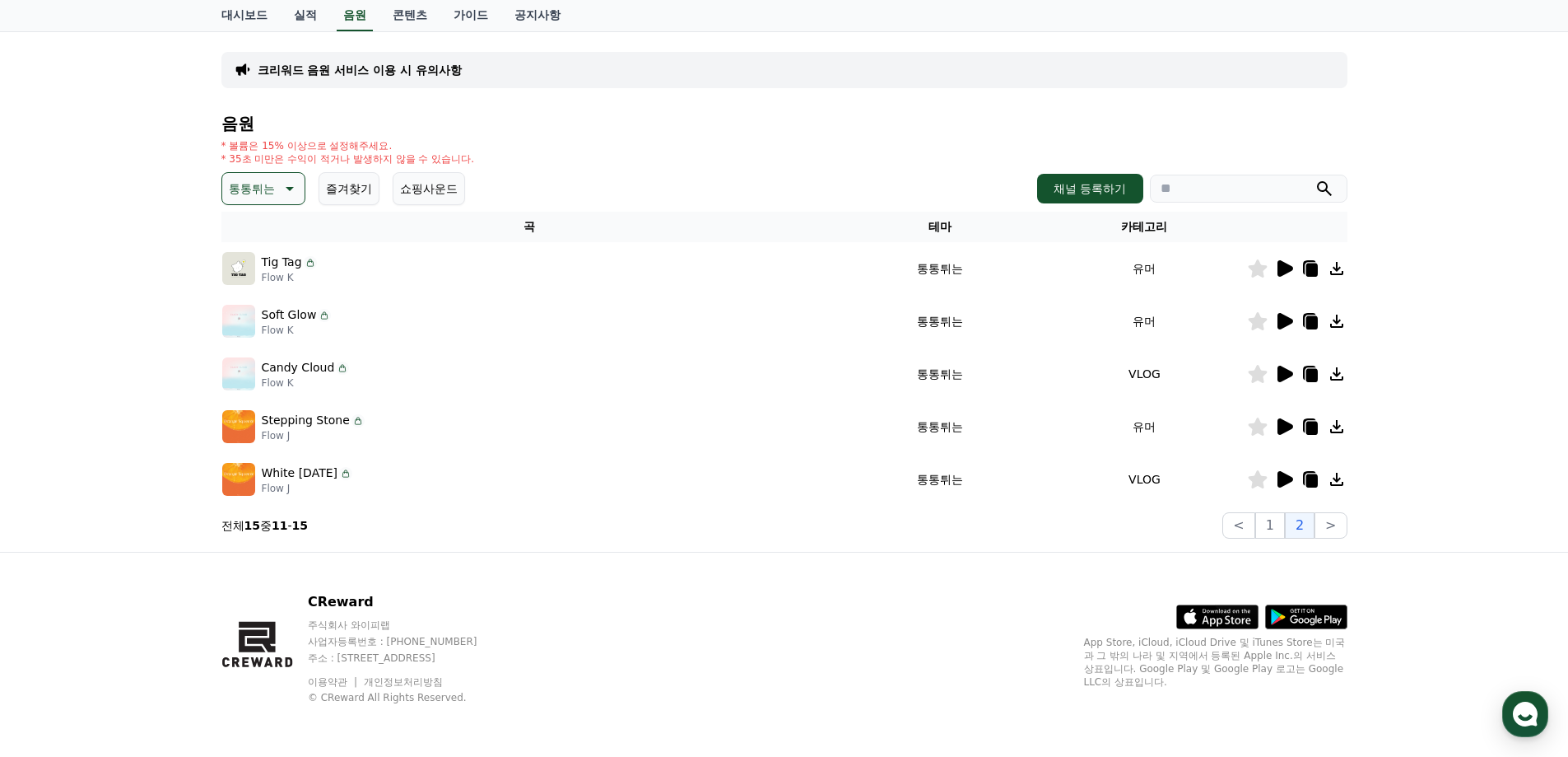
click at [1283, 423] on icon at bounding box center [1286, 426] width 16 height 16
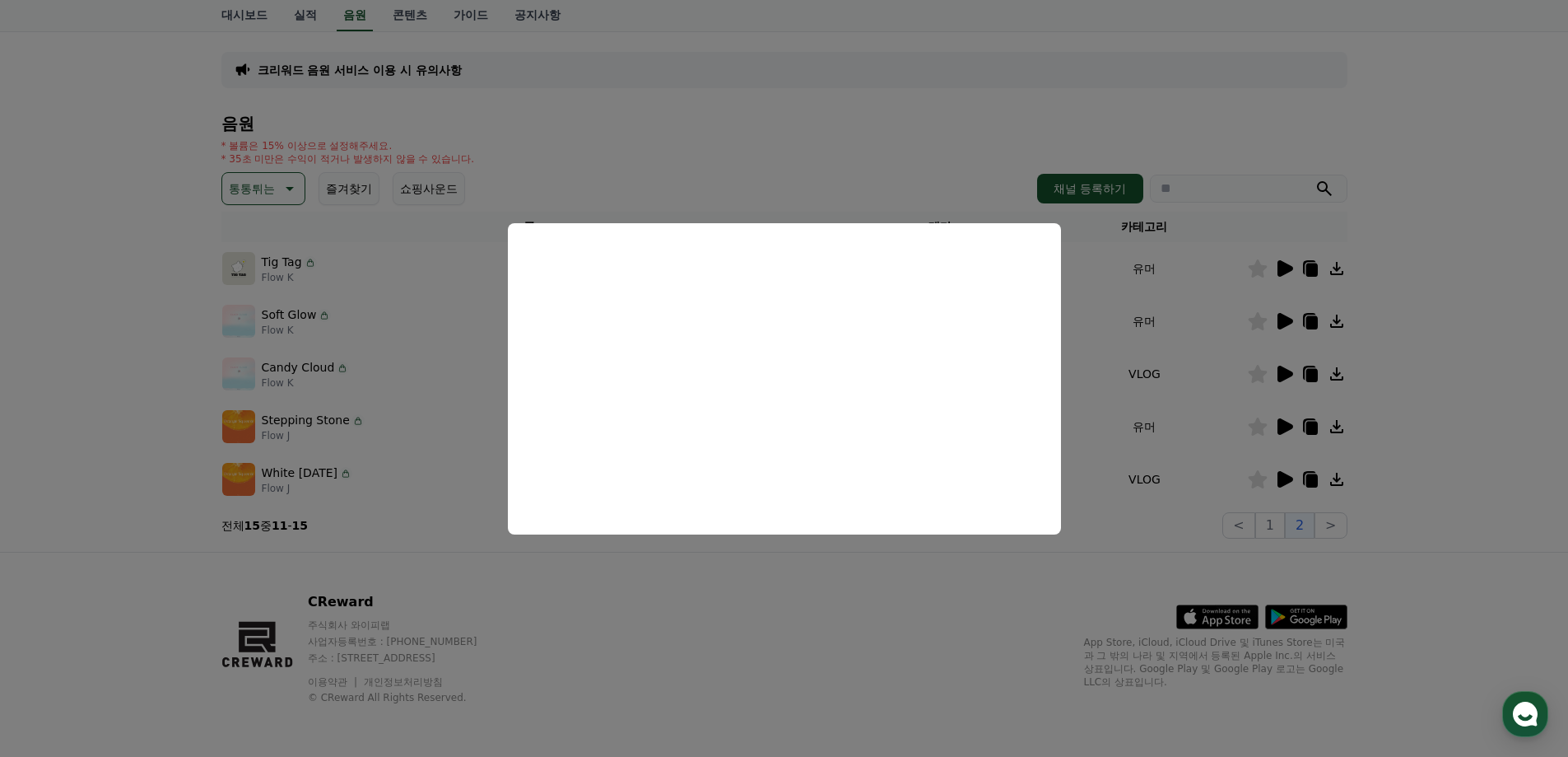
click at [840, 629] on button "close modal" at bounding box center [784, 378] width 1568 height 757
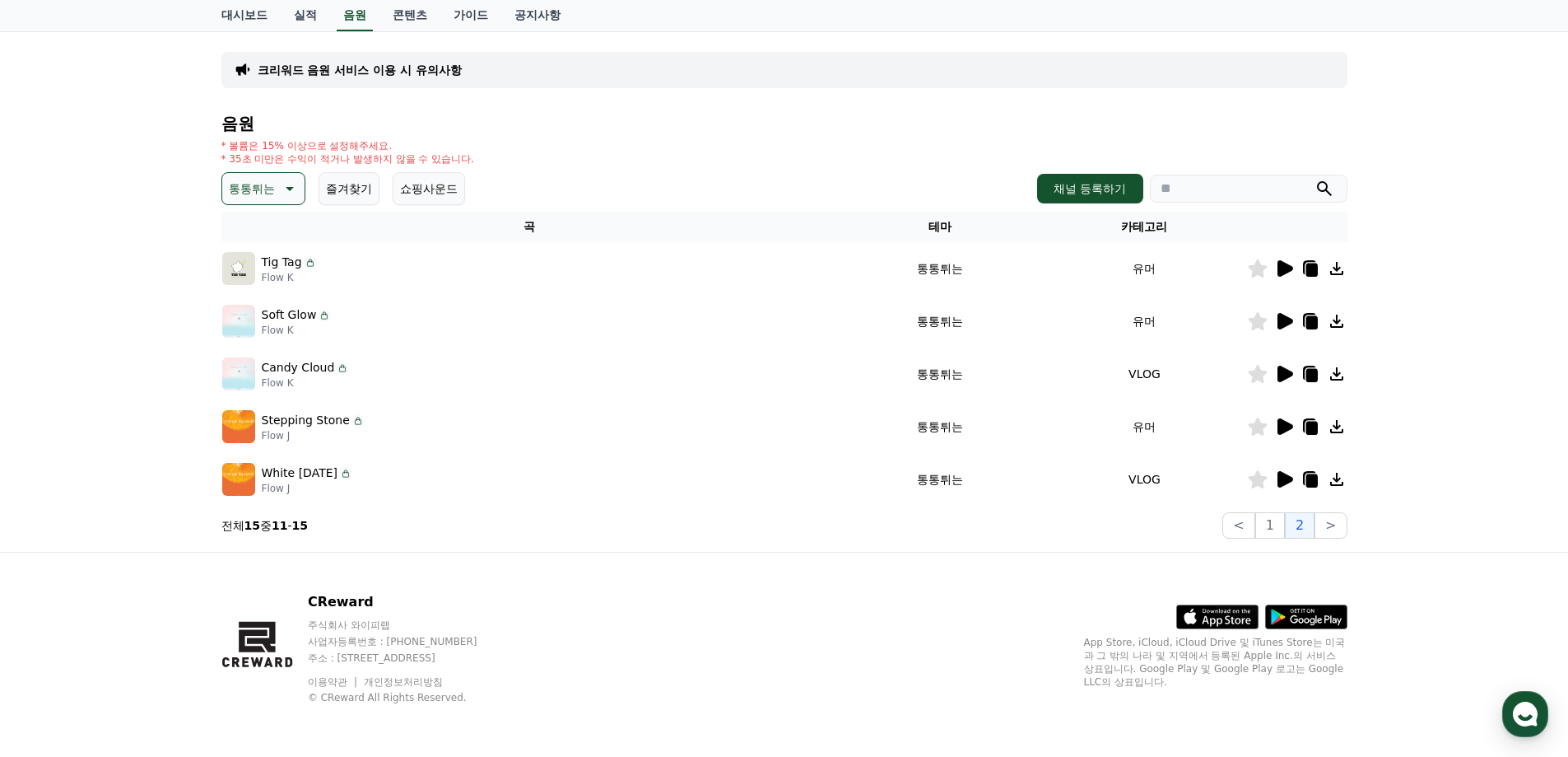
click at [240, 200] on button "통통튀는" at bounding box center [263, 189] width 84 height 33
click at [257, 240] on button "밝은" at bounding box center [242, 239] width 36 height 36
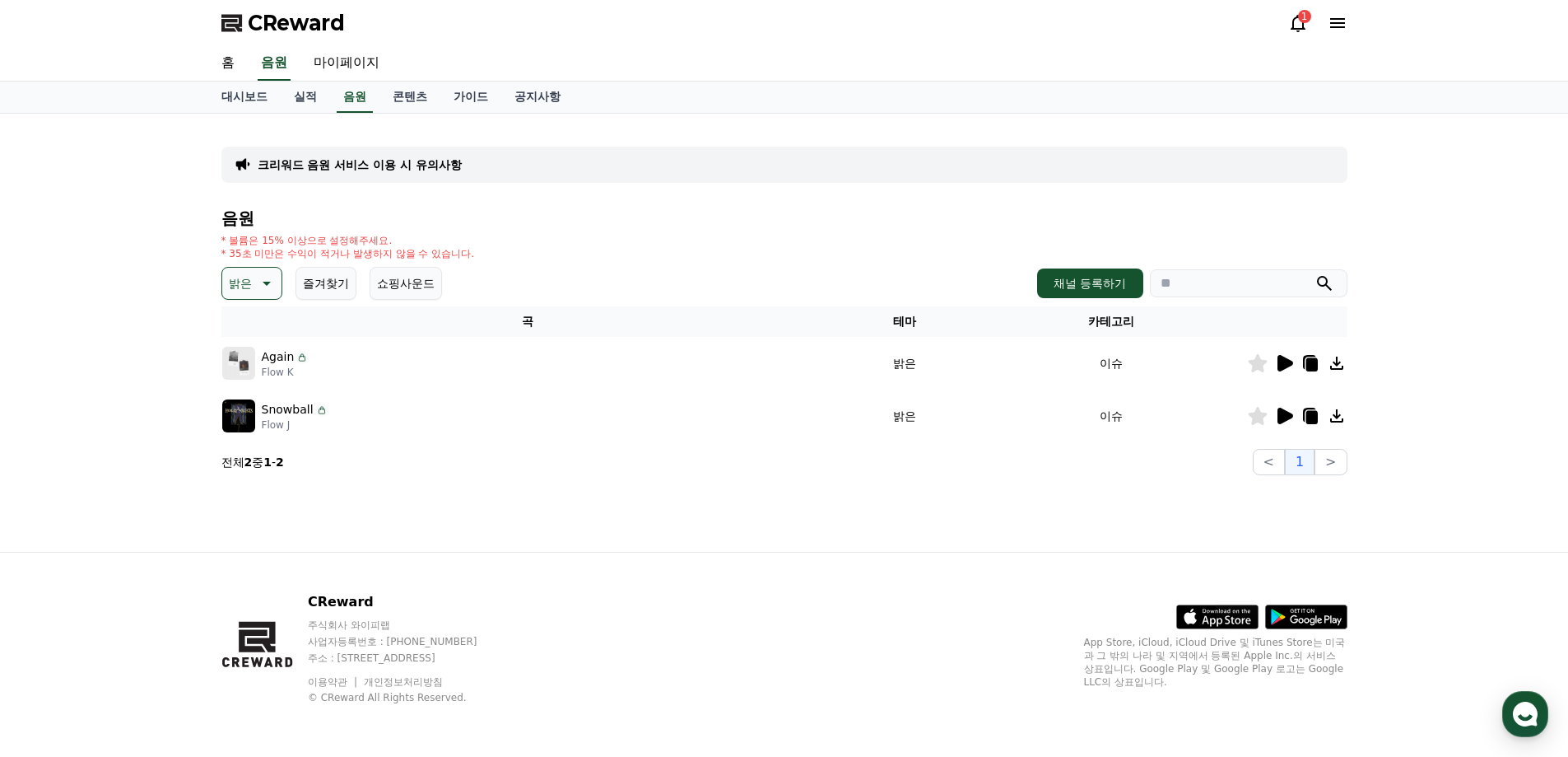
click at [270, 283] on icon at bounding box center [265, 283] width 20 height 20
click at [261, 424] on button "신나는" at bounding box center [248, 419] width 48 height 36
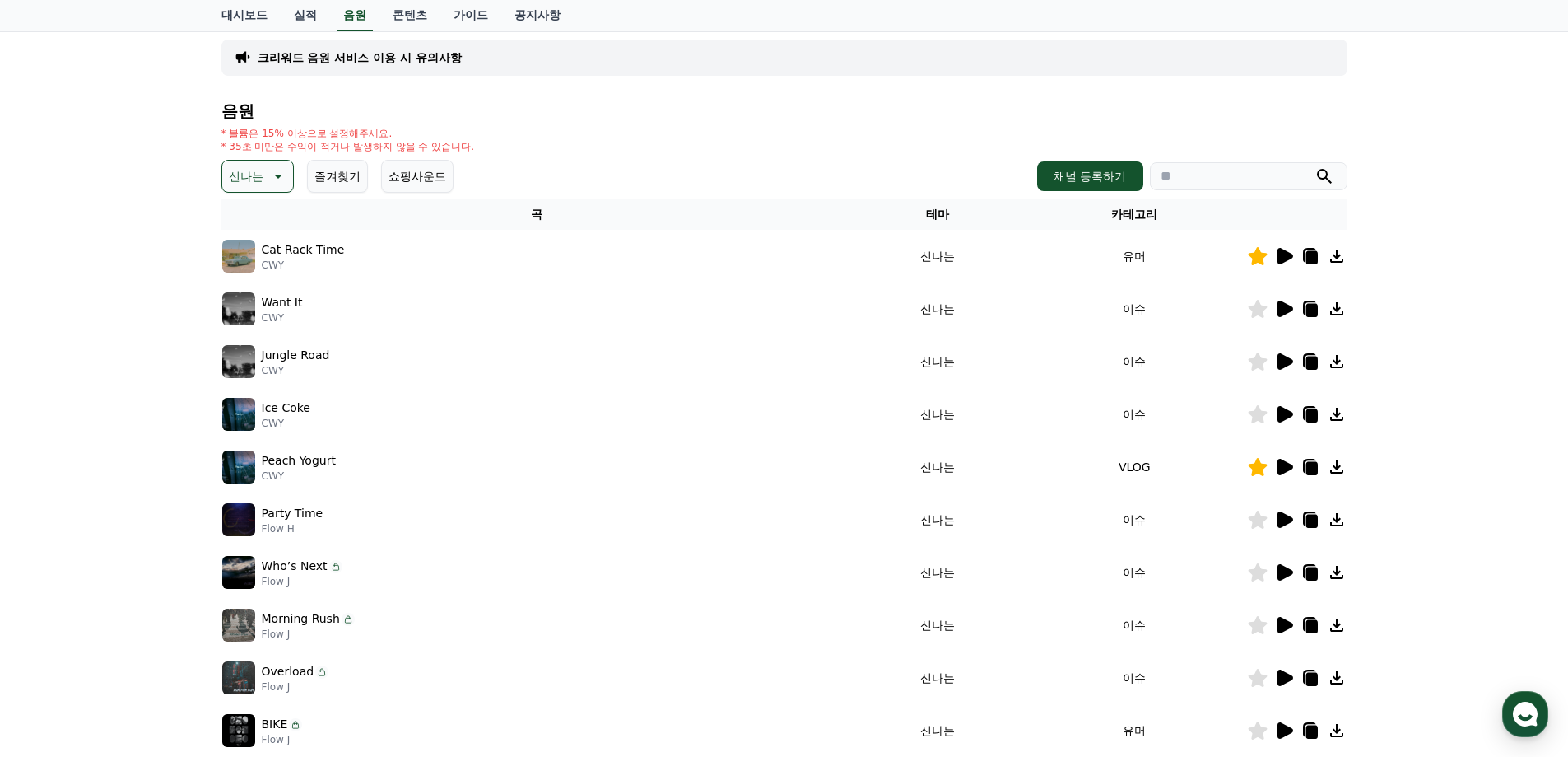
scroll to position [247, 0]
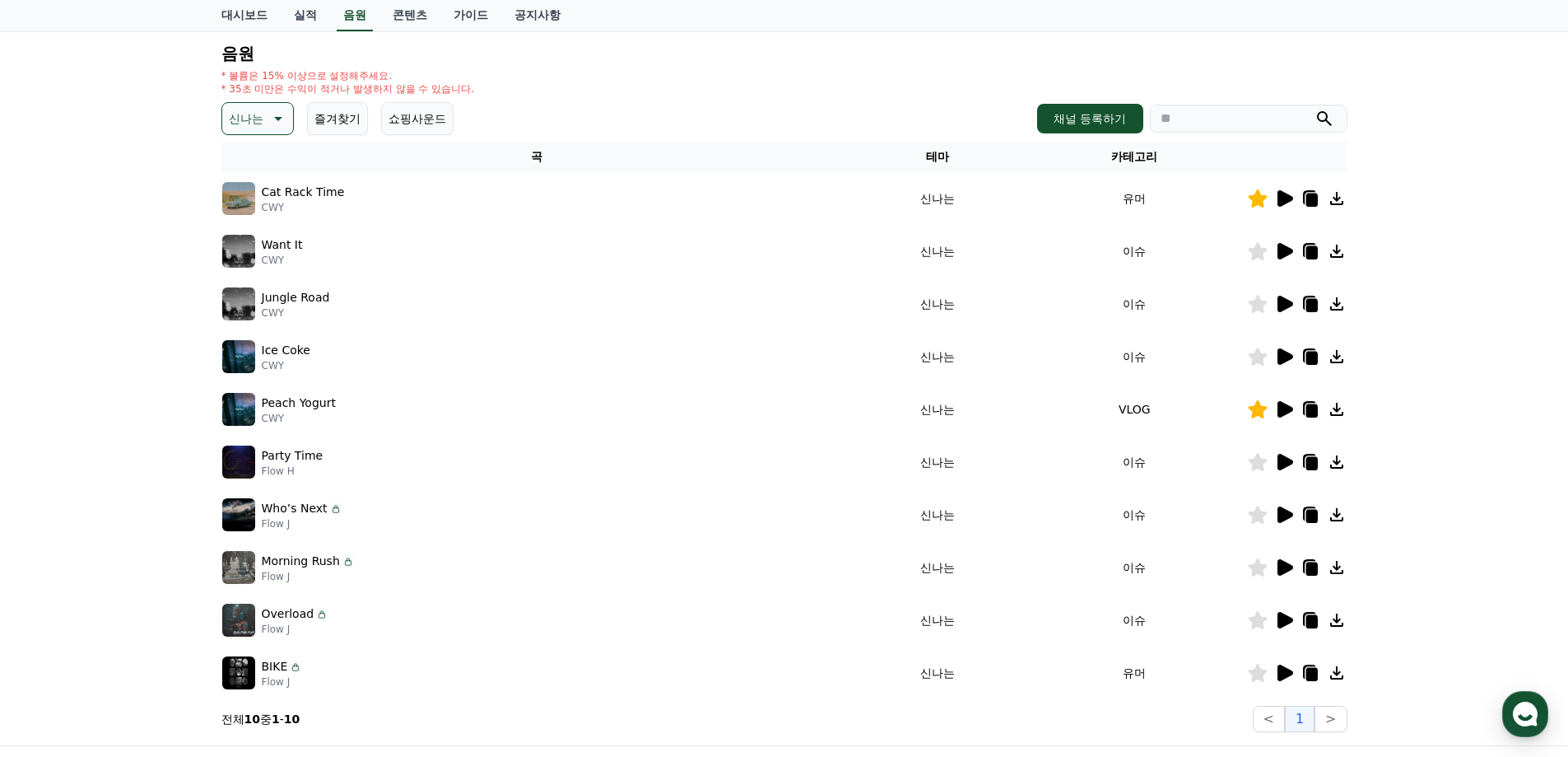
click at [258, 114] on p "신나는" at bounding box center [246, 119] width 35 height 23
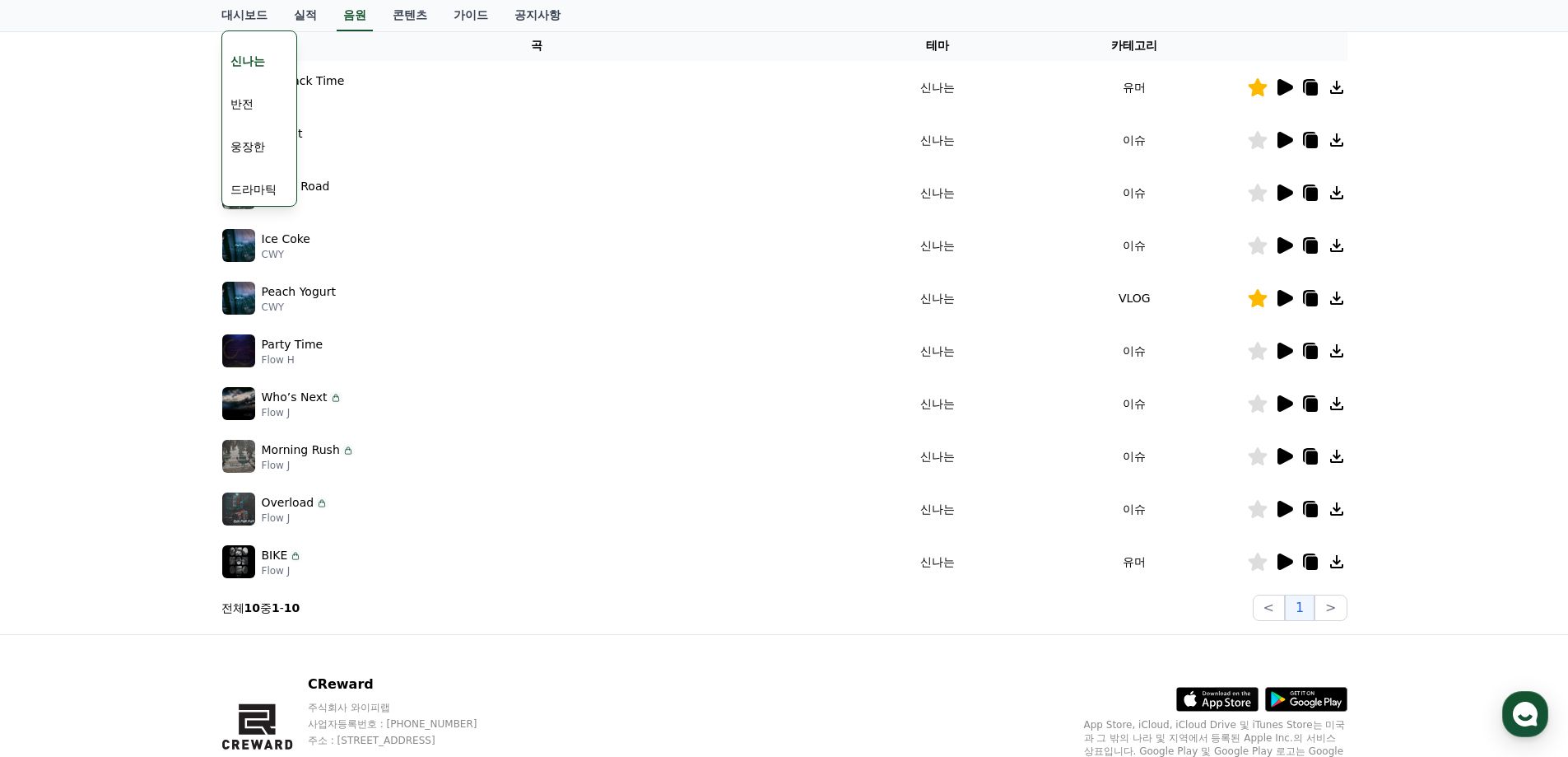
click at [255, 96] on button "반전" at bounding box center [242, 104] width 36 height 36
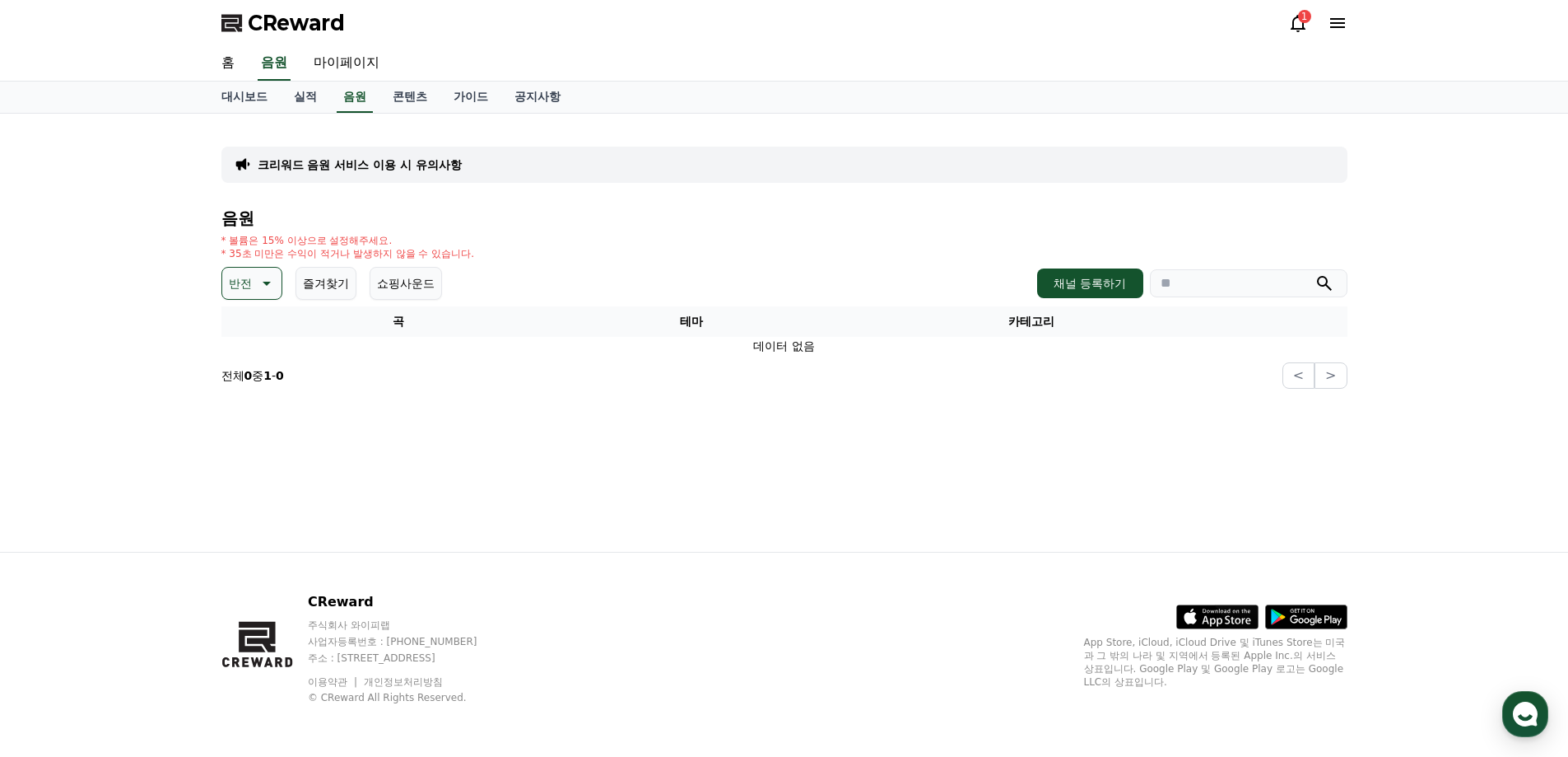
click at [256, 286] on icon at bounding box center [265, 283] width 20 height 20
click at [261, 349] on button "웅장한" at bounding box center [248, 340] width 48 height 36
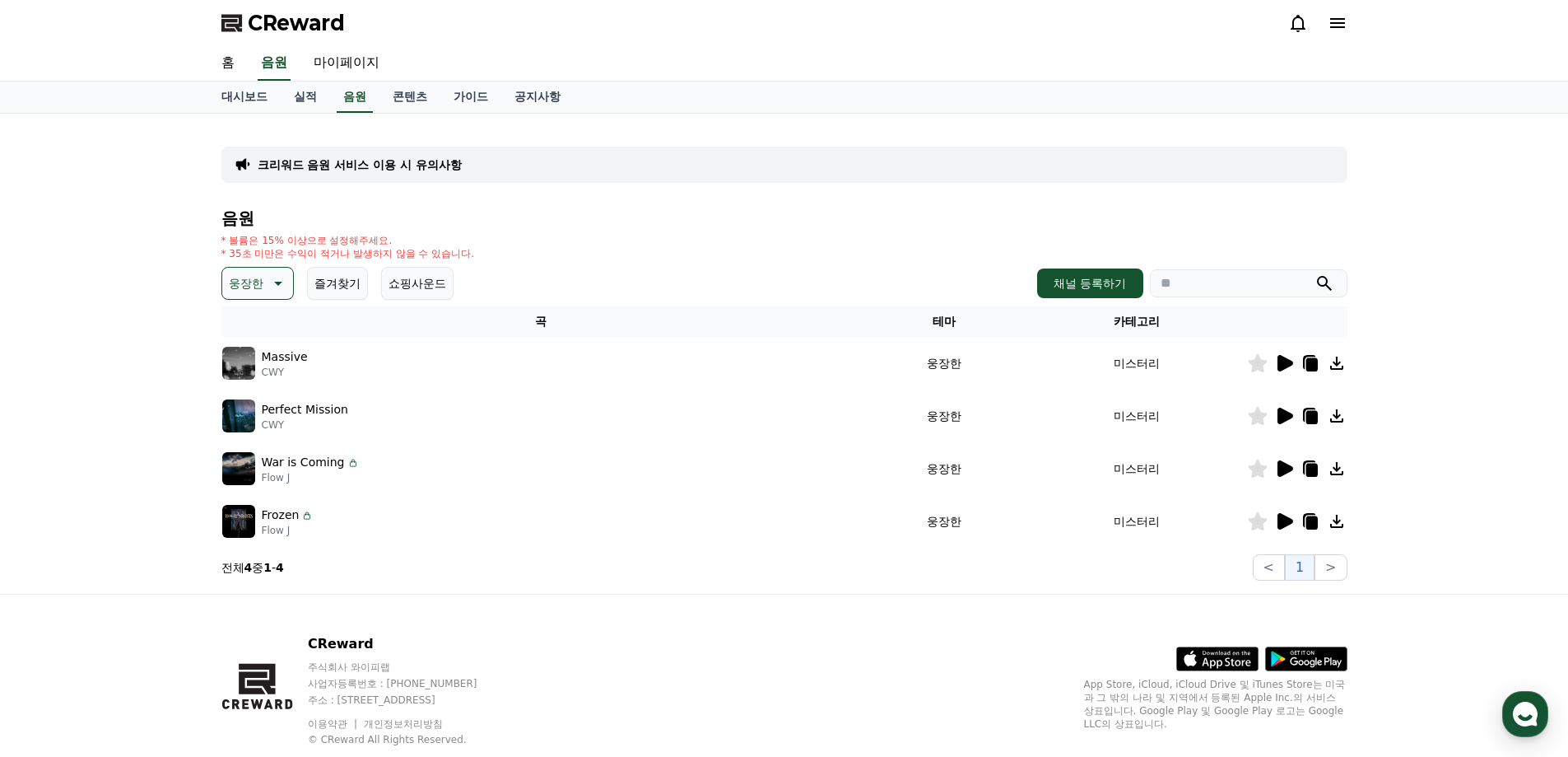
click at [264, 276] on button "웅장한" at bounding box center [258, 283] width 73 height 33
click at [268, 343] on button "즐거움" at bounding box center [248, 344] width 48 height 36
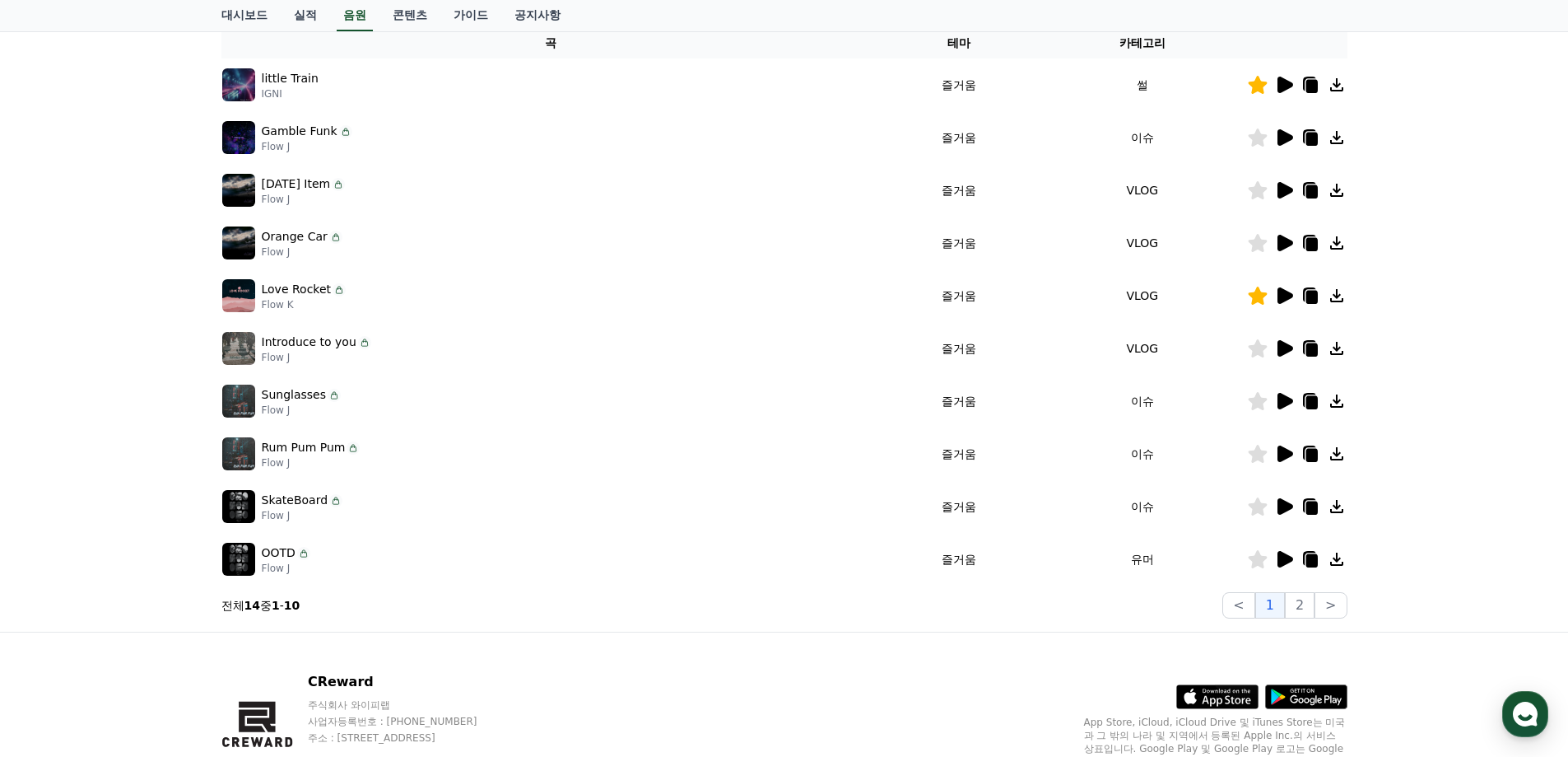
scroll to position [329, 0]
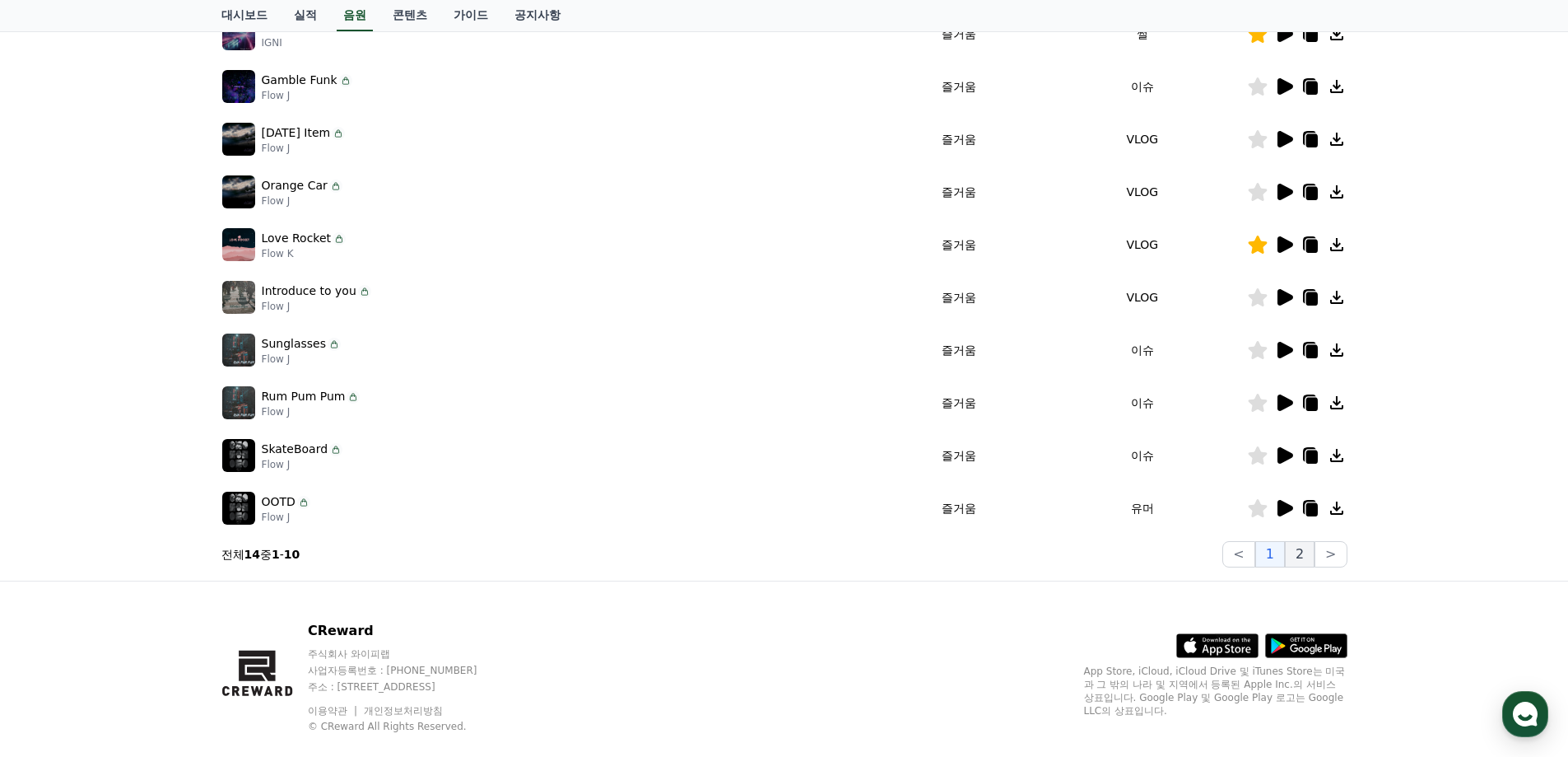
click at [1304, 557] on button "2" at bounding box center [1300, 554] width 29 height 26
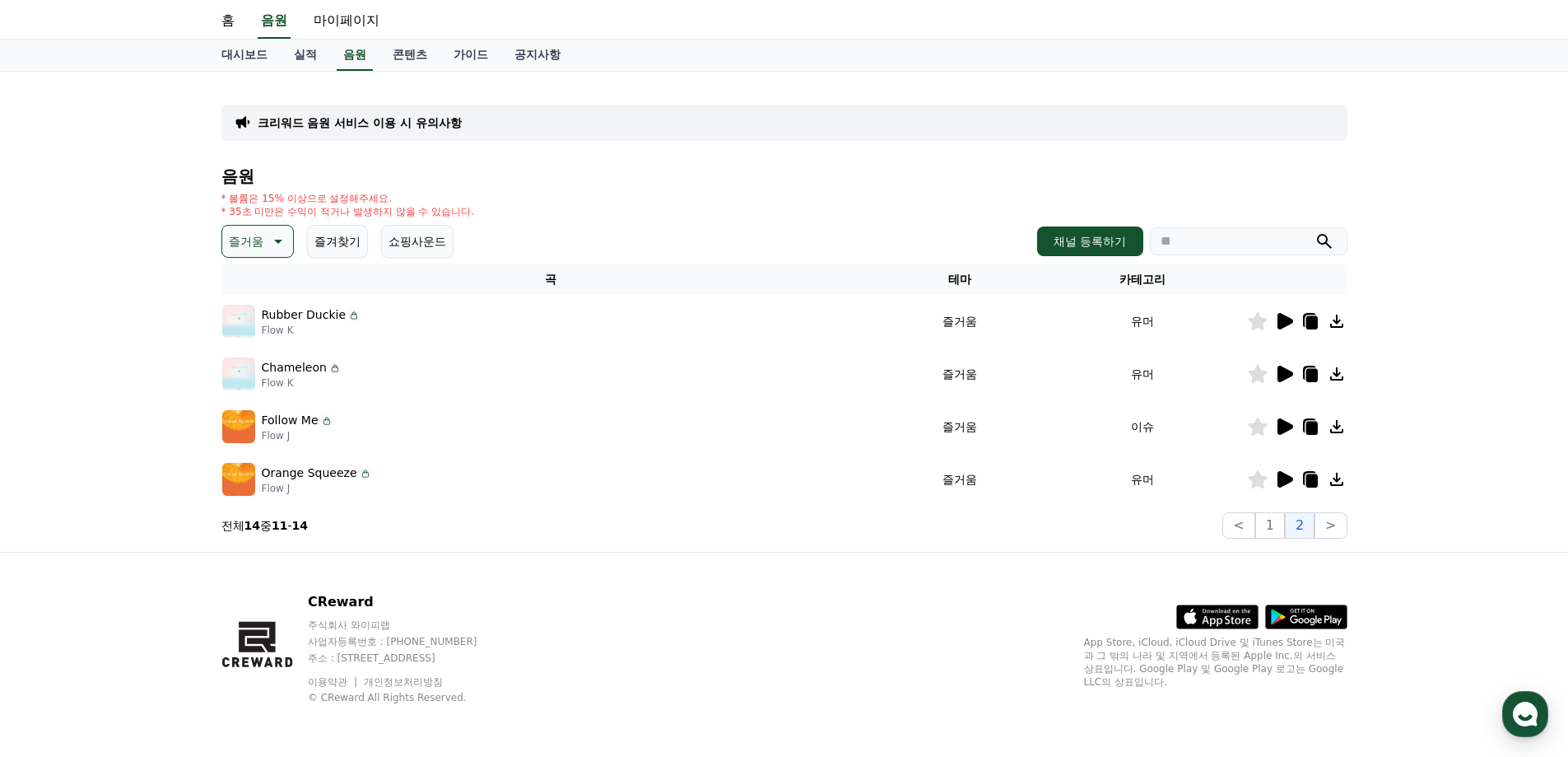
scroll to position [42, 0]
click at [1283, 528] on button "1" at bounding box center [1270, 525] width 29 height 26
